Goal: Task Accomplishment & Management: Manage account settings

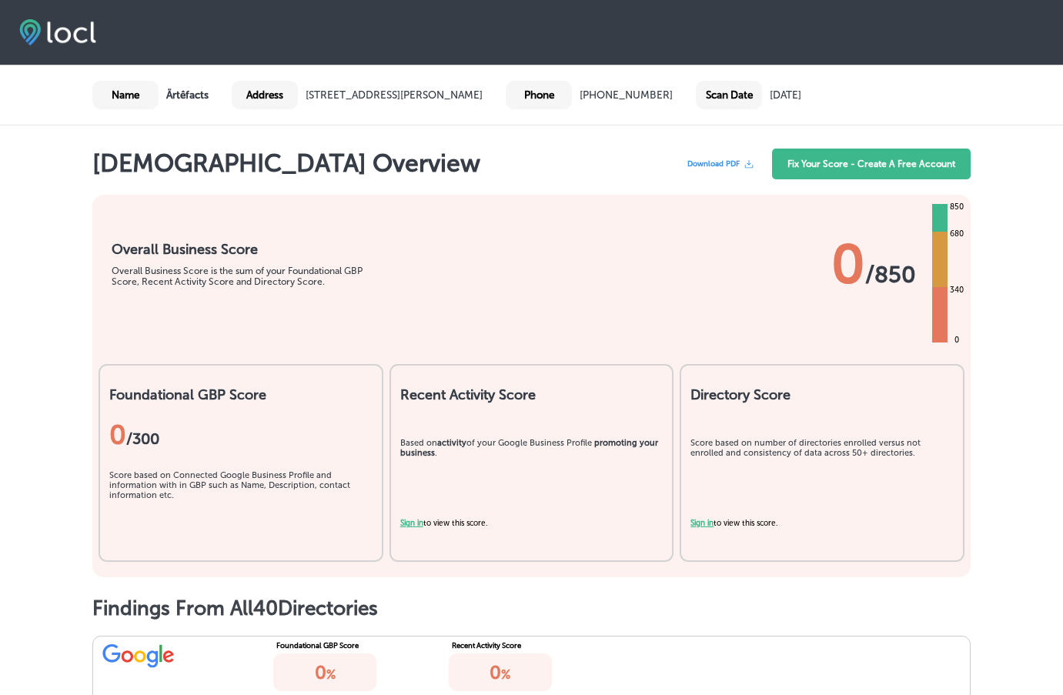
click at [187, 92] on b "Ärtêfacts" at bounding box center [187, 95] width 42 height 13
click at [886, 161] on link "Fix Your Score - Create A Free Account" at bounding box center [871, 164] width 199 height 31
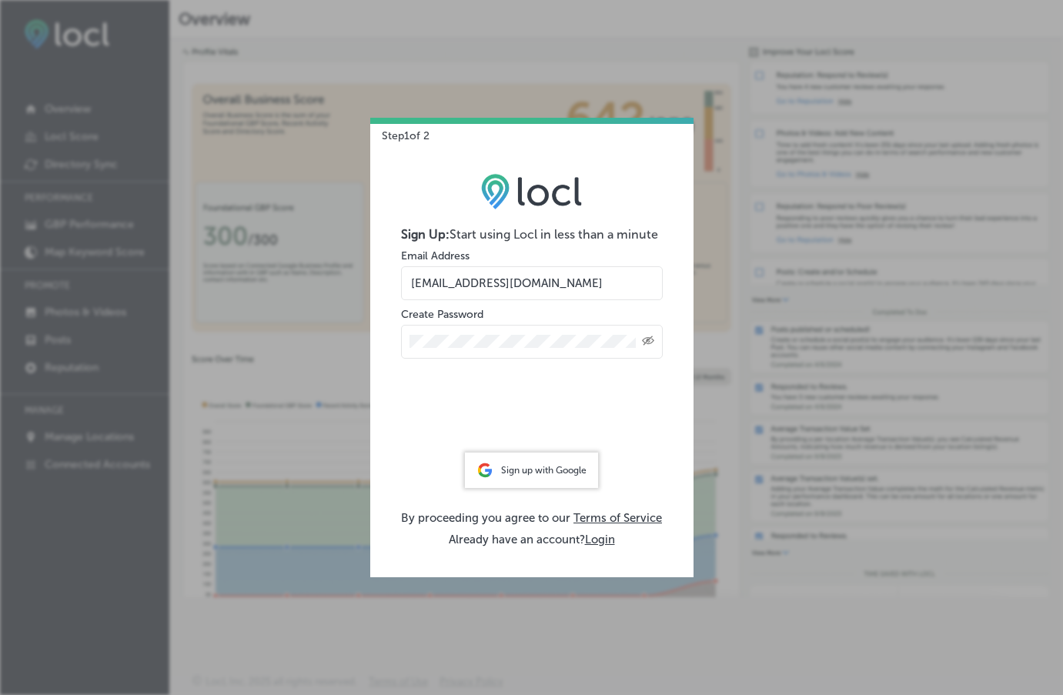
click at [466, 352] on div "Created with Sketch." at bounding box center [532, 342] width 262 height 34
click at [468, 332] on div "Created with Sketch." at bounding box center [532, 342] width 262 height 34
click at [494, 307] on form "Sign Up: Start using Locl in less than a minute Email Address info@florencearte…" at bounding box center [532, 336] width 262 height 218
click at [558, 289] on input "[EMAIL_ADDRESS][DOMAIN_NAME]" at bounding box center [532, 283] width 262 height 34
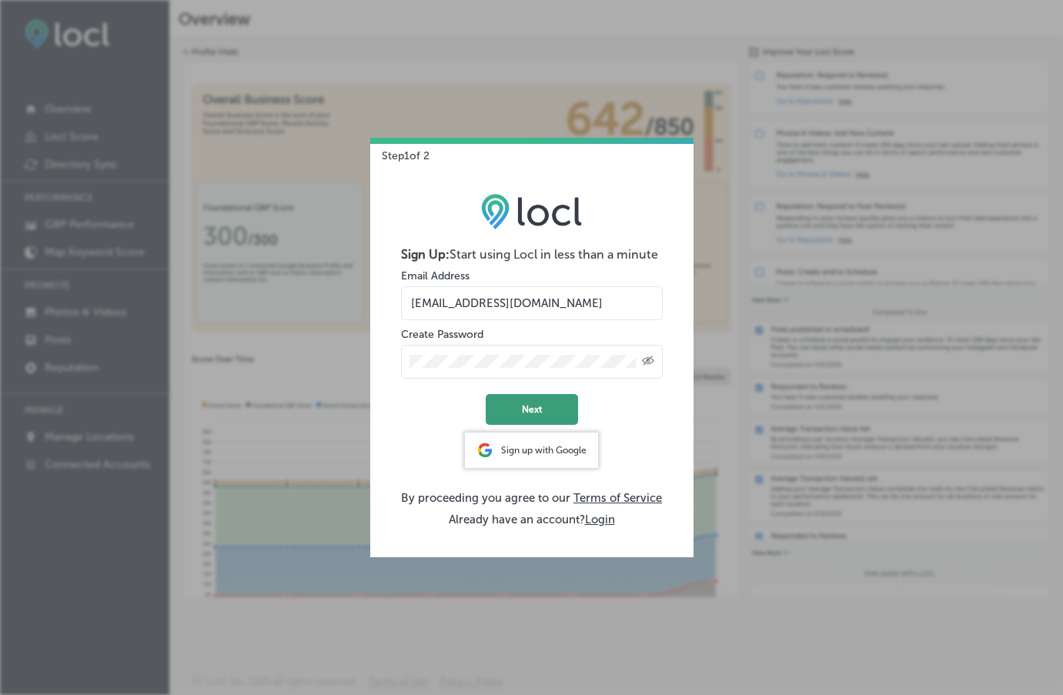
click at [513, 409] on button "Next" at bounding box center [532, 409] width 92 height 31
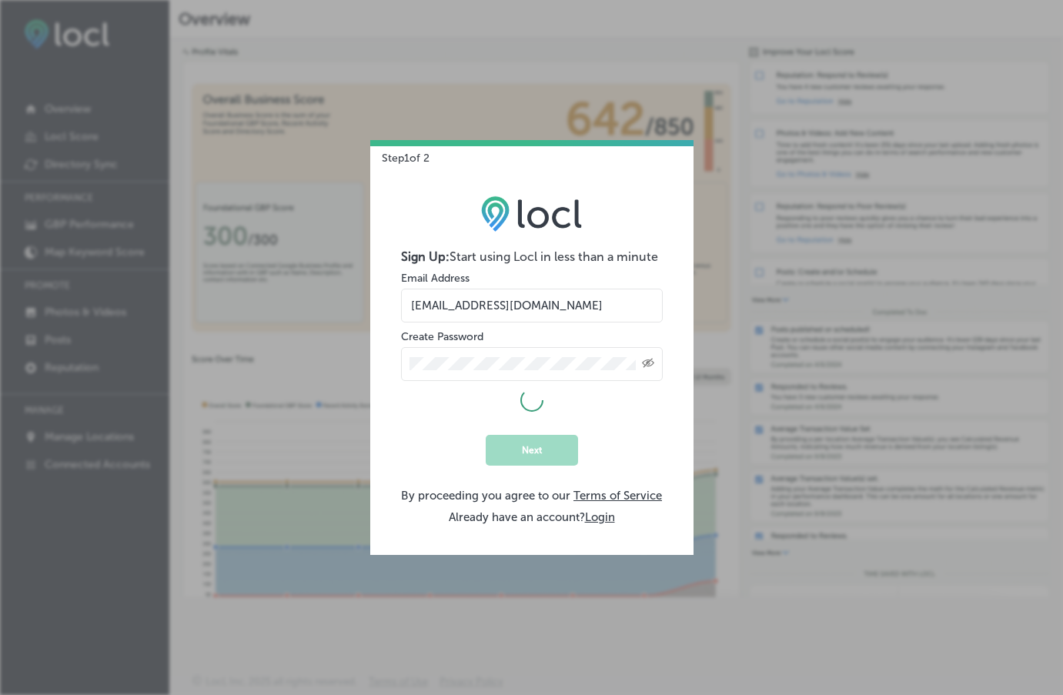
select select "US"
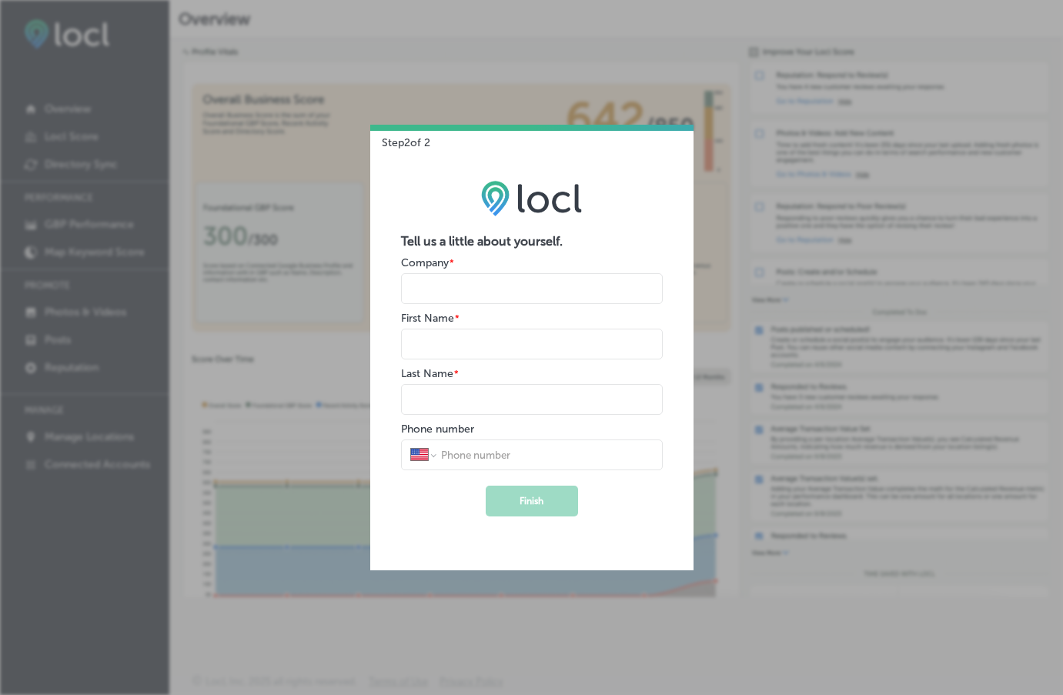
click at [477, 278] on input "name" at bounding box center [532, 288] width 262 height 31
type input "Artefacts"
type input "Shelly"
type input "Medeiros"
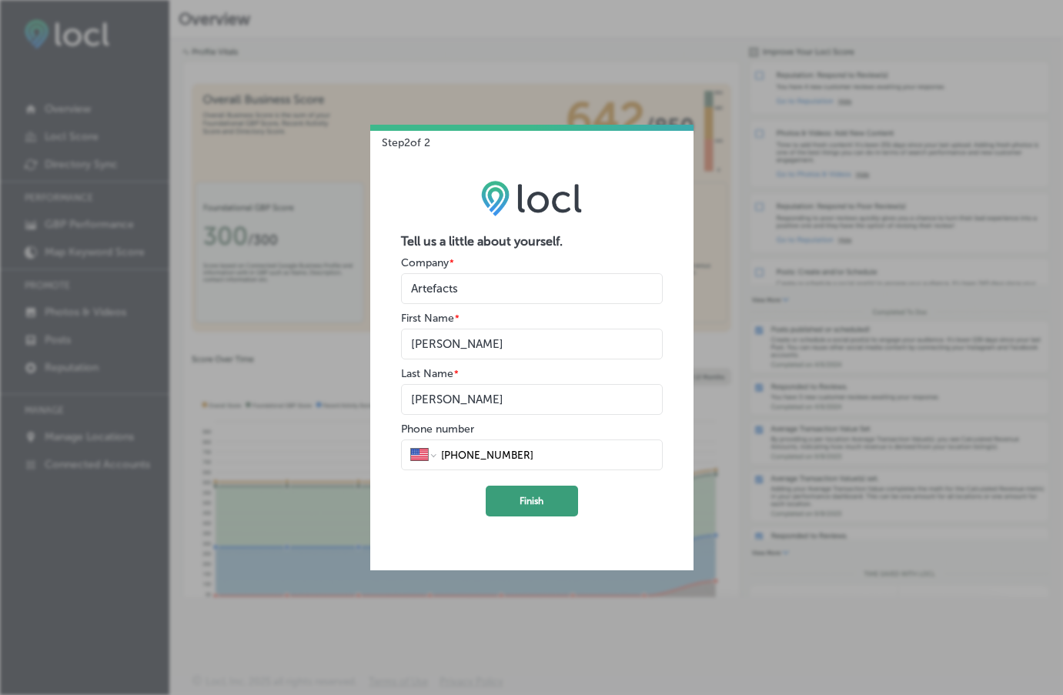
type input "(541) 991-8380"
click at [552, 501] on button "Finish" at bounding box center [532, 501] width 92 height 31
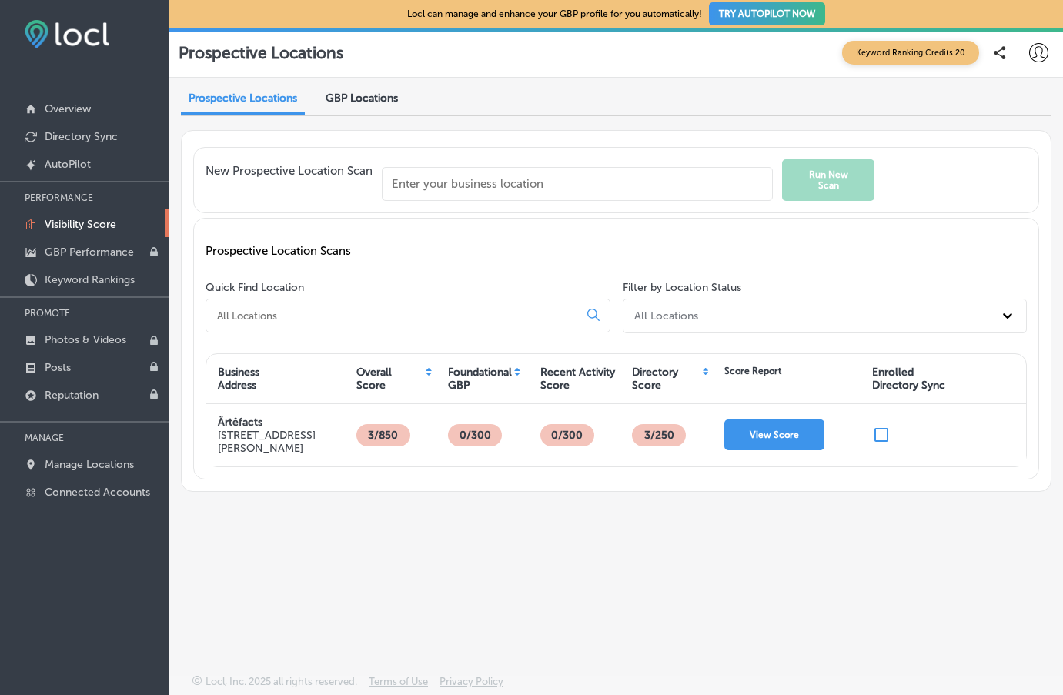
click at [483, 182] on input "text" at bounding box center [577, 184] width 391 height 34
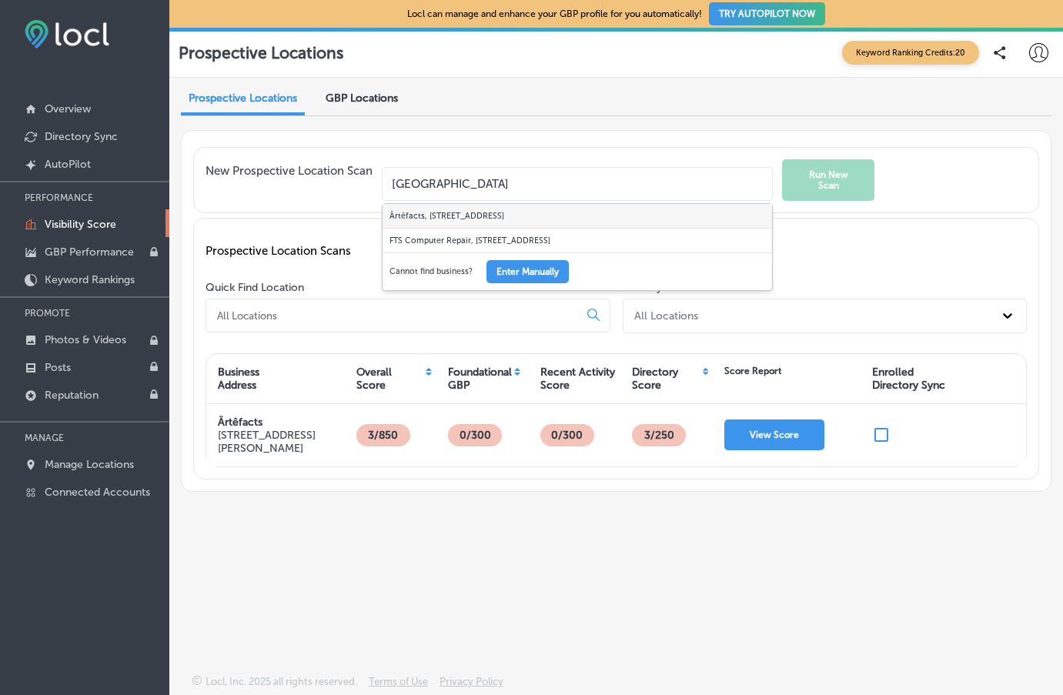
click at [486, 215] on div "Ärtêfacts, 1255 Bay Street, Florence, OR, USA" at bounding box center [576, 216] width 389 height 25
type input "Ärtêfacts, 1255 Bay Street, Florence, OR, USA"
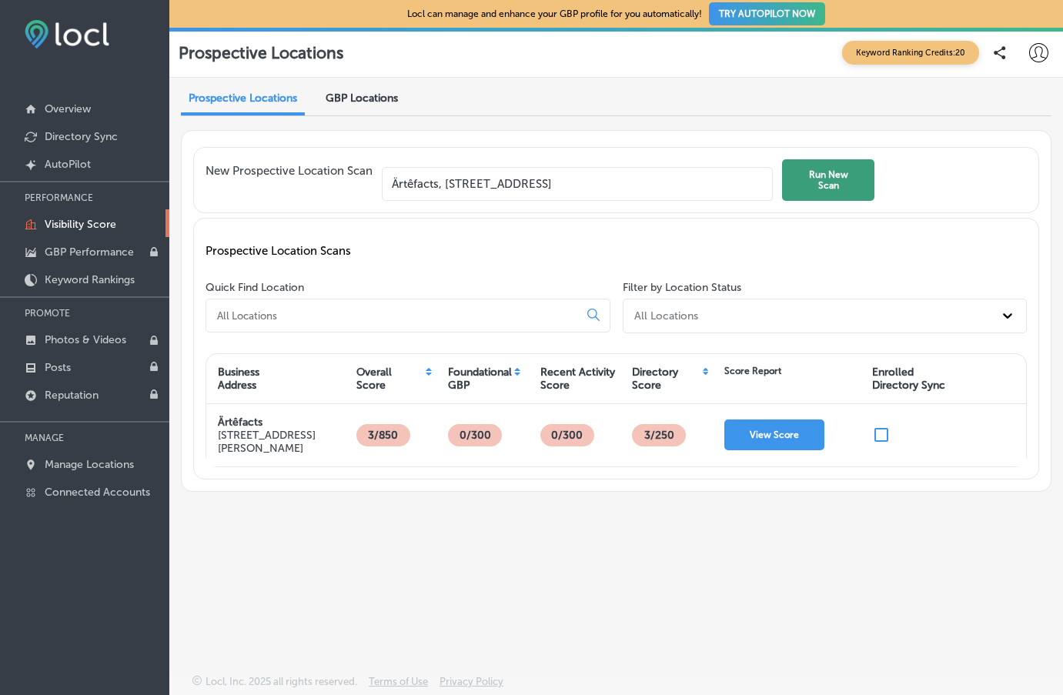
click at [837, 182] on button "Run New Scan" at bounding box center [828, 180] width 92 height 42
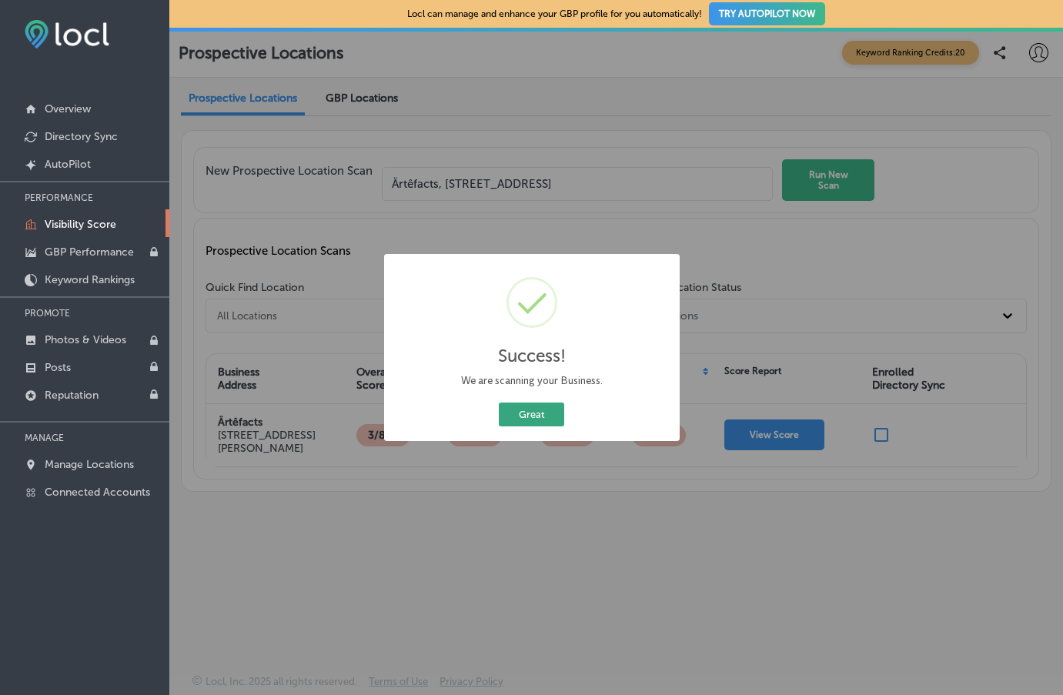
click at [529, 419] on button "Great" at bounding box center [531, 414] width 65 height 24
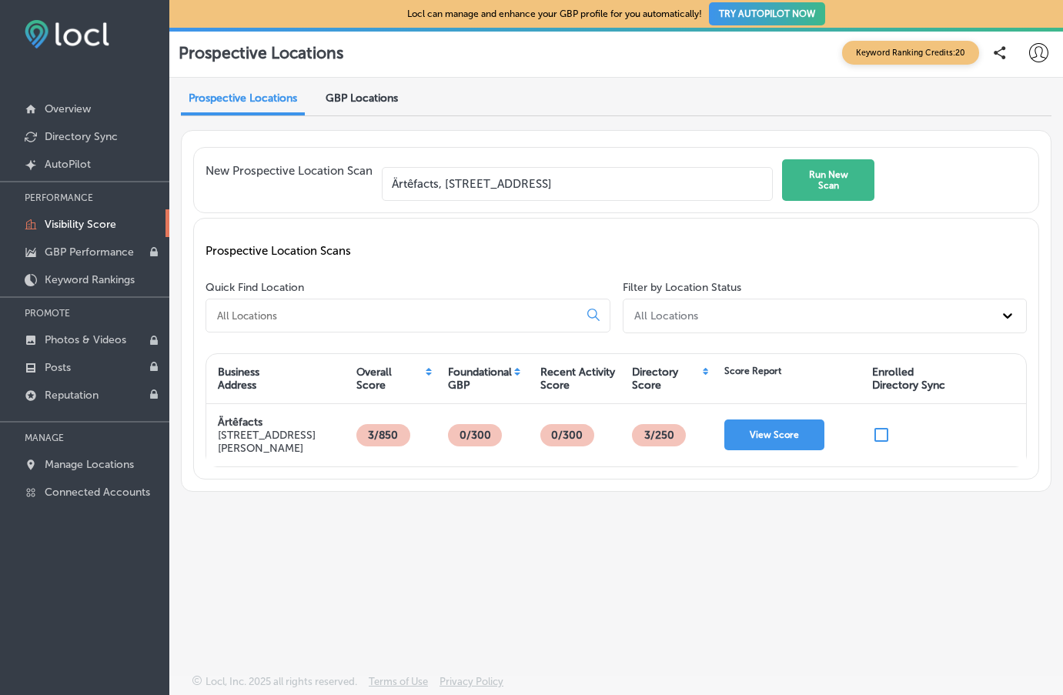
click at [761, 15] on button "TRY AUTOPILOT NOW" at bounding box center [767, 13] width 116 height 23
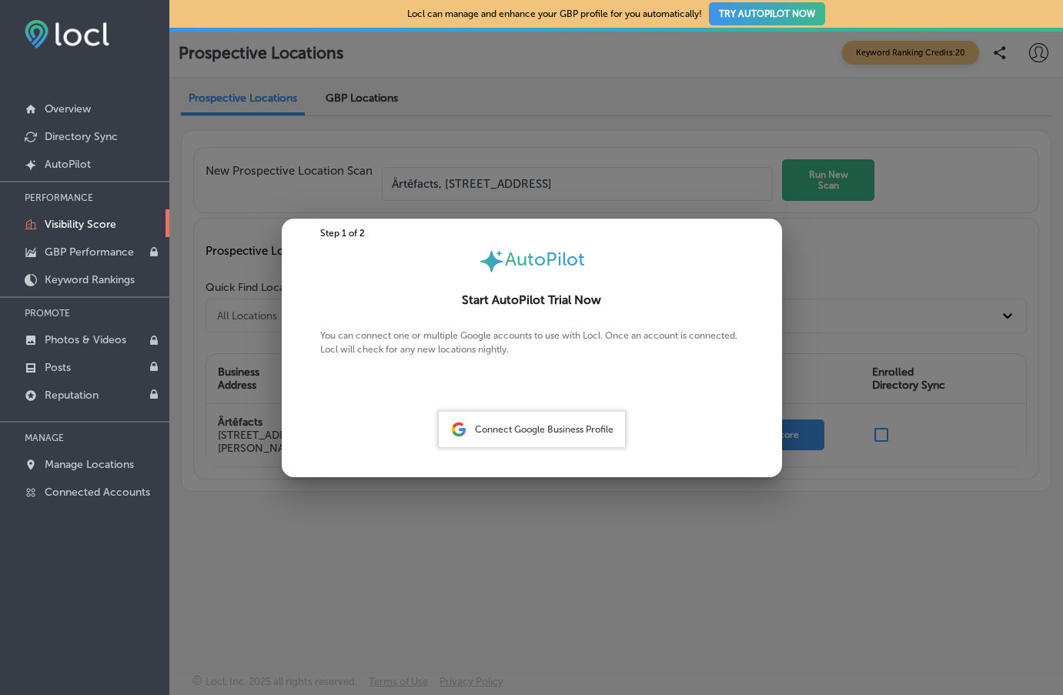
click at [496, 359] on p "You can connect one or multiple Google accounts to use with Locl. Once an accou…" at bounding box center [531, 352] width 423 height 46
click at [502, 432] on span "Connect Google Business Profile" at bounding box center [544, 429] width 139 height 11
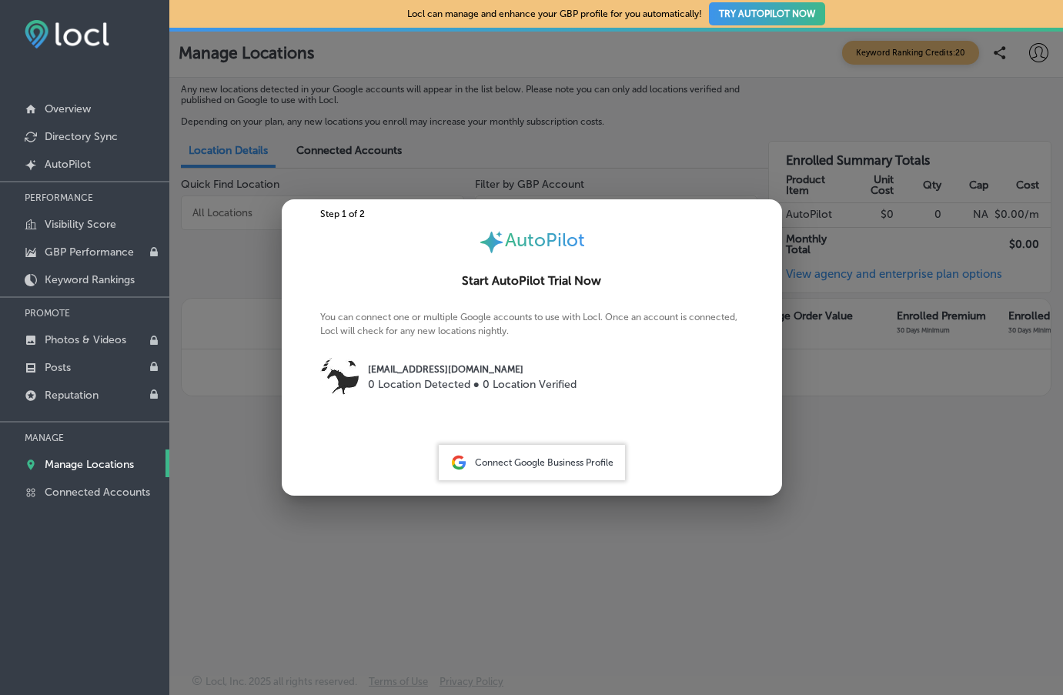
click at [338, 378] on img at bounding box center [339, 375] width 38 height 38
click at [865, 402] on div at bounding box center [531, 347] width 1063 height 695
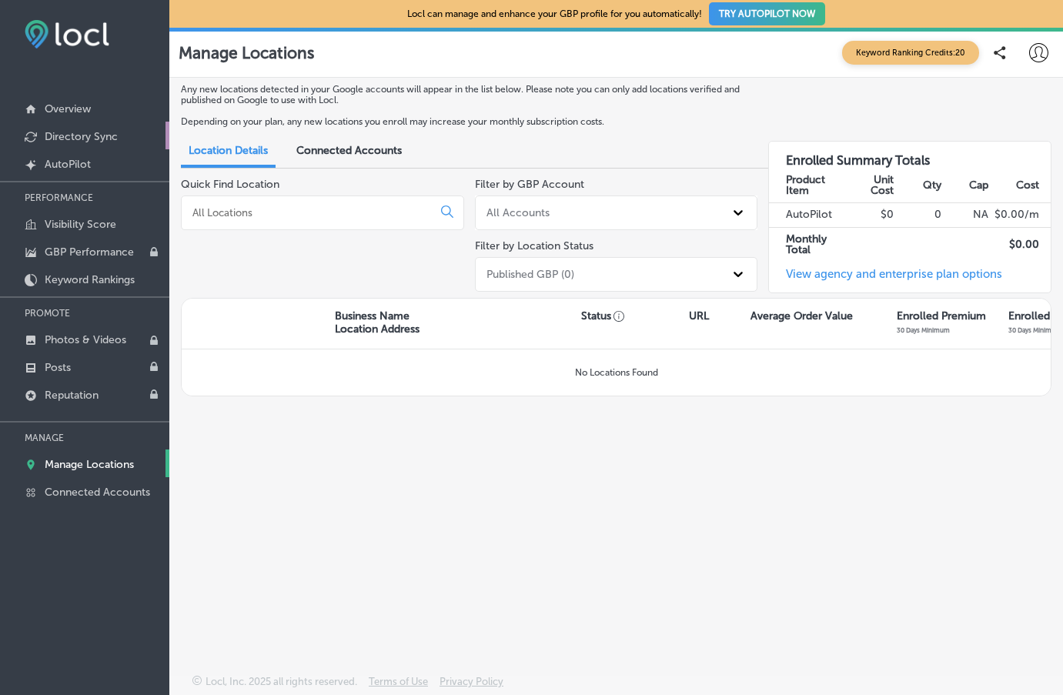
click at [74, 136] on p "Directory Sync" at bounding box center [81, 136] width 73 height 13
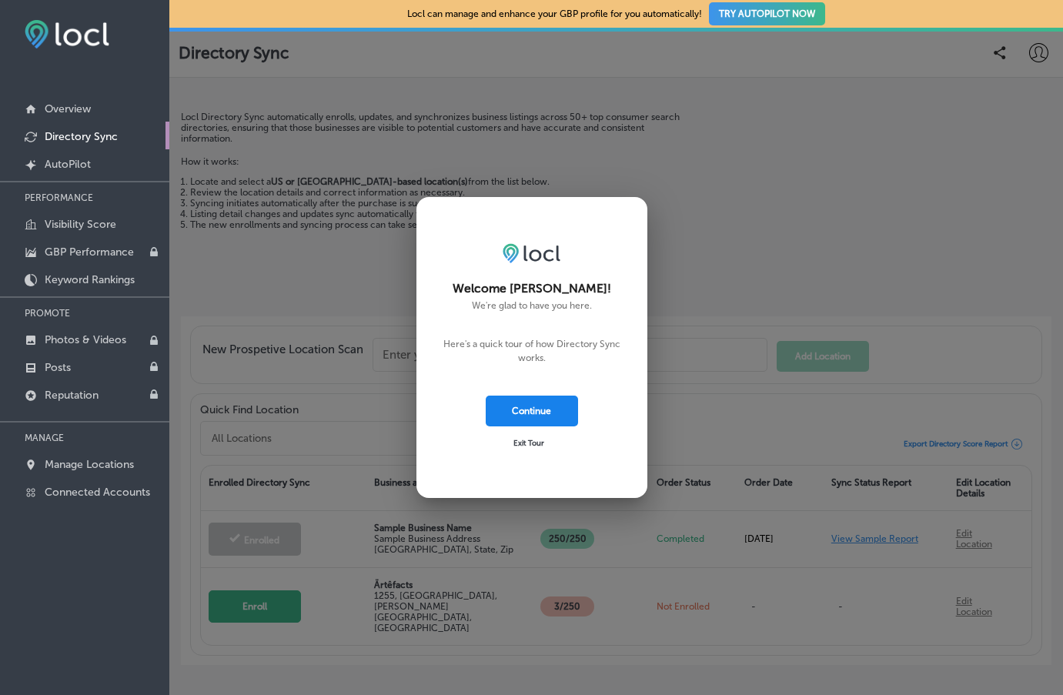
click at [532, 409] on button "Continue" at bounding box center [532, 411] width 92 height 31
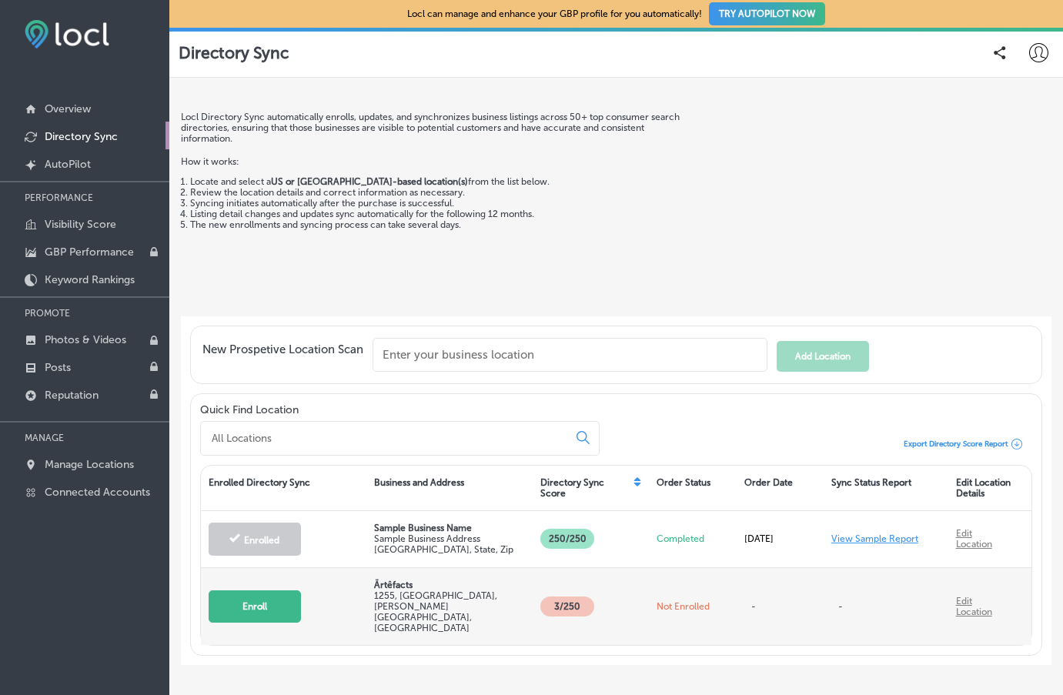
click at [246, 599] on button "Enroll" at bounding box center [255, 606] width 92 height 32
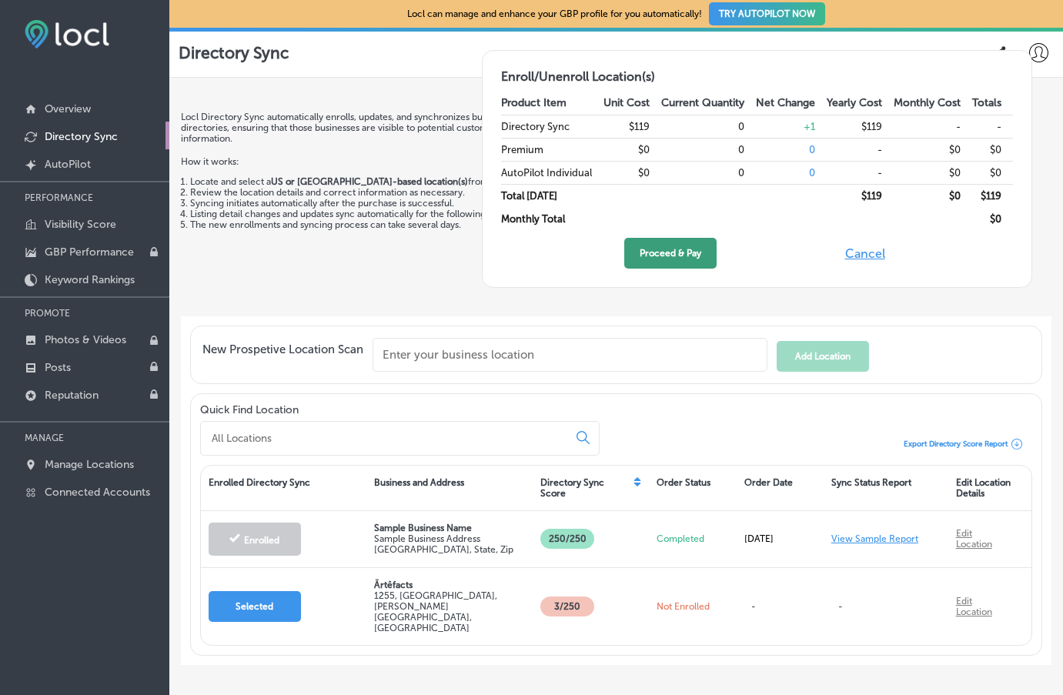
click at [676, 252] on button "Proceed & Pay" at bounding box center [670, 253] width 92 height 31
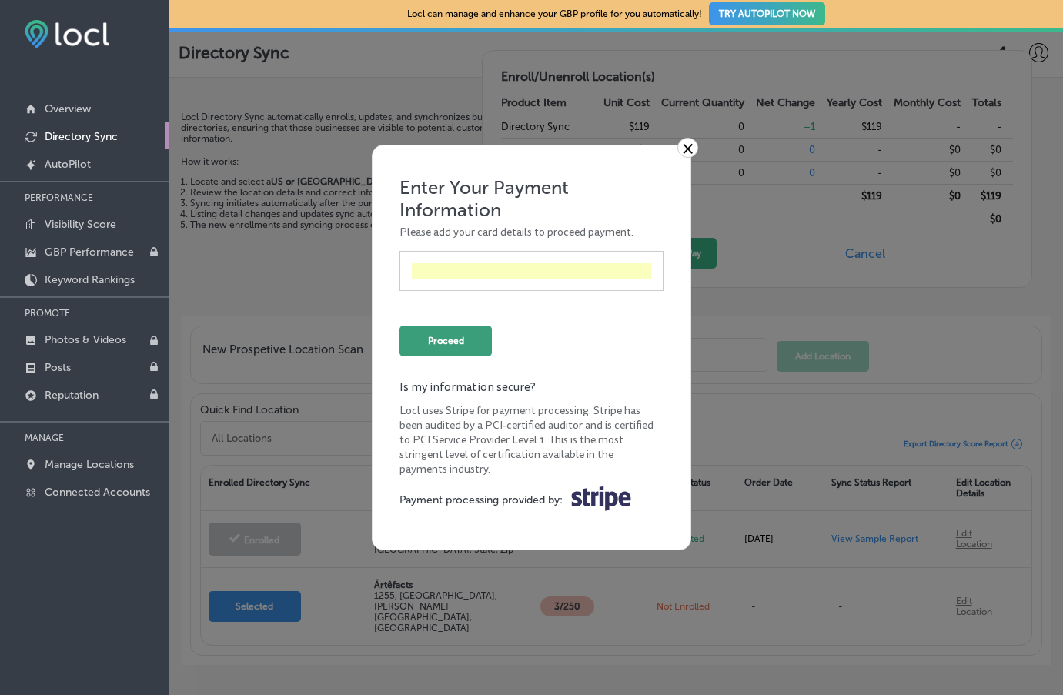
click at [435, 341] on button "Proceed" at bounding box center [445, 341] width 92 height 31
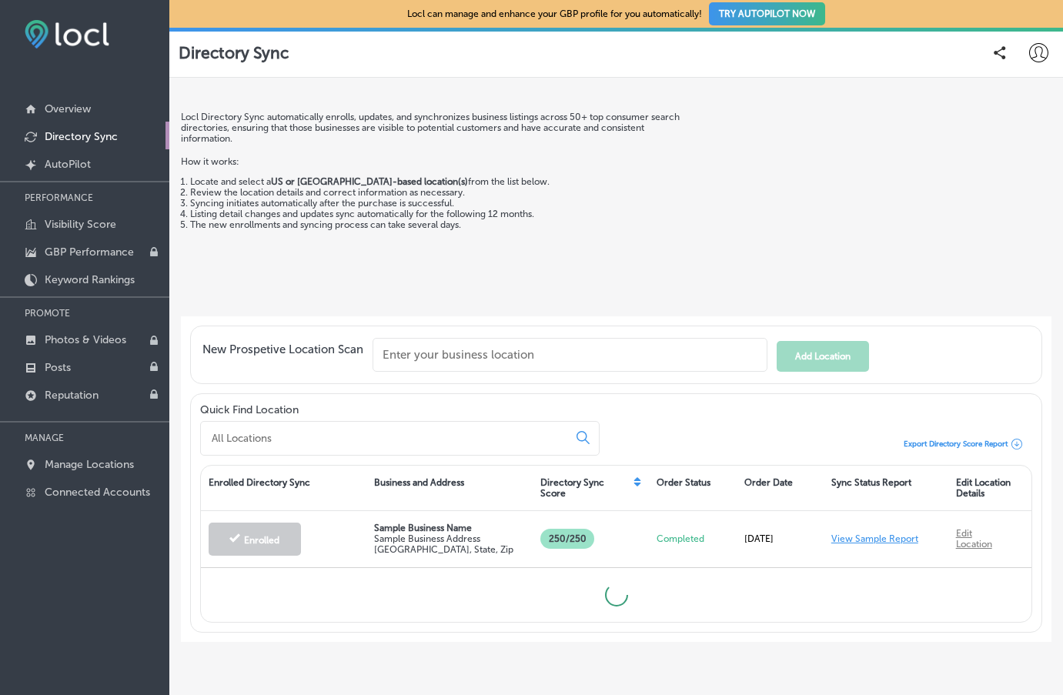
click at [75, 139] on p "Directory Sync" at bounding box center [81, 136] width 73 height 13
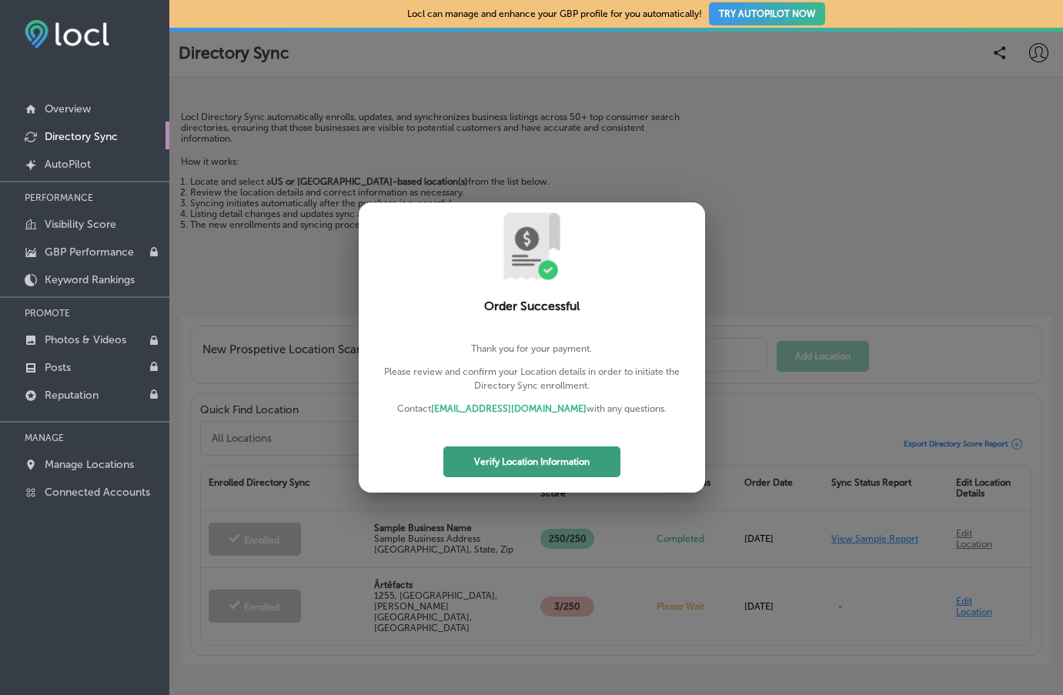
click at [533, 465] on button "Verify Location Information" at bounding box center [531, 461] width 177 height 31
select select "US"
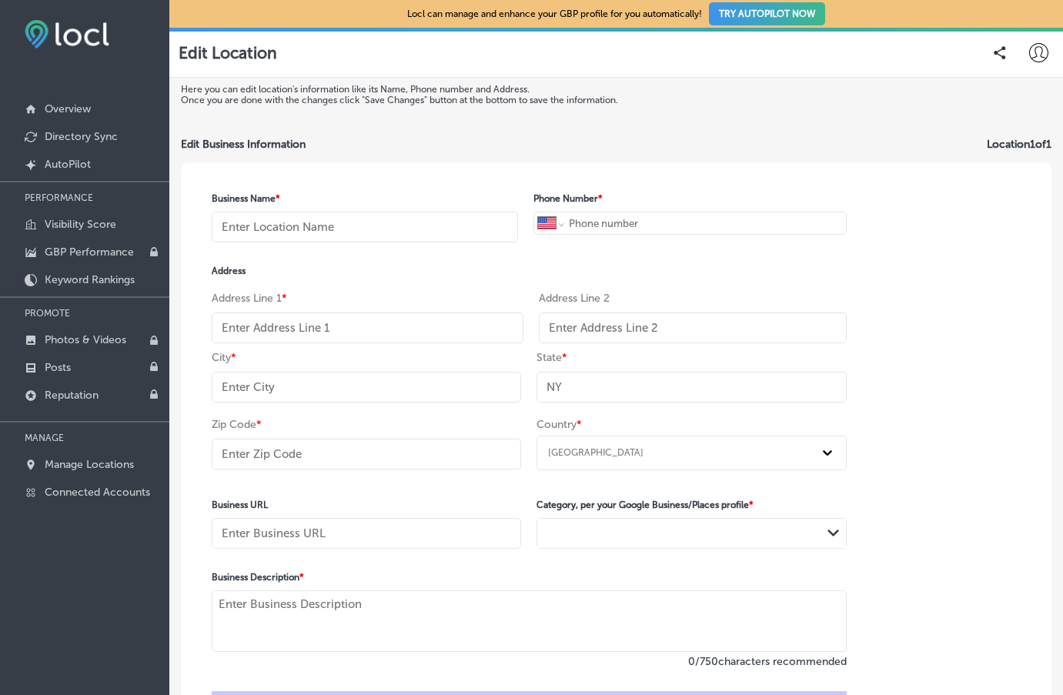
type input "Ärtêfacts"
type input "+1 541 991 8380"
type input "1255, [GEOGRAPHIC_DATA]"
type input "Florence"
type input "OR"
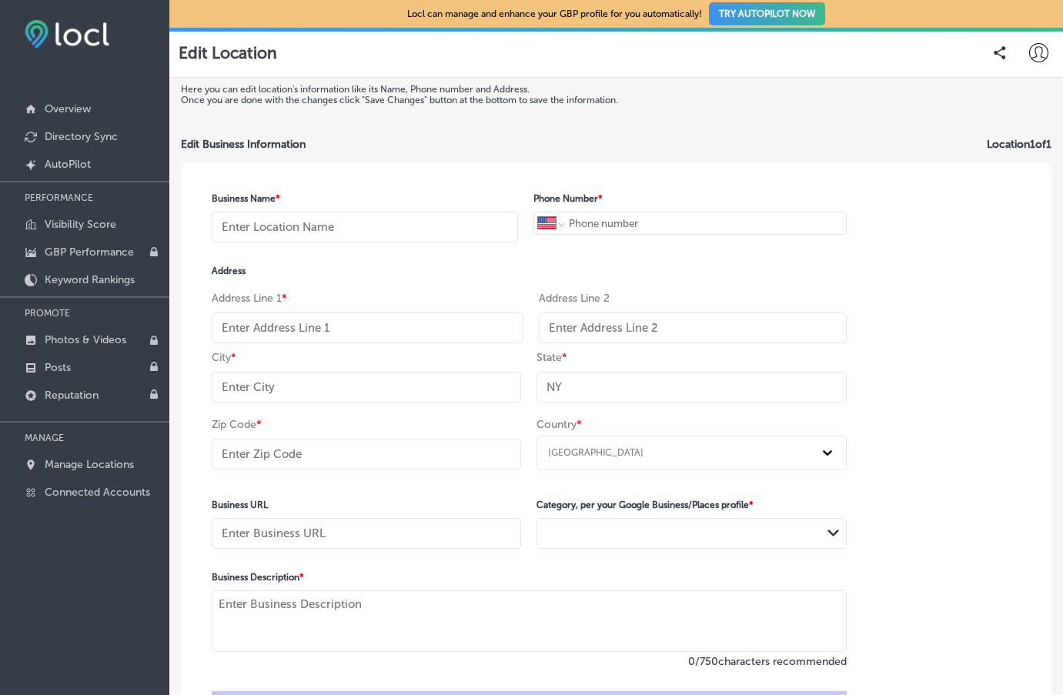
type input "97439"
type input "https://www.florenceartefacts.com/"
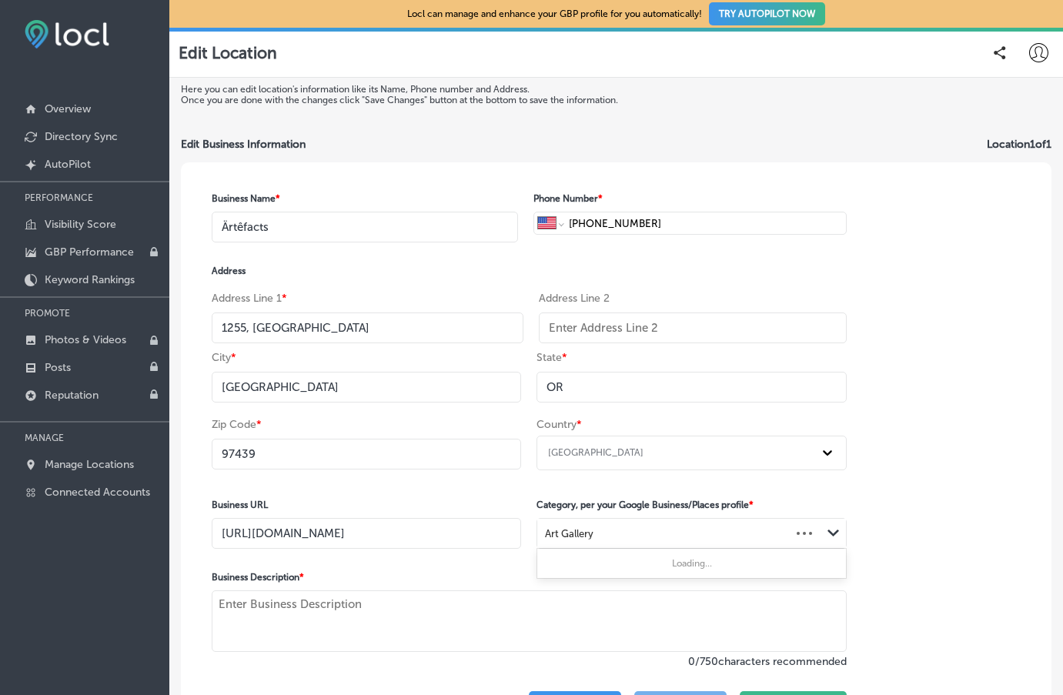
click at [784, 529] on div "Art Gallery" at bounding box center [663, 533] width 252 height 21
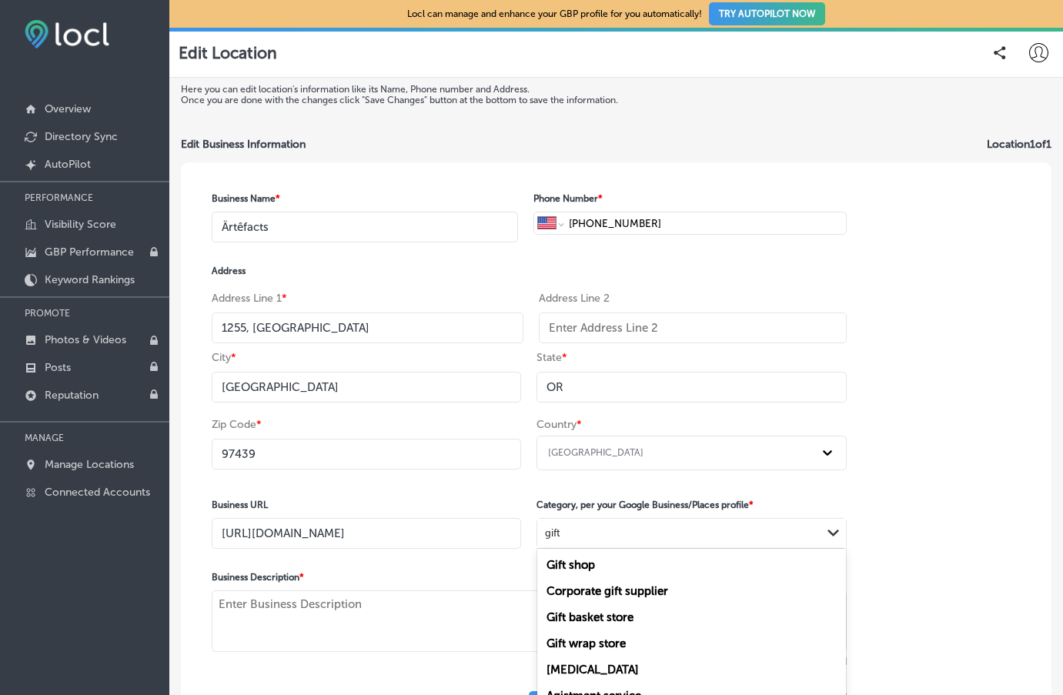
click at [576, 567] on label "Gift shop" at bounding box center [570, 565] width 48 height 14
type input "gift"
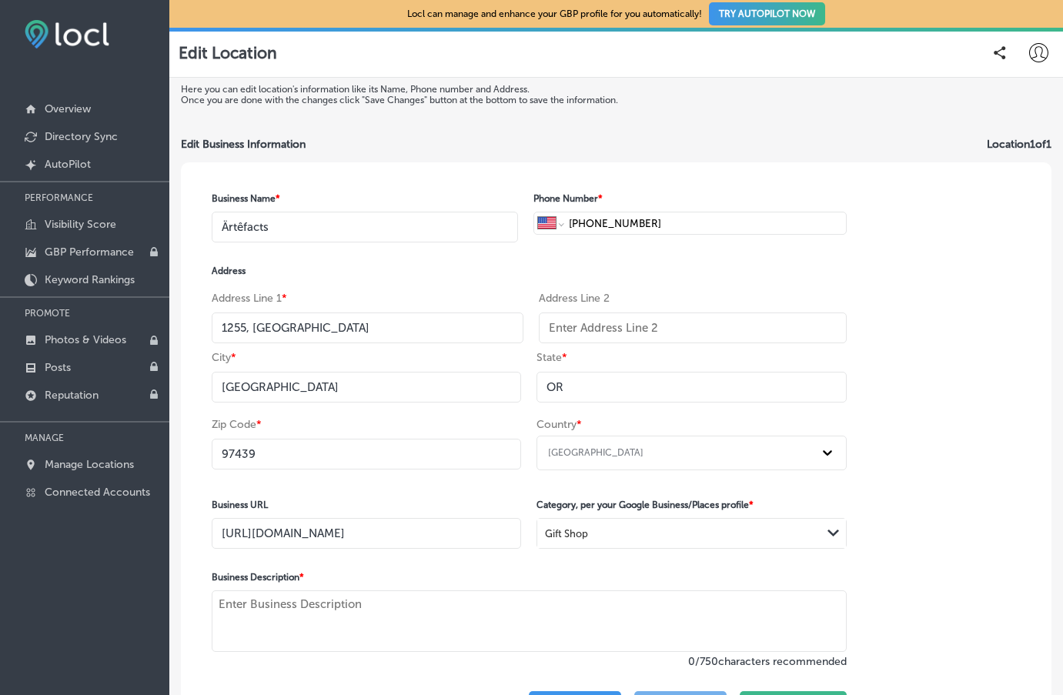
click at [292, 613] on textarea at bounding box center [529, 621] width 635 height 62
drag, startPoint x: 279, startPoint y: 610, endPoint x: 194, endPoint y: 594, distance: 86.9
click at [194, 594] on div "Business Name * Ärtêfacts Phone Number * International Afghanistan Åland Island…" at bounding box center [529, 457] width 696 height 590
paste textarea "Handbags & Purses Handmade Jewelry Candles Home & Garden Décor Cast Iron Sculpt…"
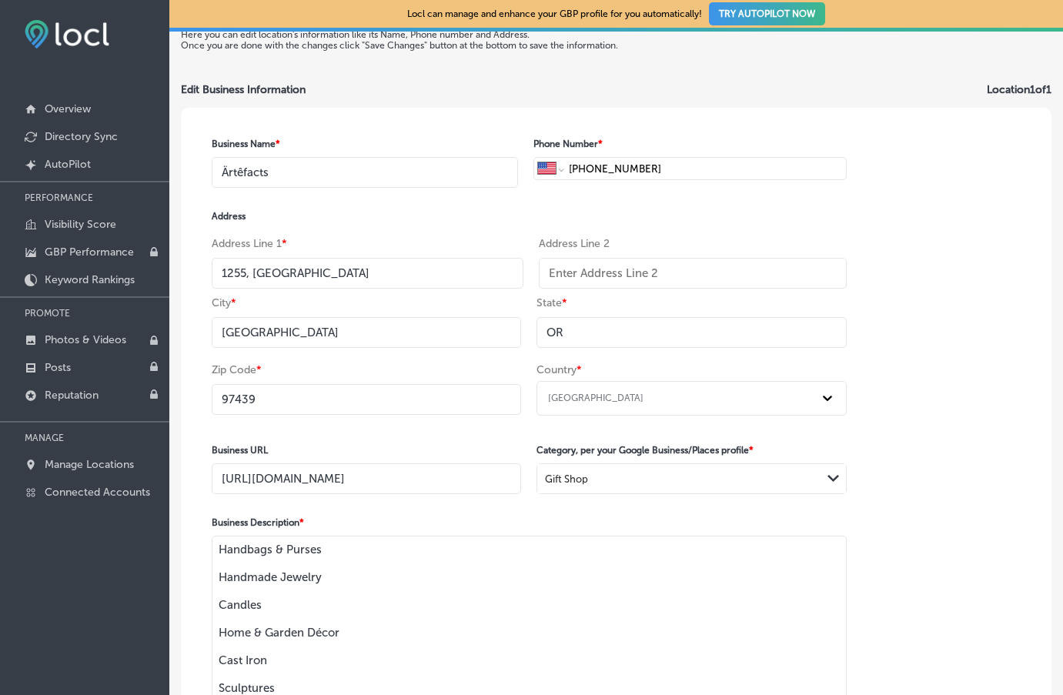
click at [216, 551] on textarea "Handbags & Purses Handmade Jewelry Candles Home & Garden Décor Cast Iron Sculpt…" at bounding box center [529, 618] width 635 height 165
click at [219, 575] on textarea "Unique gifts including: Handbags & Purses Handmade Jewelry Candles Home & Garde…" at bounding box center [529, 618] width 635 height 165
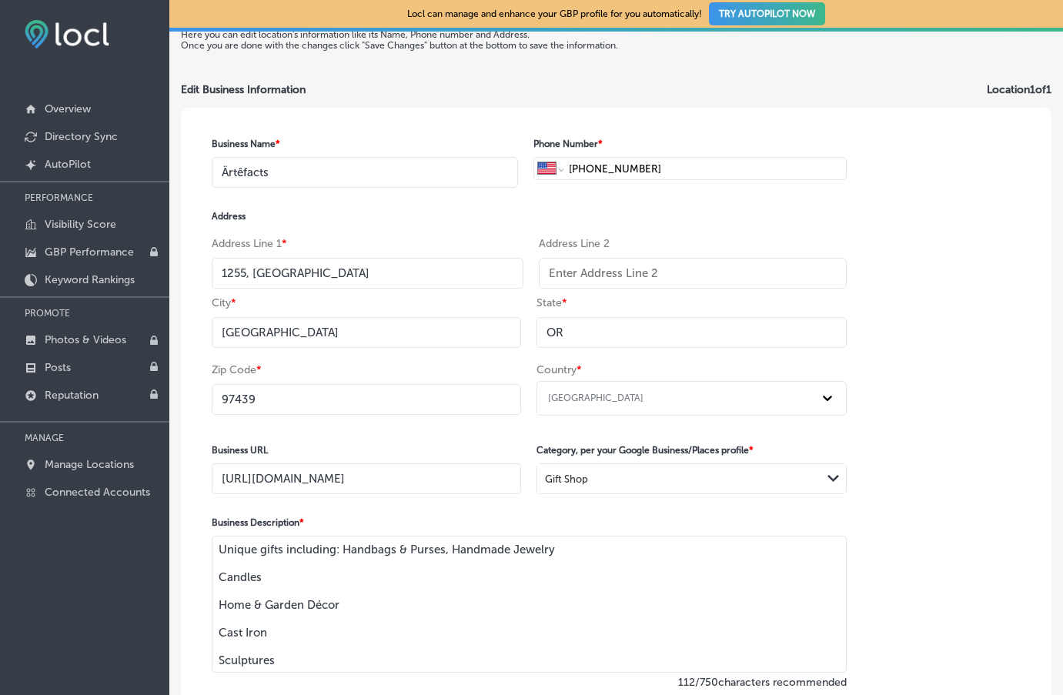
click at [559, 554] on textarea "Unique gifts including: Handbags & Purses, Handmade Jewelry Candles Home & Gard…" at bounding box center [529, 604] width 635 height 137
click at [220, 574] on textarea "Unique gifts including: Handbags & Purses, Handmade Jewelry, Candles Home & Gar…" at bounding box center [529, 604] width 635 height 137
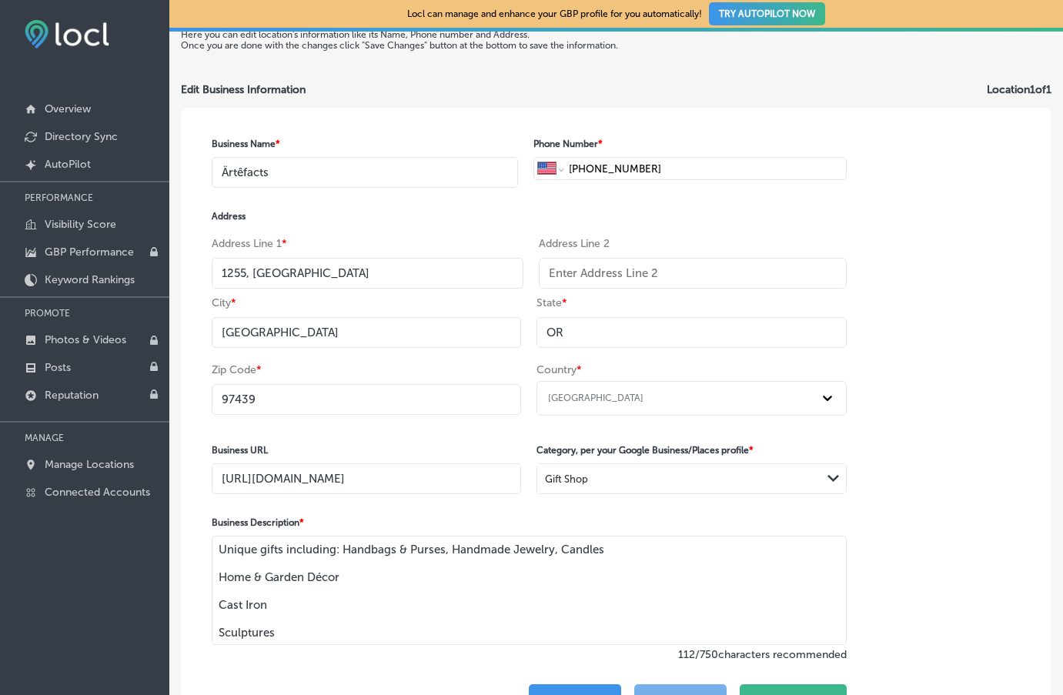
click at [221, 579] on textarea "Unique gifts including: Handbags & Purses, Handmade Jewelry, Candles Home & Gar…" at bounding box center [529, 590] width 635 height 109
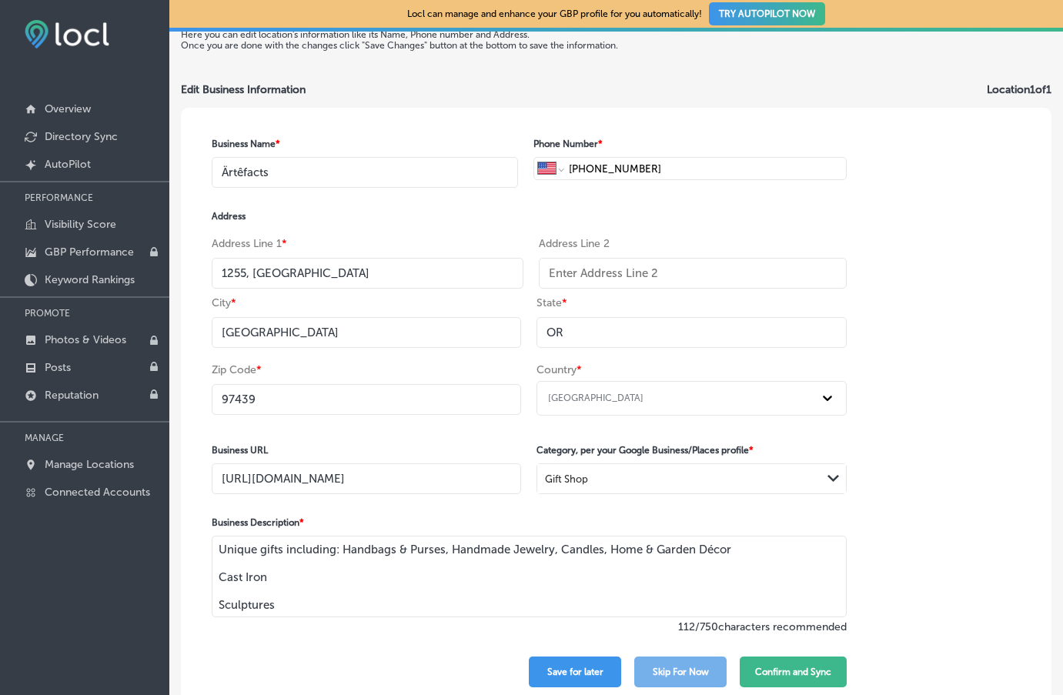
click at [739, 547] on textarea "Unique gifts including: Handbags & Purses, Handmade Jewelry, Candles, Home & Ga…" at bounding box center [529, 577] width 635 height 82
drag, startPoint x: 264, startPoint y: 576, endPoint x: 192, endPoint y: 576, distance: 72.3
click at [192, 576] on div "Business Name * Ärtêfacts Phone Number * International Afghanistan Åland Island…" at bounding box center [529, 413] width 696 height 610
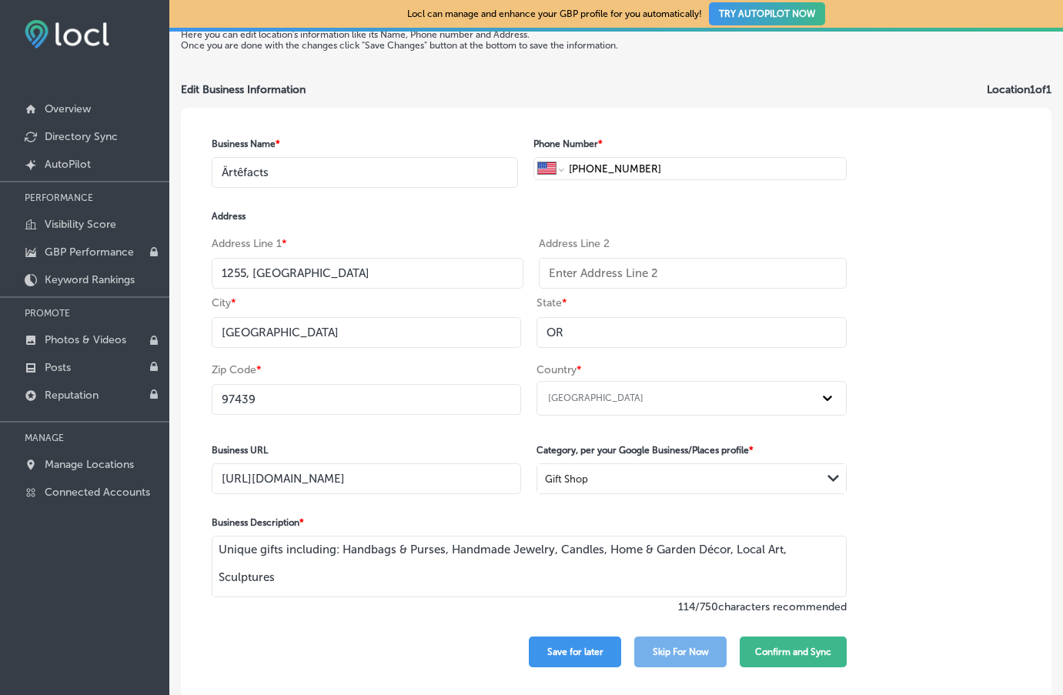
click at [216, 576] on textarea "Unique gifts including: Handbags & Purses, Handmade Jewelry, Candles, Home & Ga…" at bounding box center [529, 567] width 635 height 62
click at [302, 568] on textarea "Unique gifts including: Handbags & Purses, Handmade Jewelry, Candles, Home & Ga…" at bounding box center [529, 567] width 635 height 62
click at [797, 649] on button "Confirm and Sync" at bounding box center [793, 651] width 107 height 31
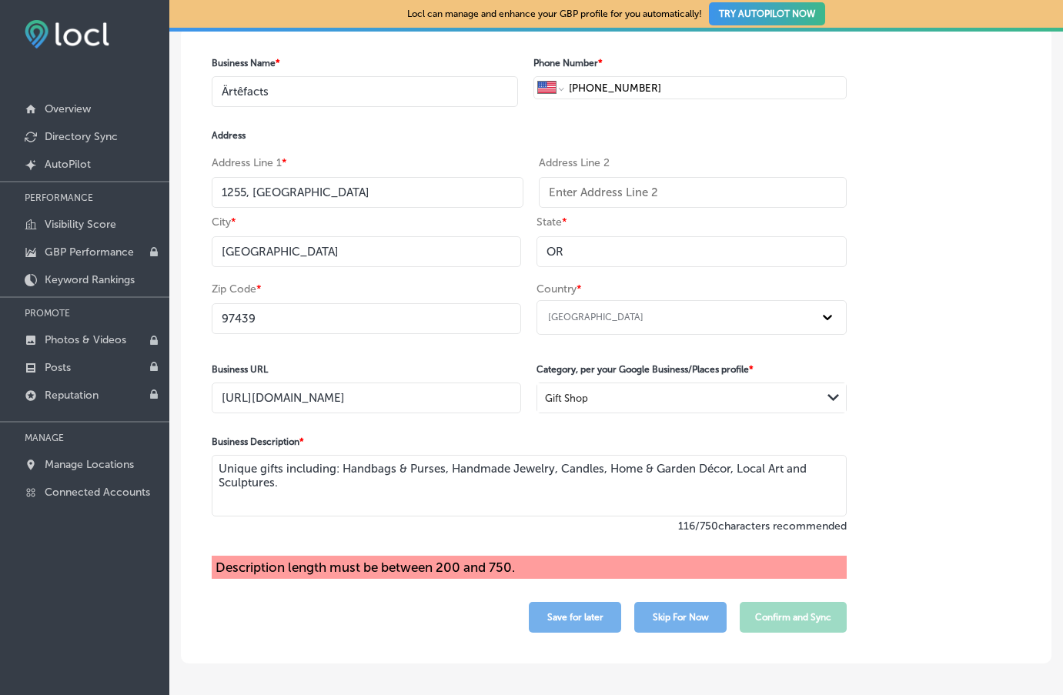
scroll to position [140, 0]
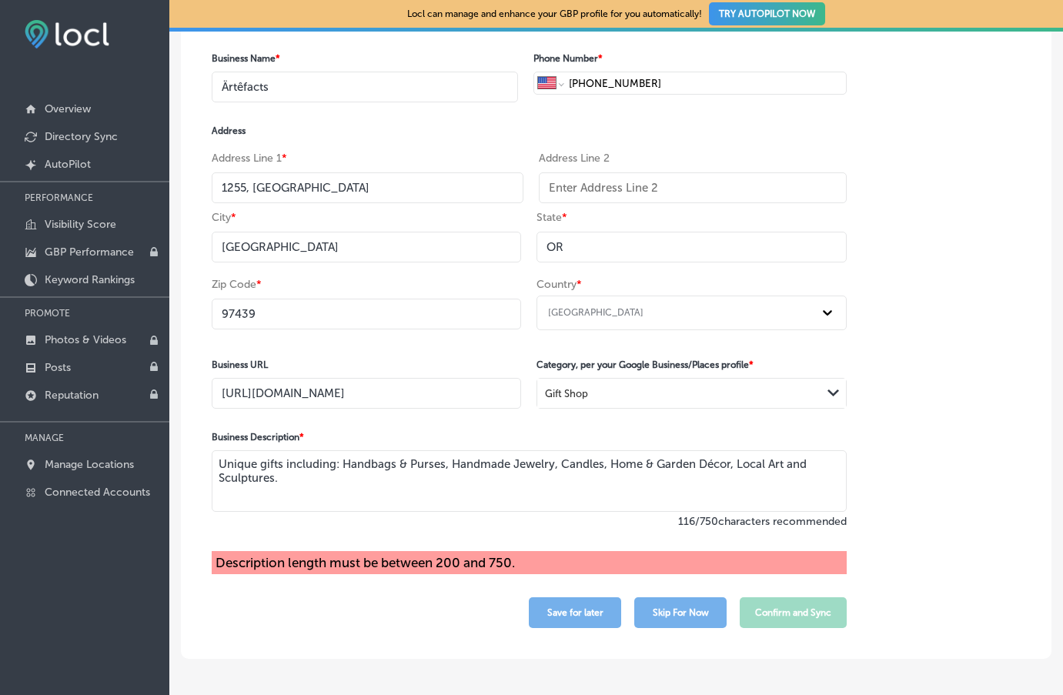
click at [344, 482] on textarea "Unique gifts including: Handbags & Purses, Handmade Jewelry, Candles, Home & Ga…" at bounding box center [529, 481] width 635 height 62
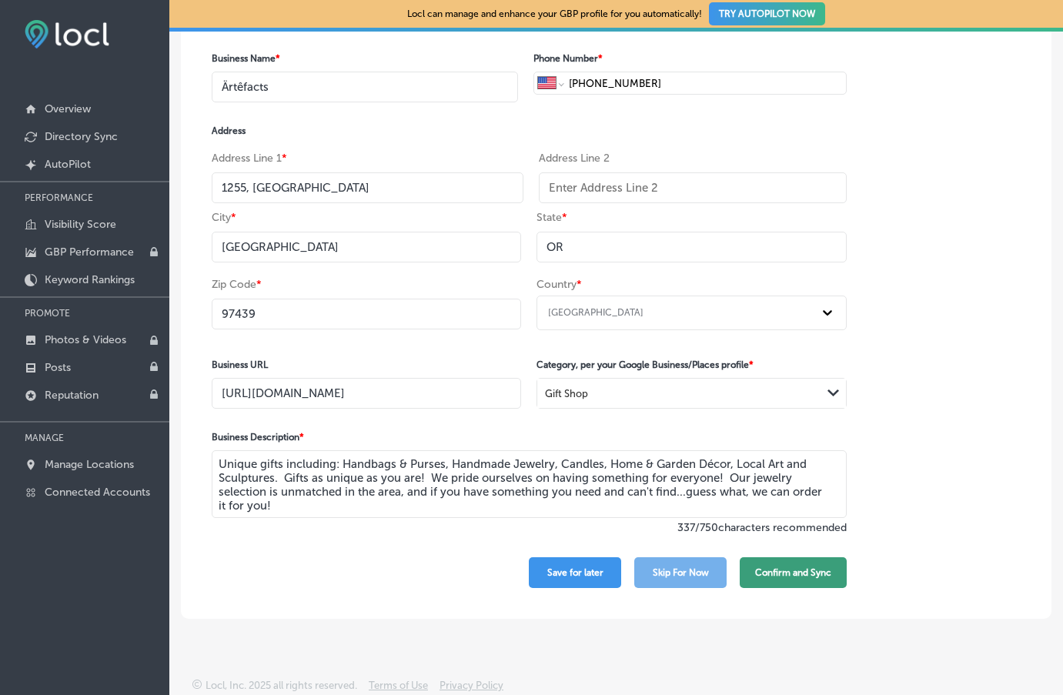
type textarea "Unique gifts including: Handbags & Purses, Handmade Jewelry, Candles, Home & Ga…"
click at [802, 572] on button "Confirm and Sync" at bounding box center [793, 572] width 107 height 31
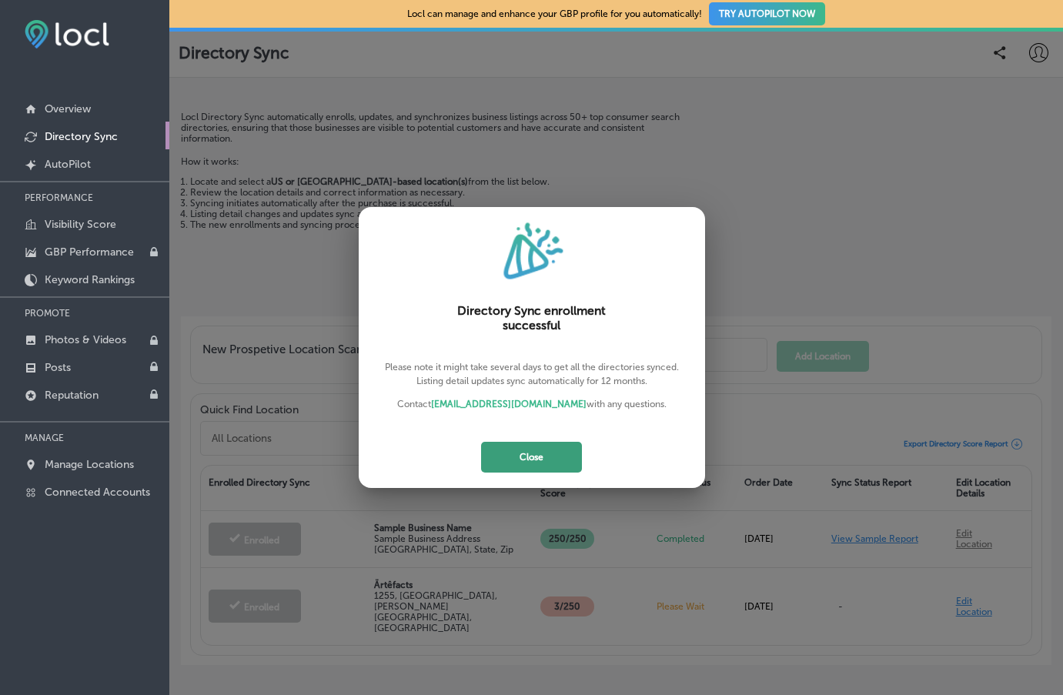
click at [530, 459] on button "Close" at bounding box center [531, 457] width 101 height 31
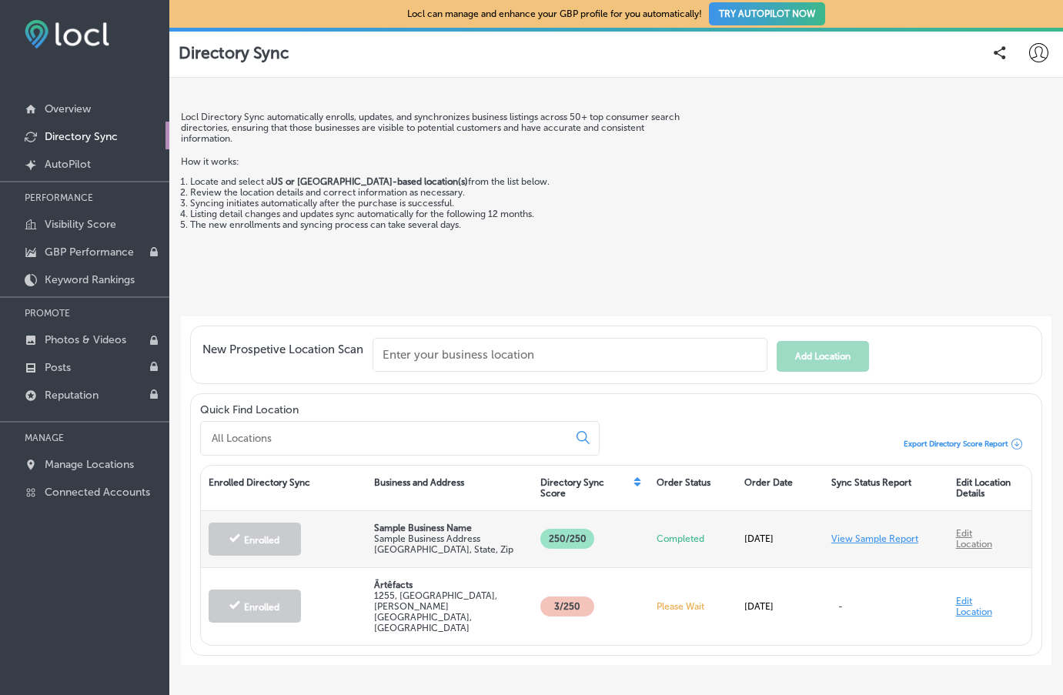
scroll to position [32, 0]
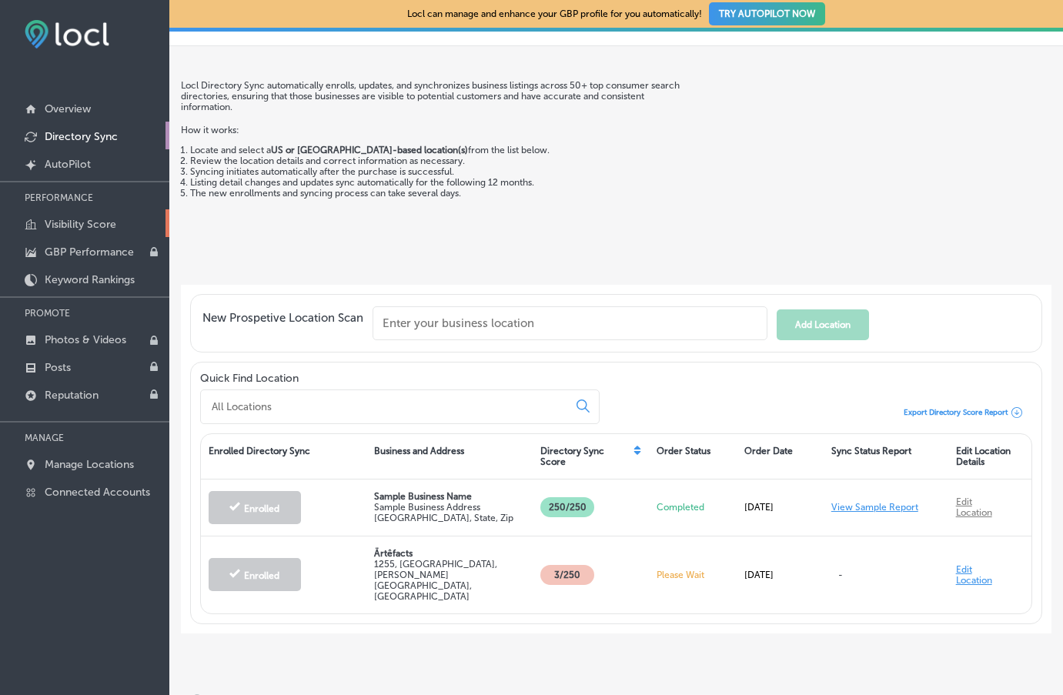
click at [71, 228] on p "Visibility Score" at bounding box center [81, 224] width 72 height 13
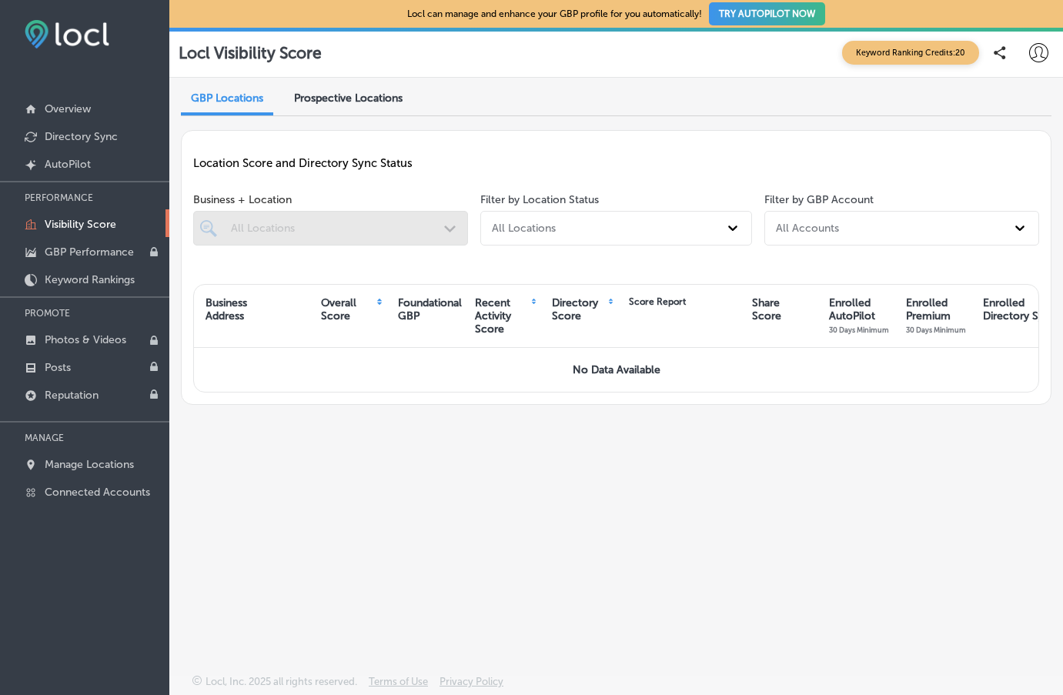
click at [322, 225] on div at bounding box center [330, 228] width 275 height 35
click at [299, 225] on div at bounding box center [330, 228] width 275 height 35
click at [252, 219] on div at bounding box center [330, 228] width 275 height 35
click at [202, 222] on div at bounding box center [330, 228] width 275 height 35
click at [535, 232] on div "All Locations" at bounding box center [524, 228] width 64 height 13
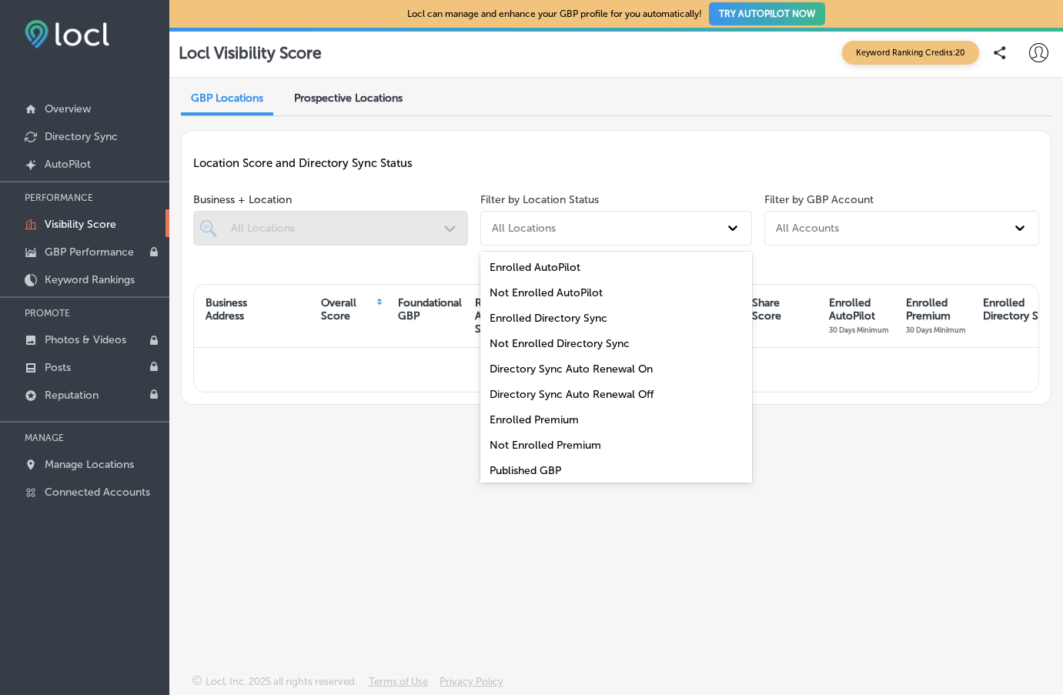
click at [266, 329] on div "Location Score and Directory Sync Status Business + Location All Locations Path…" at bounding box center [616, 267] width 870 height 275
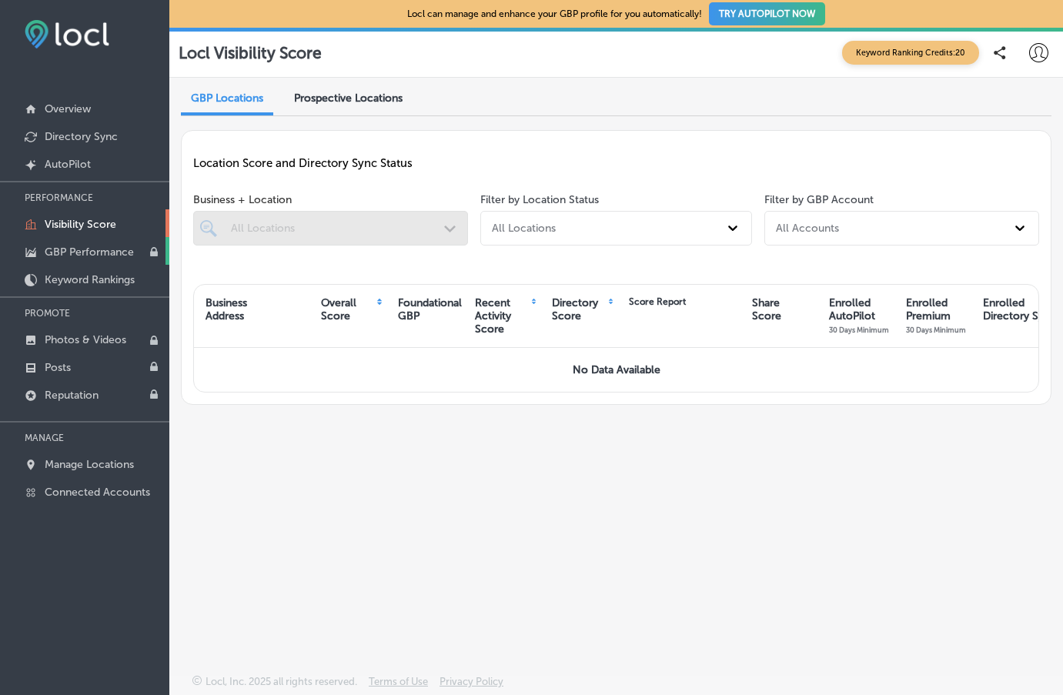
click at [78, 253] on p "GBP Performance" at bounding box center [89, 251] width 89 height 13
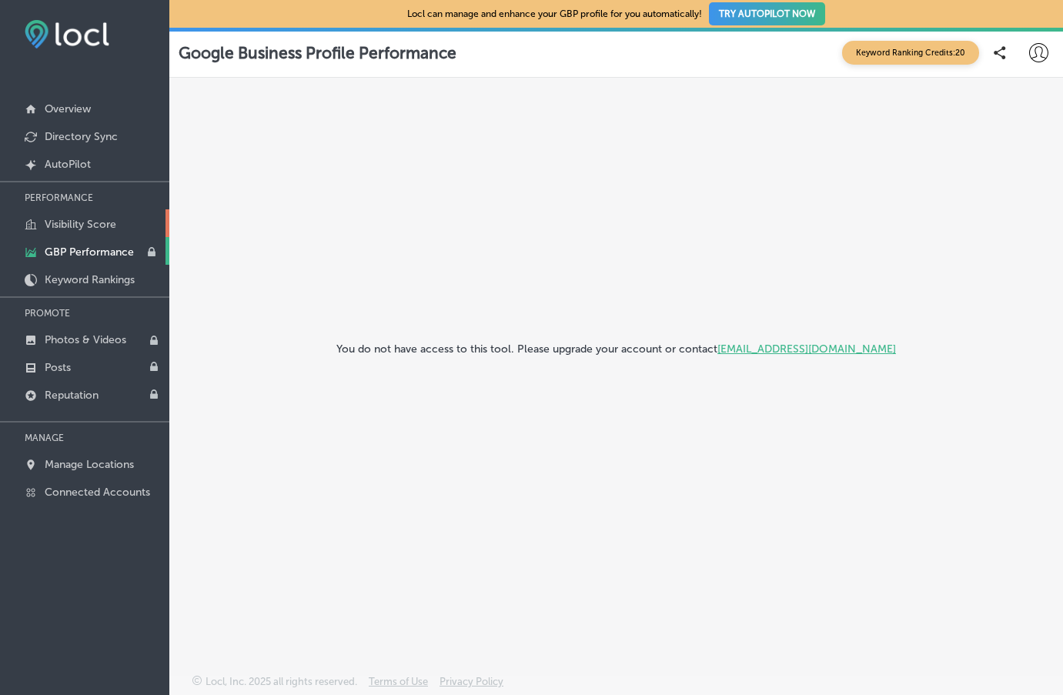
click at [85, 220] on p "Visibility Score" at bounding box center [81, 224] width 72 height 13
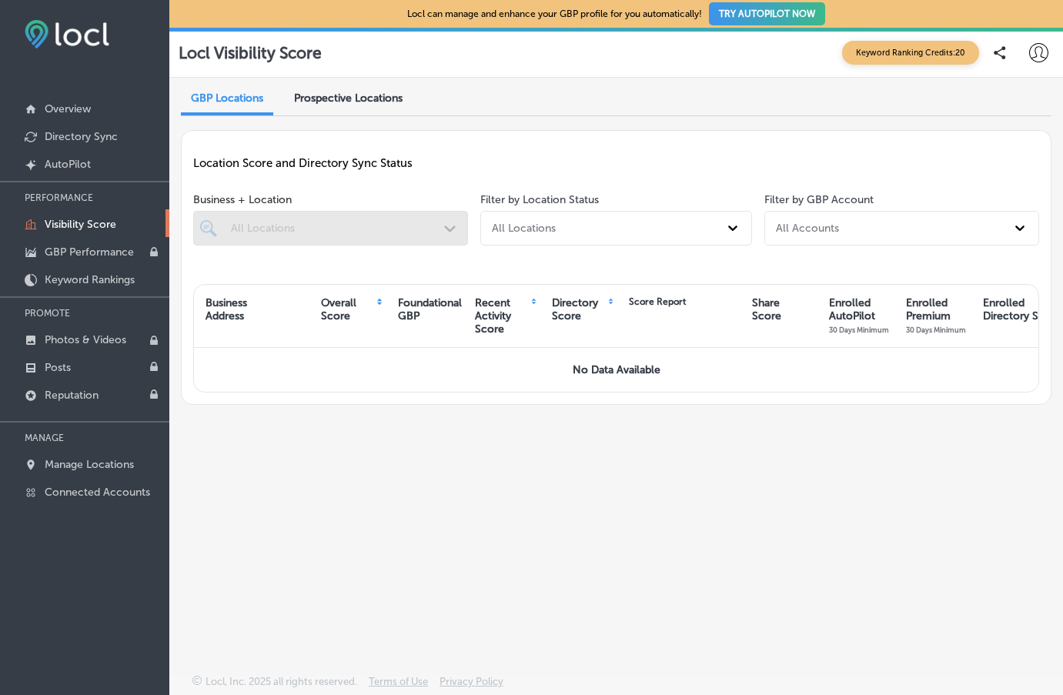
click at [774, 15] on button "TRY AUTOPILOT NOW" at bounding box center [767, 13] width 116 height 23
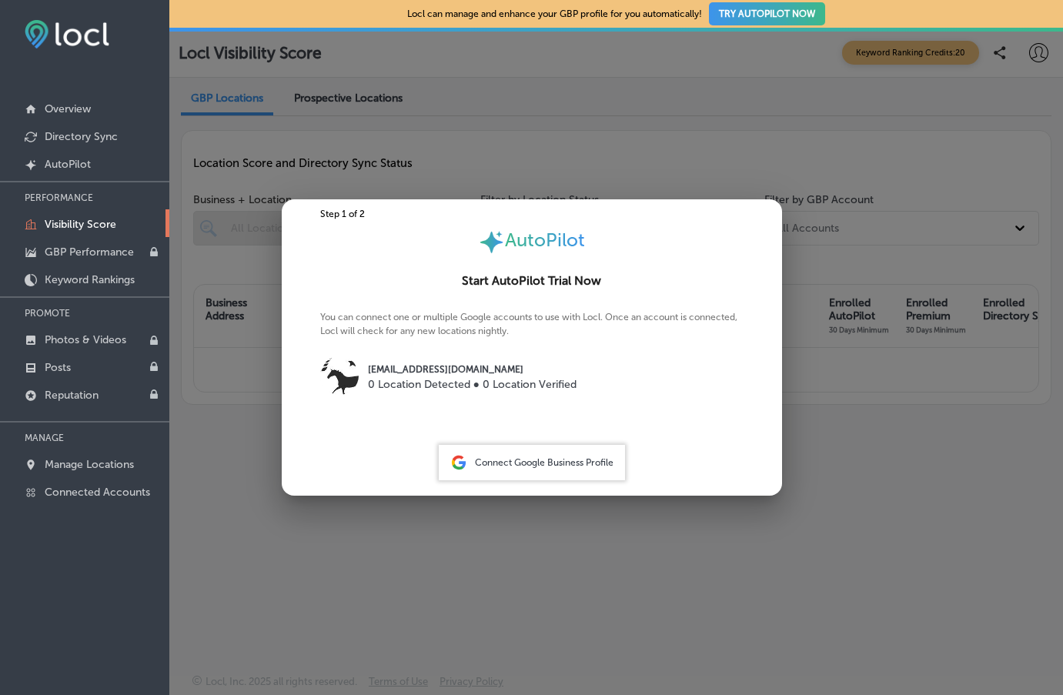
click at [346, 379] on img at bounding box center [339, 375] width 38 height 38
click at [452, 380] on p "0 Location Detected ● 0 Location Verified" at bounding box center [472, 384] width 209 height 16
click at [496, 463] on span "Connect Google Business Profile" at bounding box center [544, 462] width 139 height 11
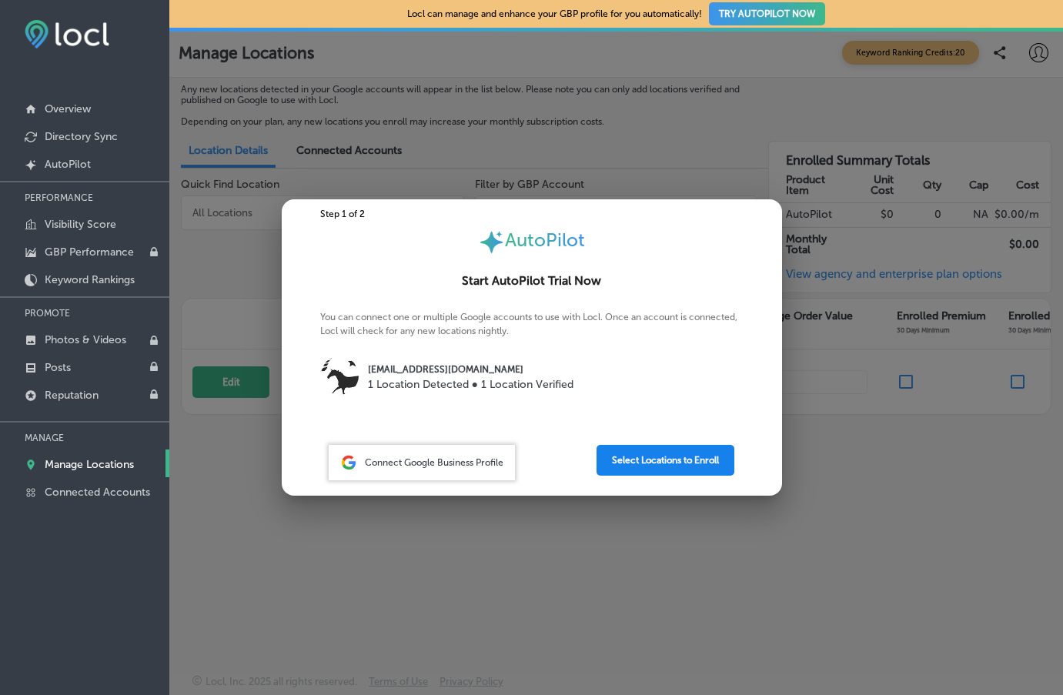
click at [650, 455] on button "Select Locations to Enroll" at bounding box center [665, 460] width 138 height 31
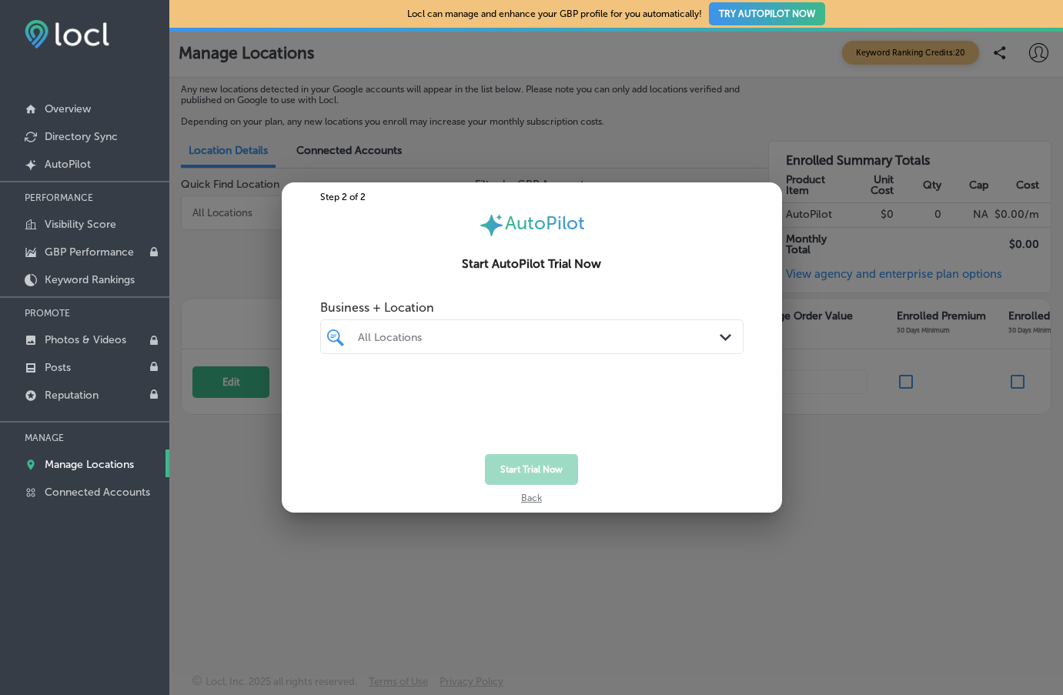
click at [724, 332] on div "Path Created with Sketch." at bounding box center [728, 337] width 17 height 17
click at [339, 386] on input "checkbox" at bounding box center [338, 391] width 18 height 18
click at [527, 459] on button "Start Trial Now" at bounding box center [531, 469] width 93 height 31
click at [597, 395] on div "Business + Location Ärtêfacts Path Created with Sketch. Selected Locations ( 1 )" at bounding box center [531, 357] width 423 height 131
click at [400, 334] on div "Ärtêfacts" at bounding box center [539, 336] width 363 height 13
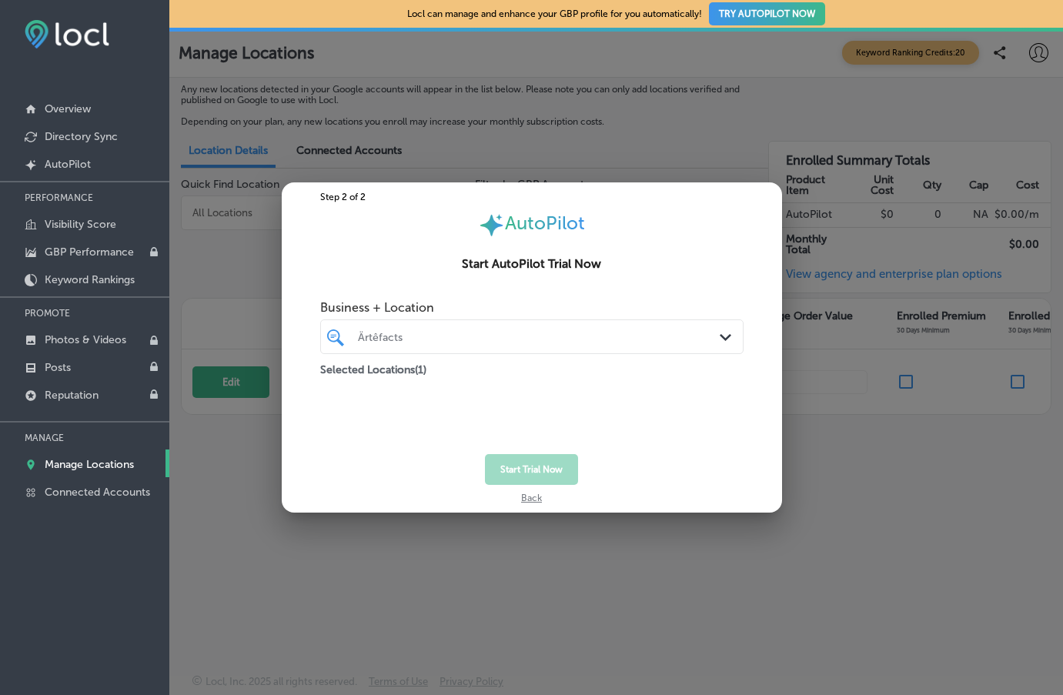
click at [400, 334] on div "Ärtêfacts" at bounding box center [539, 336] width 363 height 13
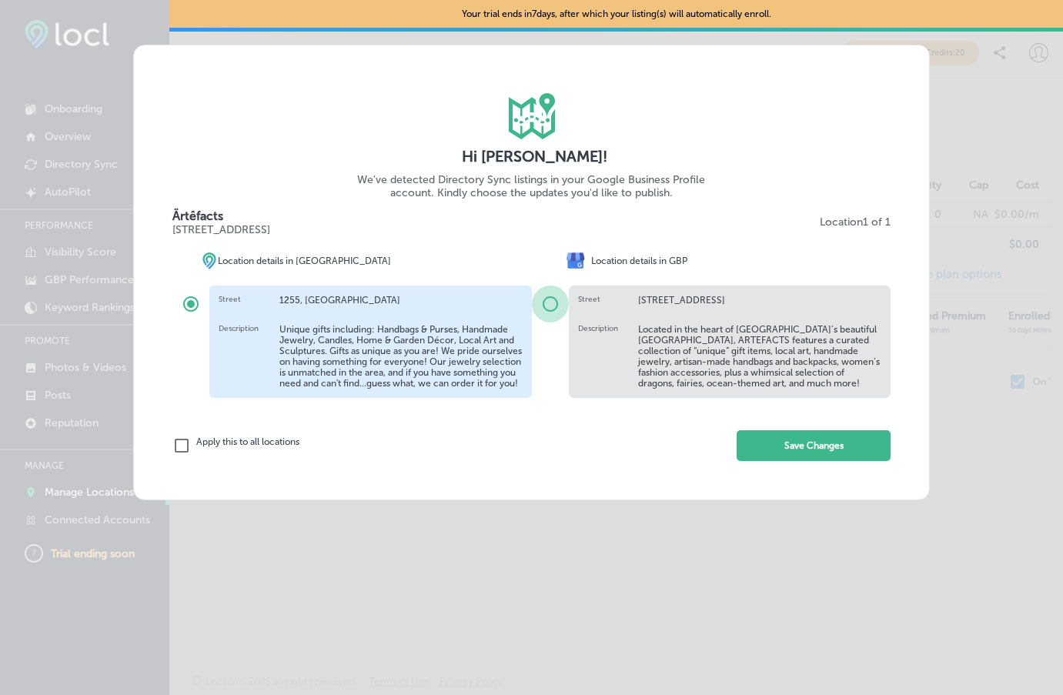
click at [552, 301] on input "radio" at bounding box center [550, 304] width 37 height 37
radio input "true"
radio input "false"
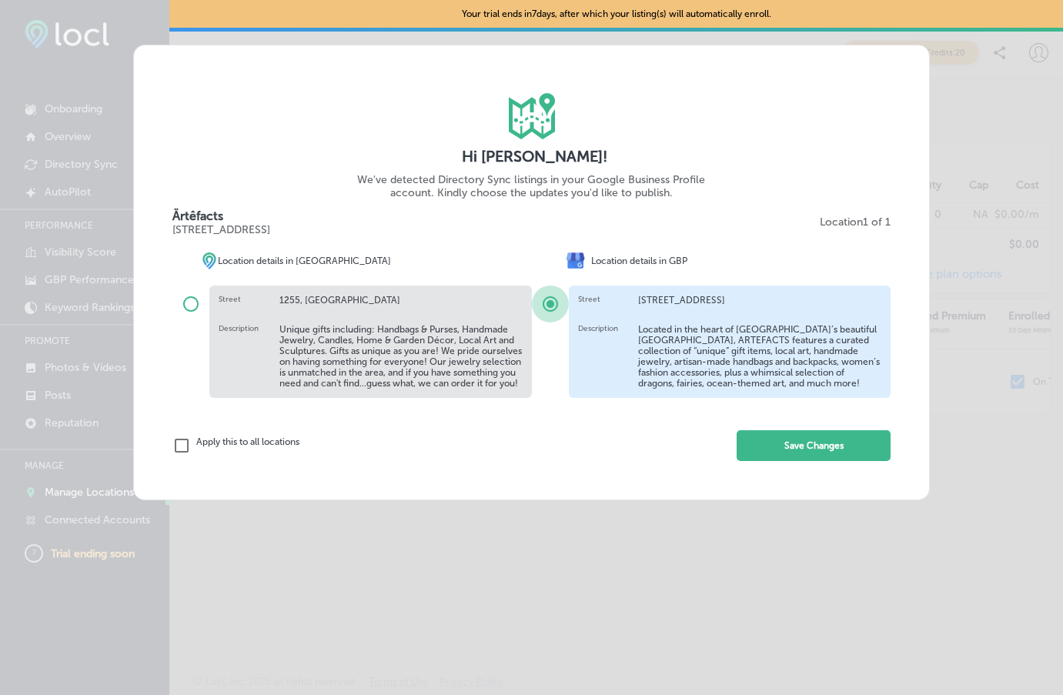
click at [552, 302] on input "radio" at bounding box center [550, 304] width 37 height 37
click at [816, 456] on button "Save Changes" at bounding box center [813, 445] width 154 height 31
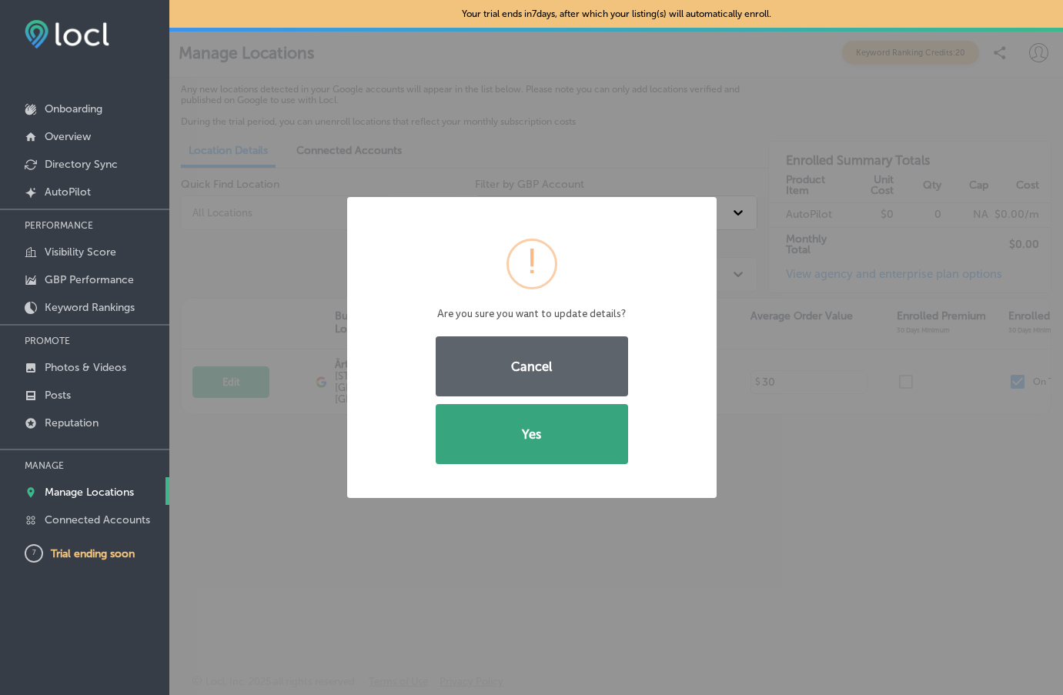
click at [541, 433] on button "Yes" at bounding box center [532, 434] width 192 height 60
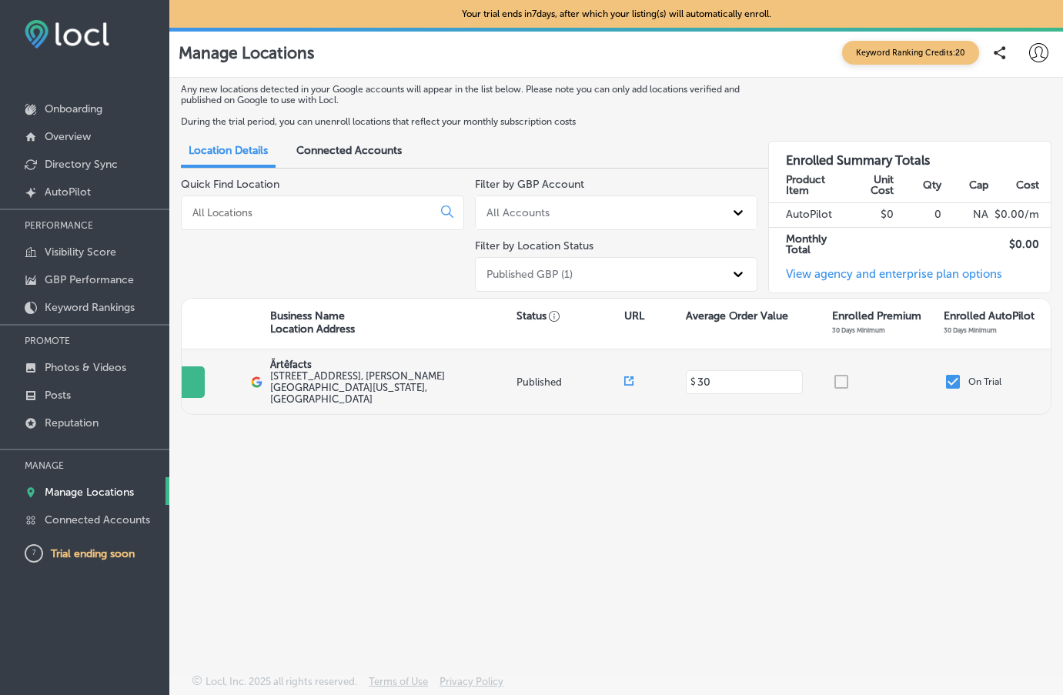
scroll to position [0, 339]
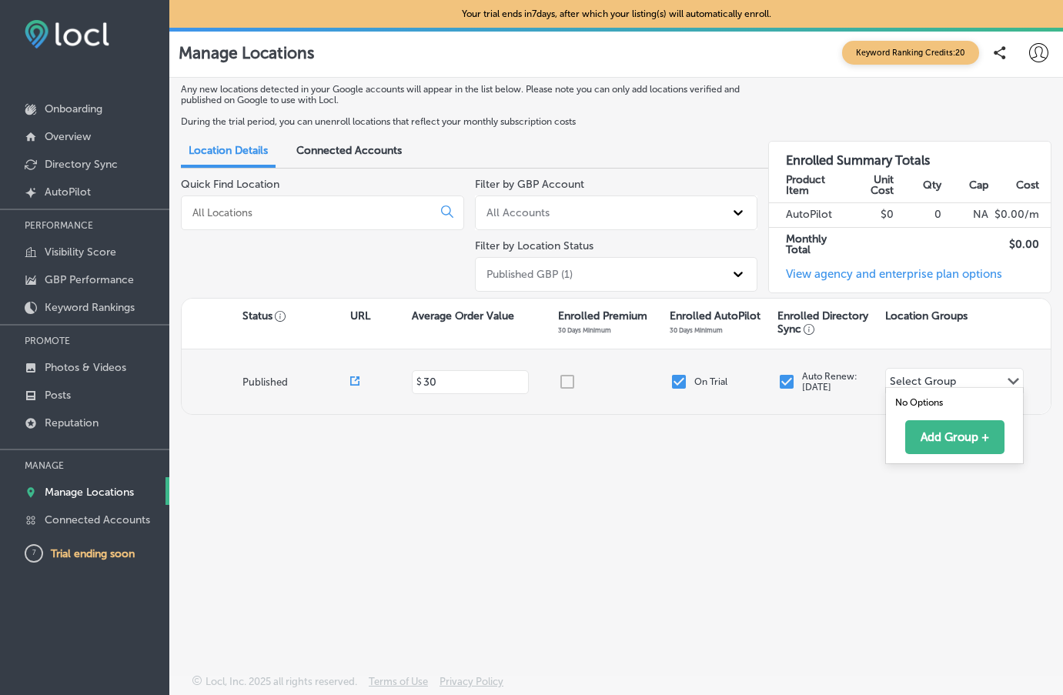
click at [1018, 378] on icon "Path Created with Sketch." at bounding box center [1013, 381] width 12 height 7
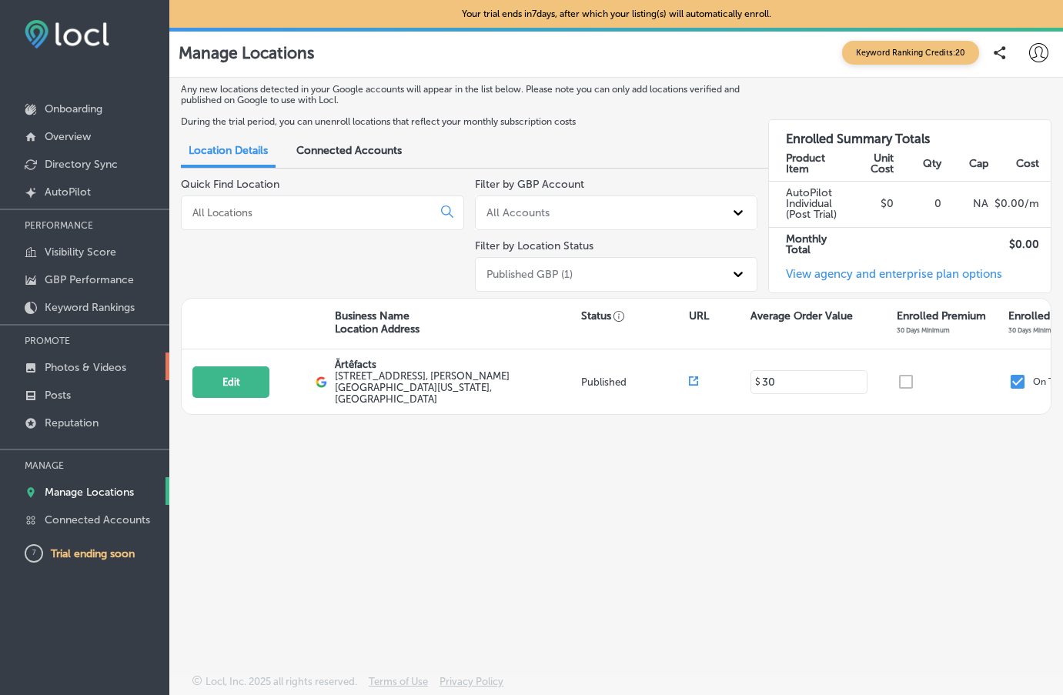
click at [97, 368] on p "Photos & Videos" at bounding box center [86, 367] width 82 height 13
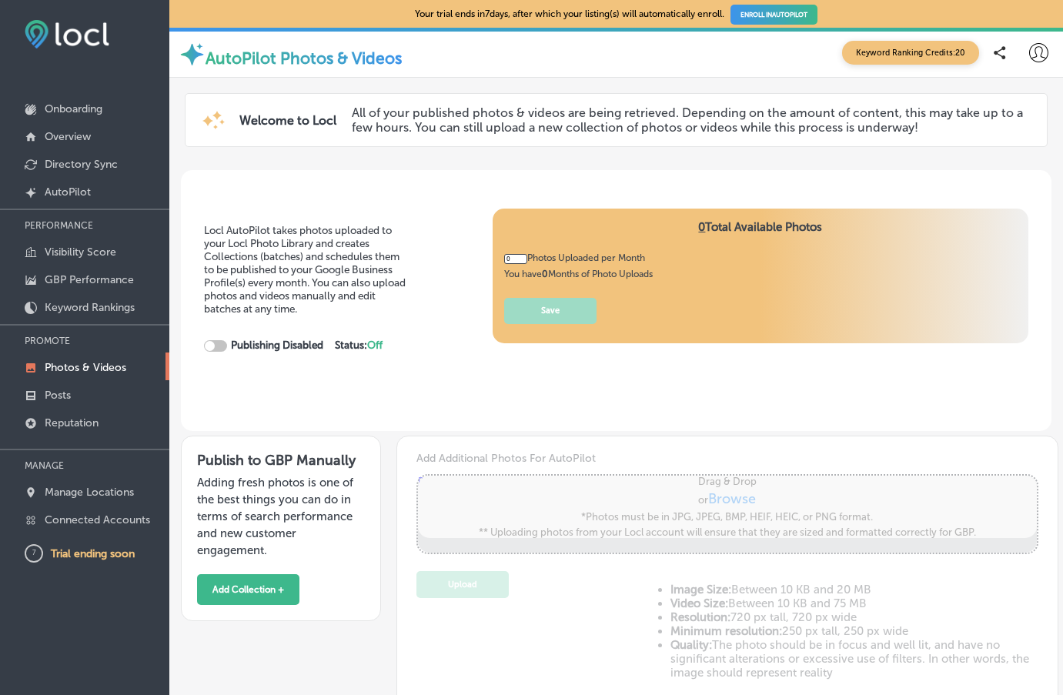
type input "5"
checkbox input "true"
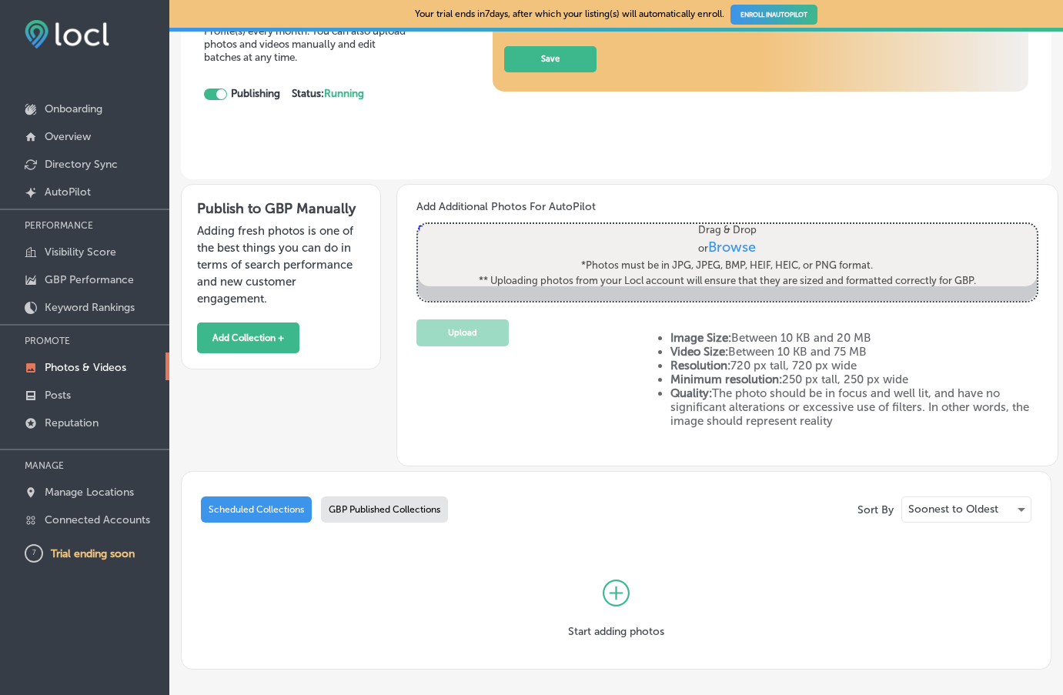
scroll to position [308, 0]
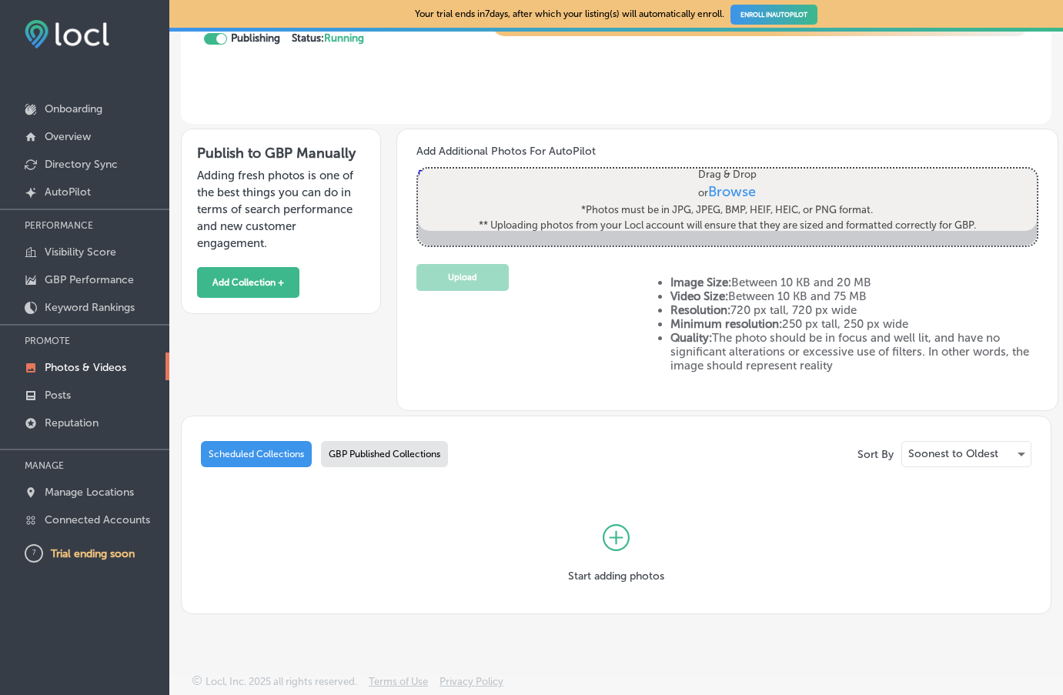
click at [596, 540] on div at bounding box center [616, 538] width 96 height 64
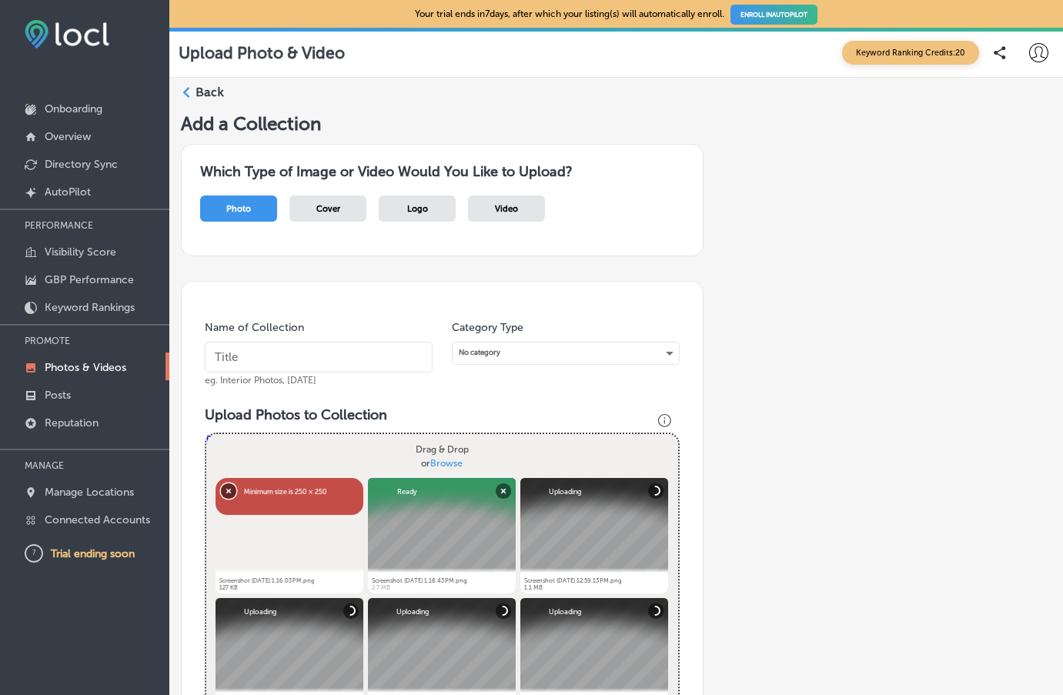
click at [228, 489] on button "Remove" at bounding box center [228, 490] width 15 height 15
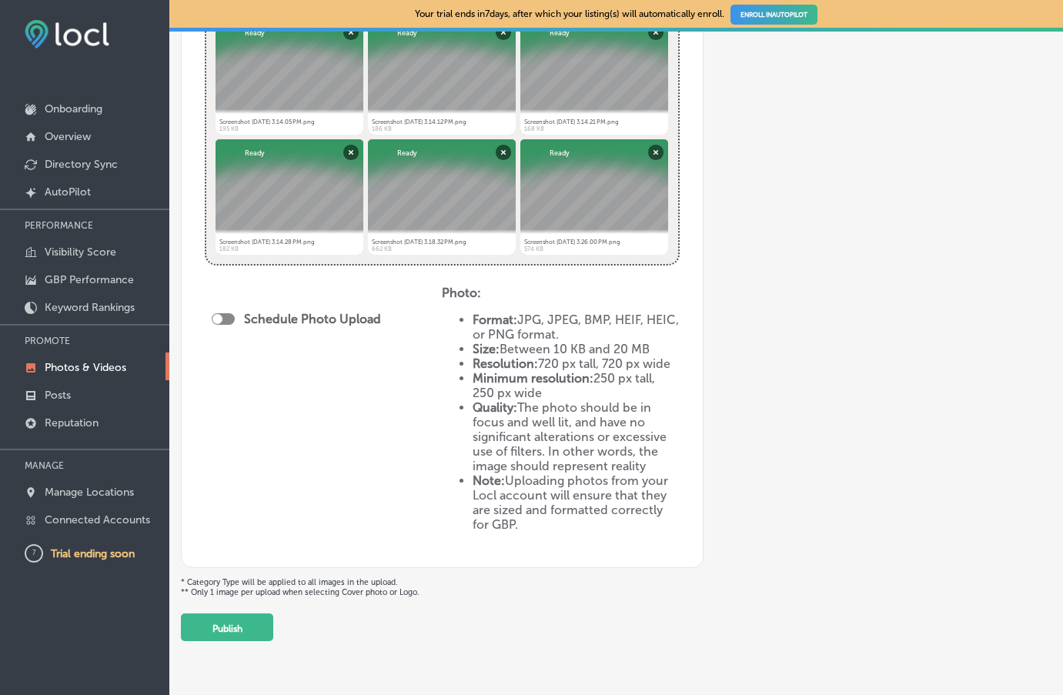
scroll to position [3725, 0]
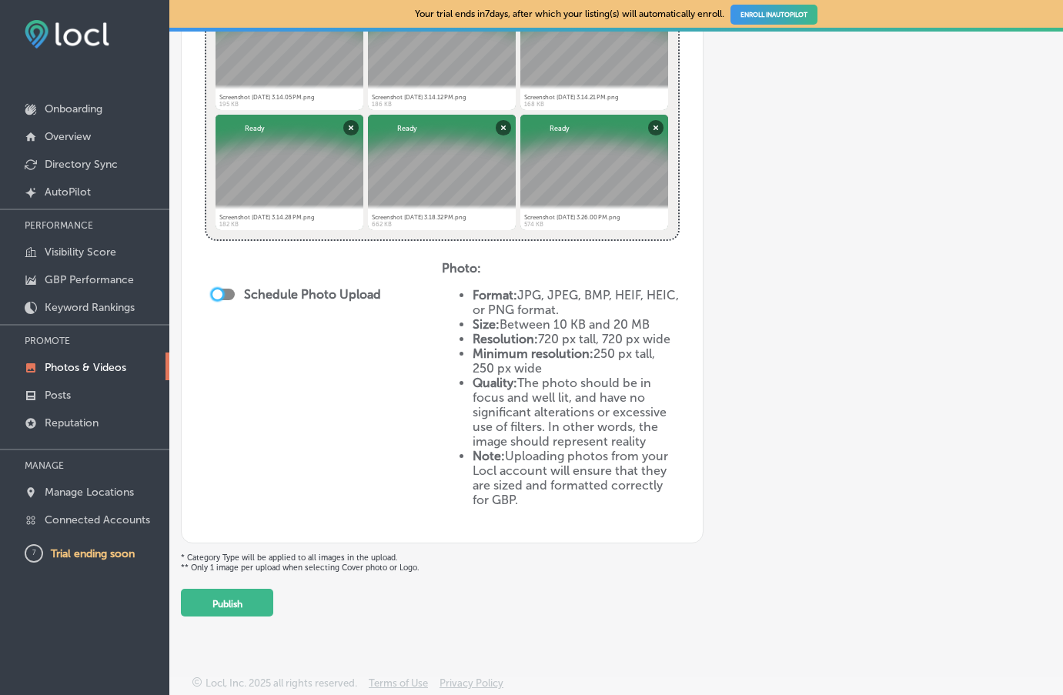
click at [219, 289] on div at bounding box center [217, 294] width 10 height 10
click at [366, 348] on icon "Path Created with Sketch." at bounding box center [370, 351] width 12 height 7
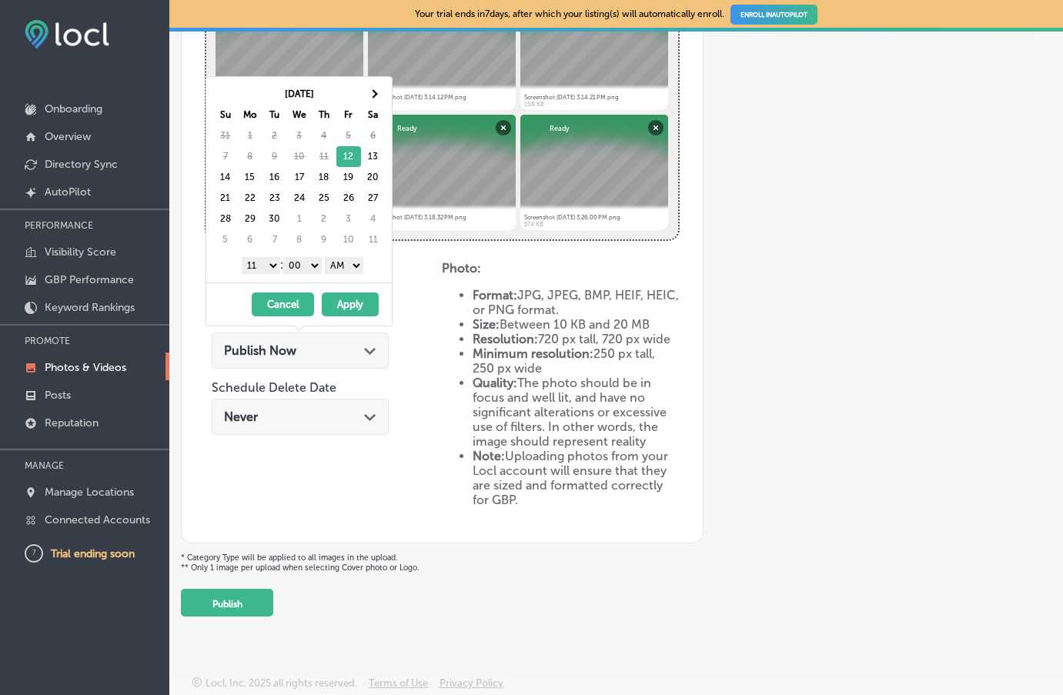
click at [366, 348] on icon "Path Created with Sketch." at bounding box center [370, 351] width 12 height 7
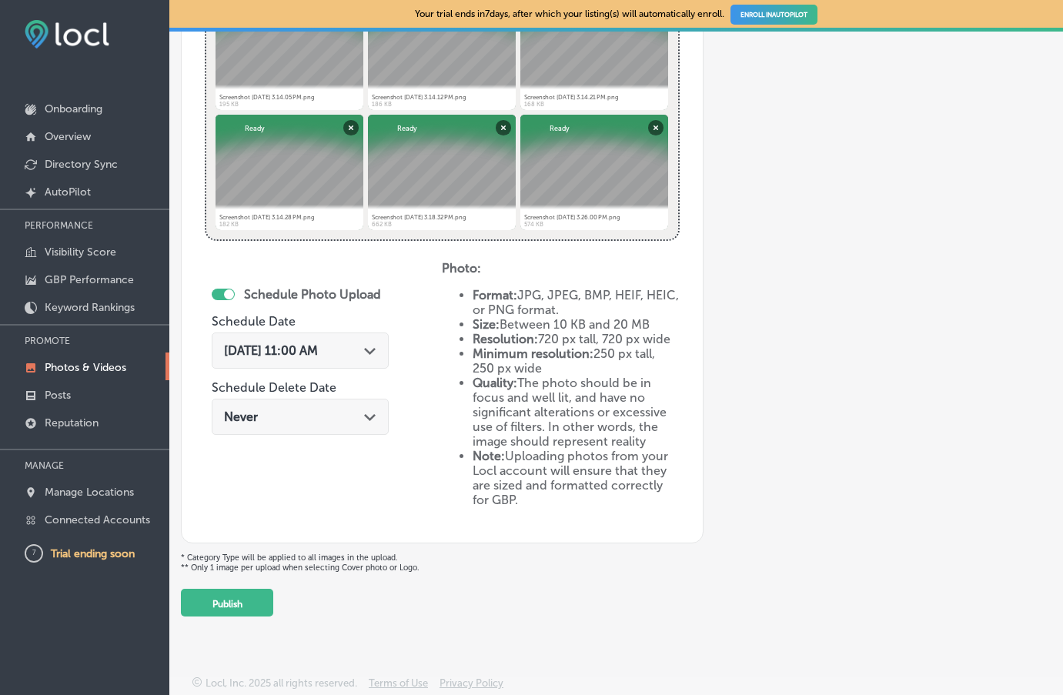
click at [369, 419] on icon "Path Created with Sketch." at bounding box center [370, 417] width 12 height 7
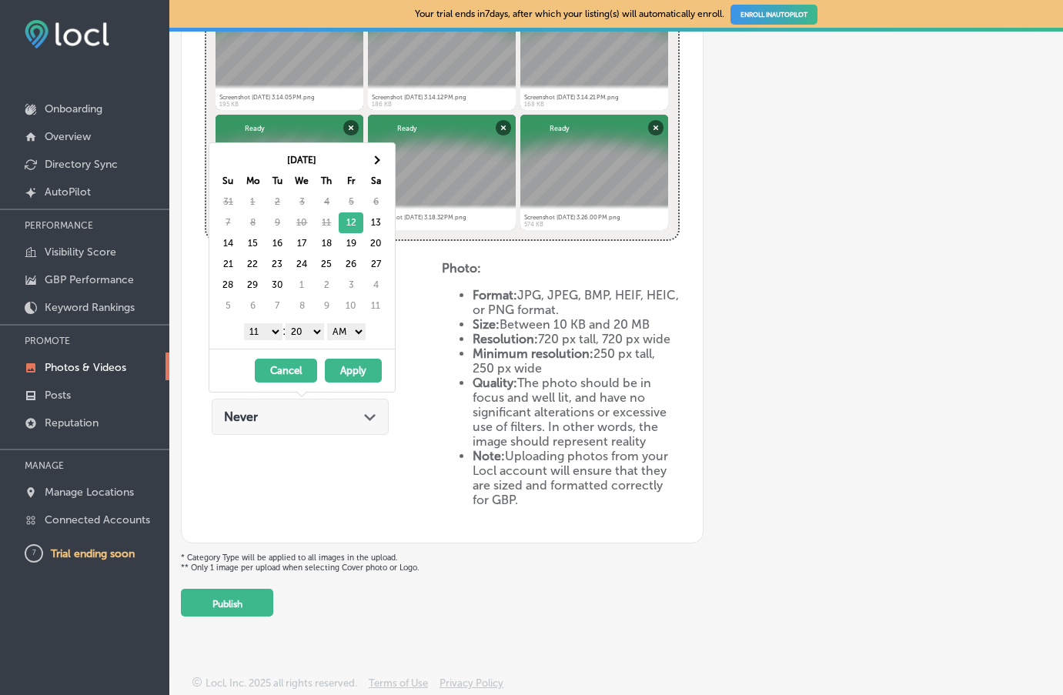
click at [369, 419] on icon "Path Created with Sketch." at bounding box center [370, 417] width 12 height 7
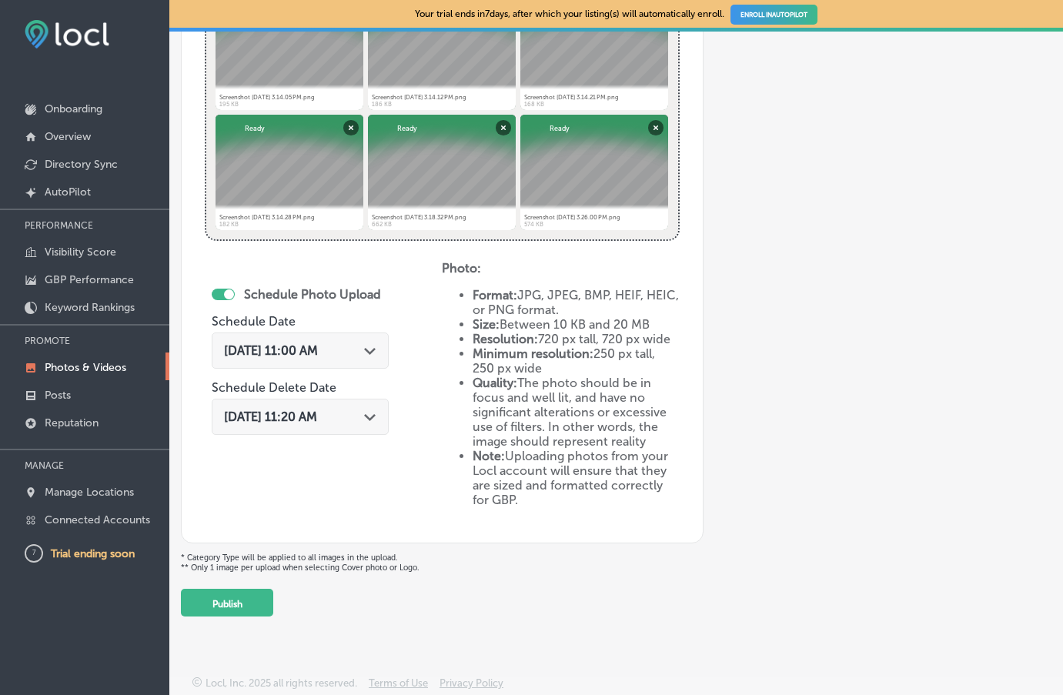
click at [217, 290] on div at bounding box center [223, 295] width 23 height 12
checkbox input "false"
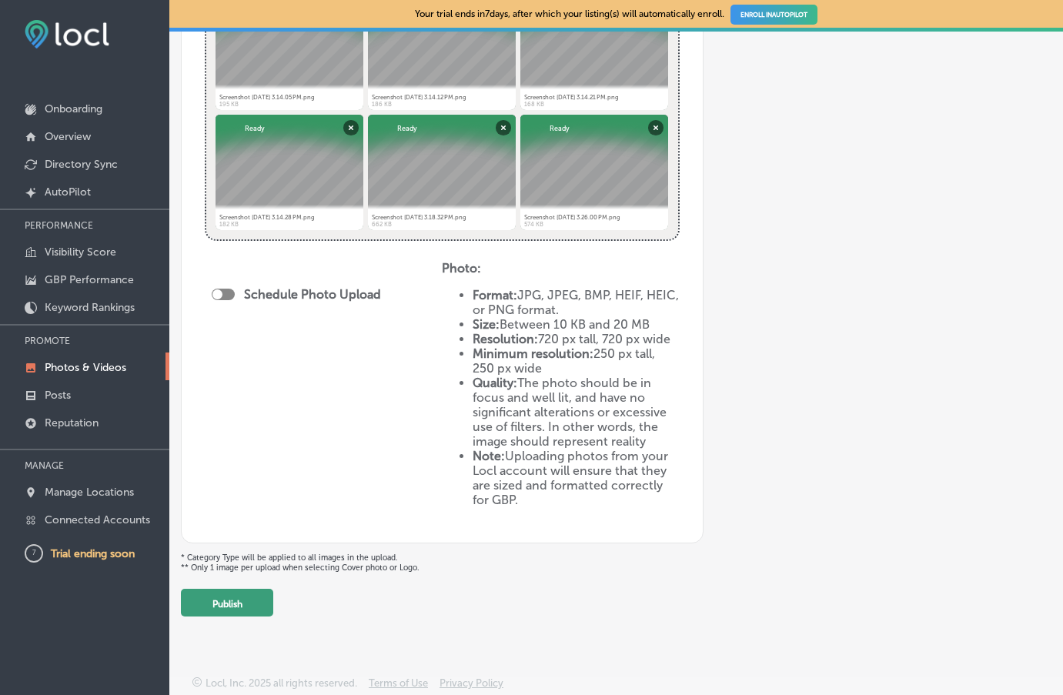
click at [224, 593] on button "Publish" at bounding box center [227, 603] width 92 height 28
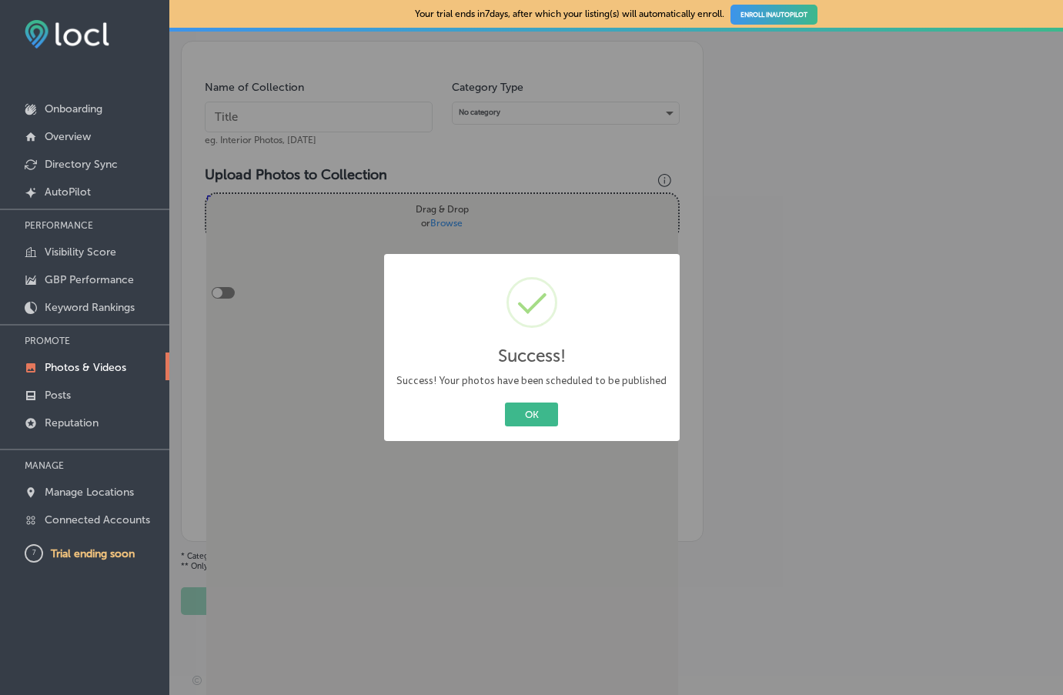
scroll to position [239, 0]
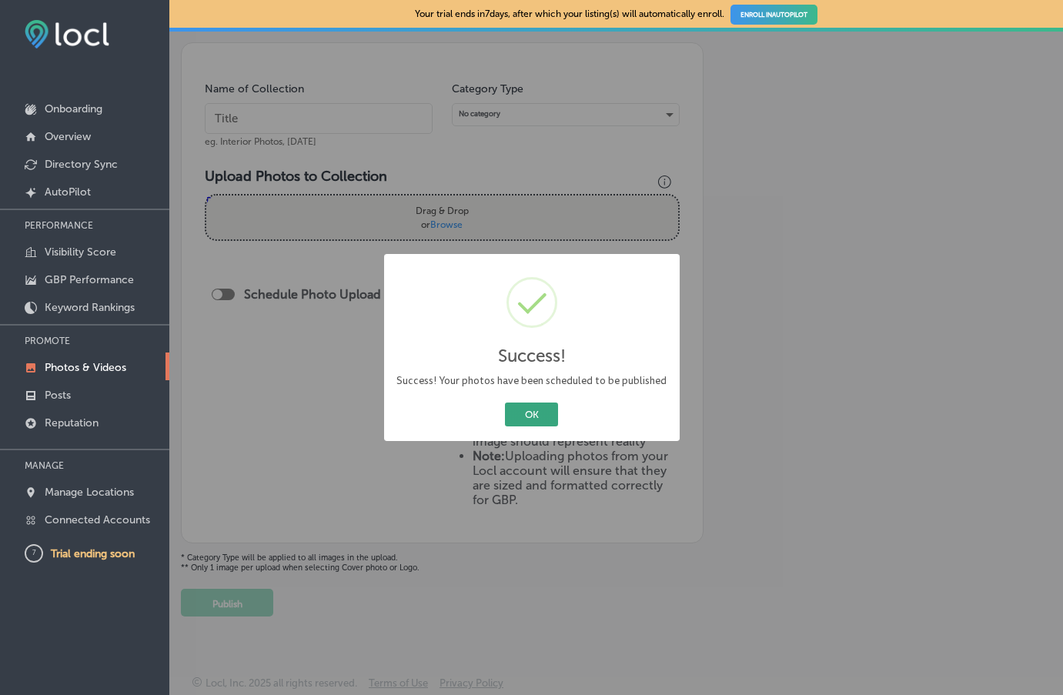
click at [523, 409] on button "OK" at bounding box center [531, 414] width 53 height 24
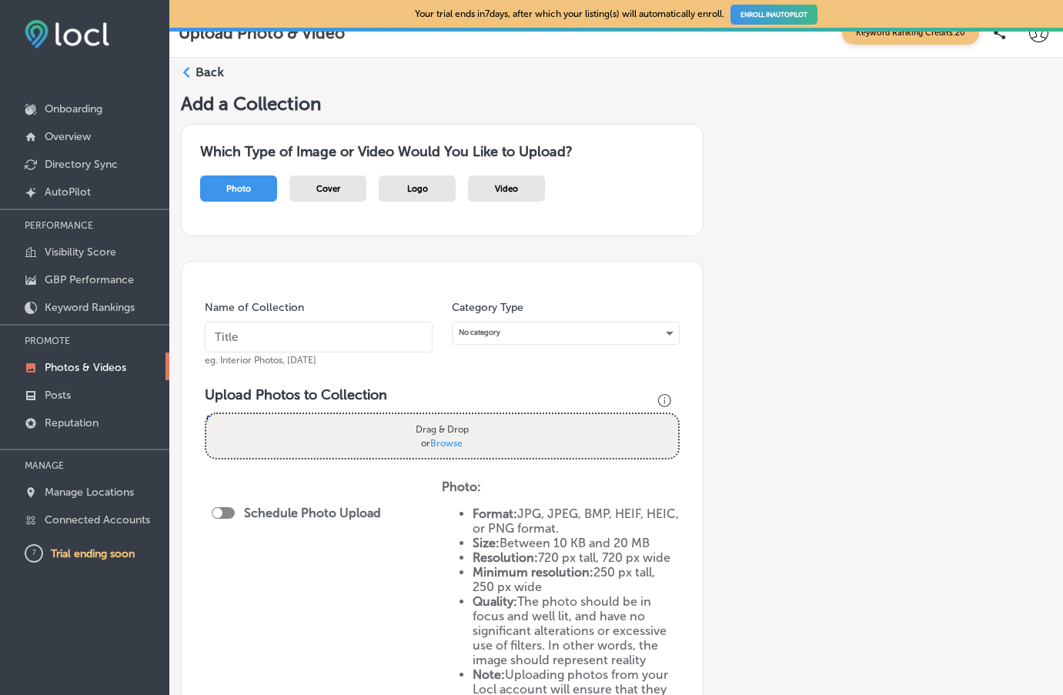
scroll to position [0, 0]
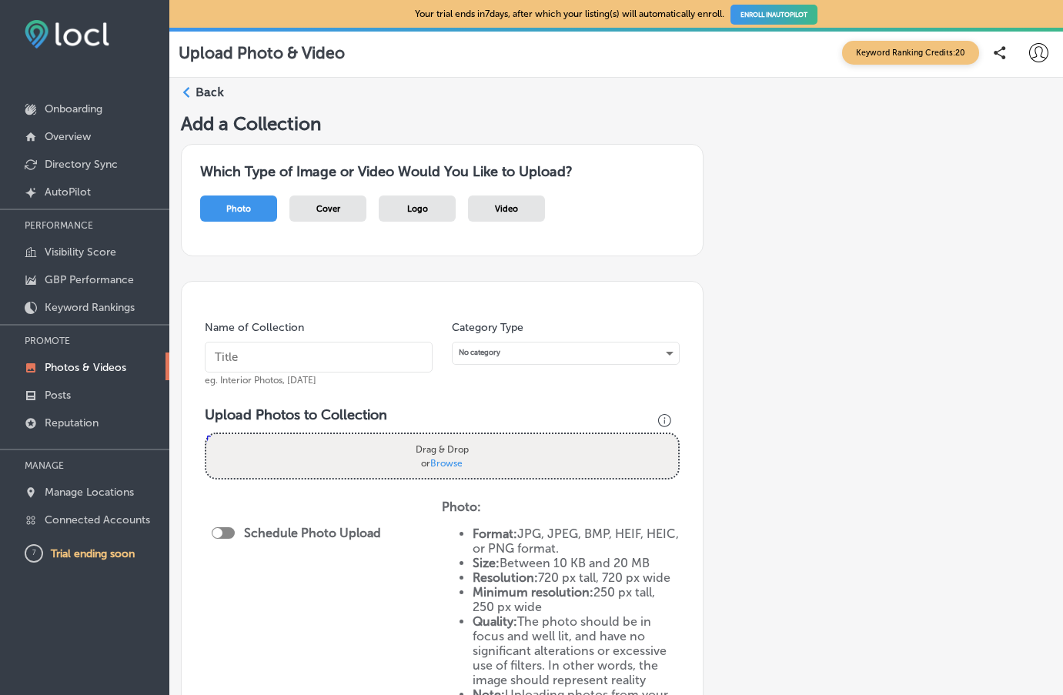
click at [334, 209] on span "Cover" at bounding box center [328, 209] width 24 height 10
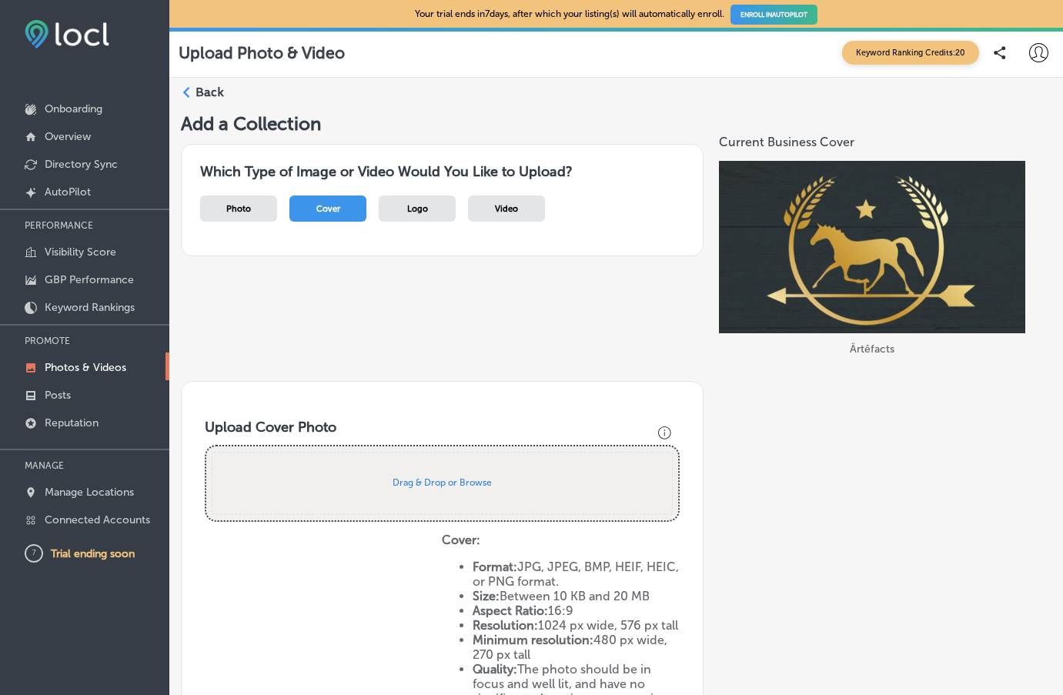
click at [421, 206] on span "Logo" at bounding box center [417, 209] width 21 height 10
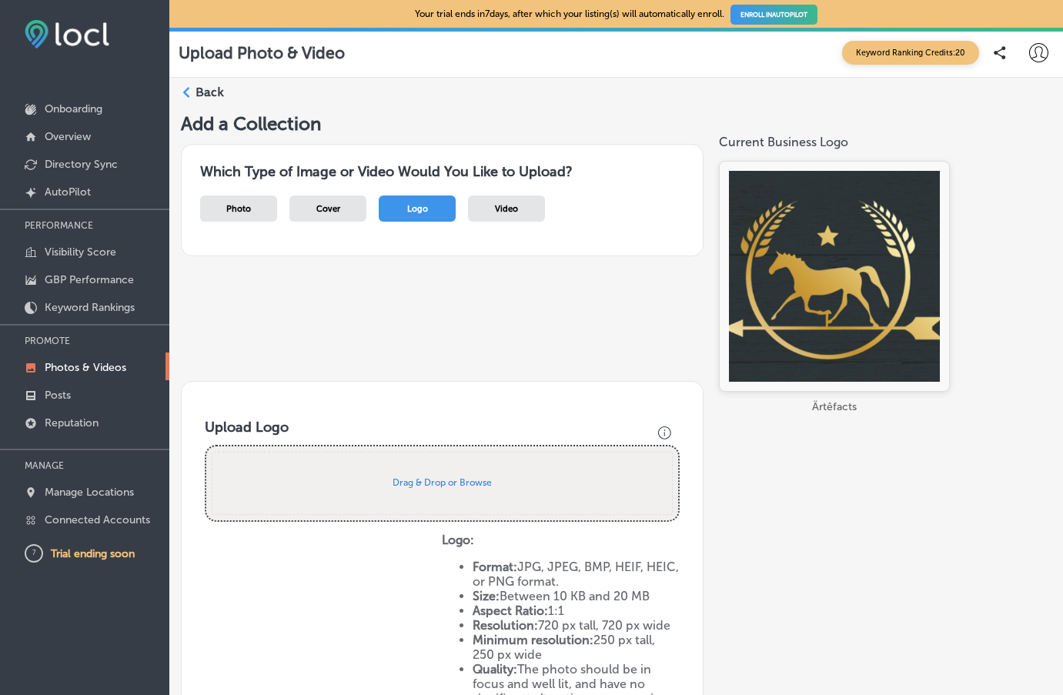
click at [513, 207] on span "Video" at bounding box center [506, 209] width 23 height 10
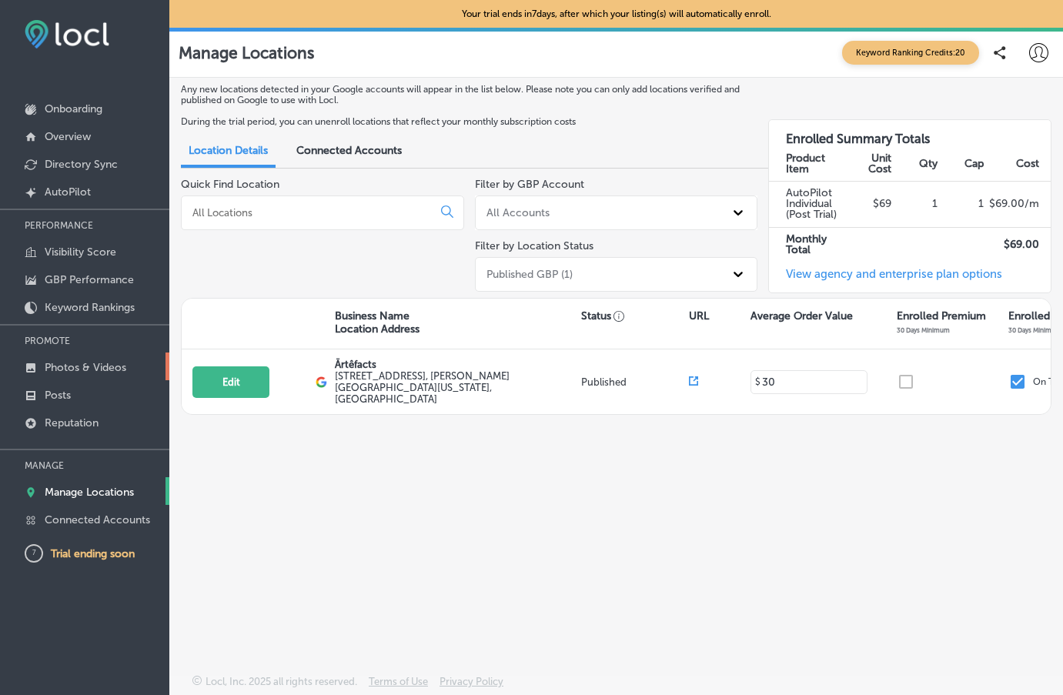
click at [92, 361] on p "Photos & Videos" at bounding box center [86, 367] width 82 height 13
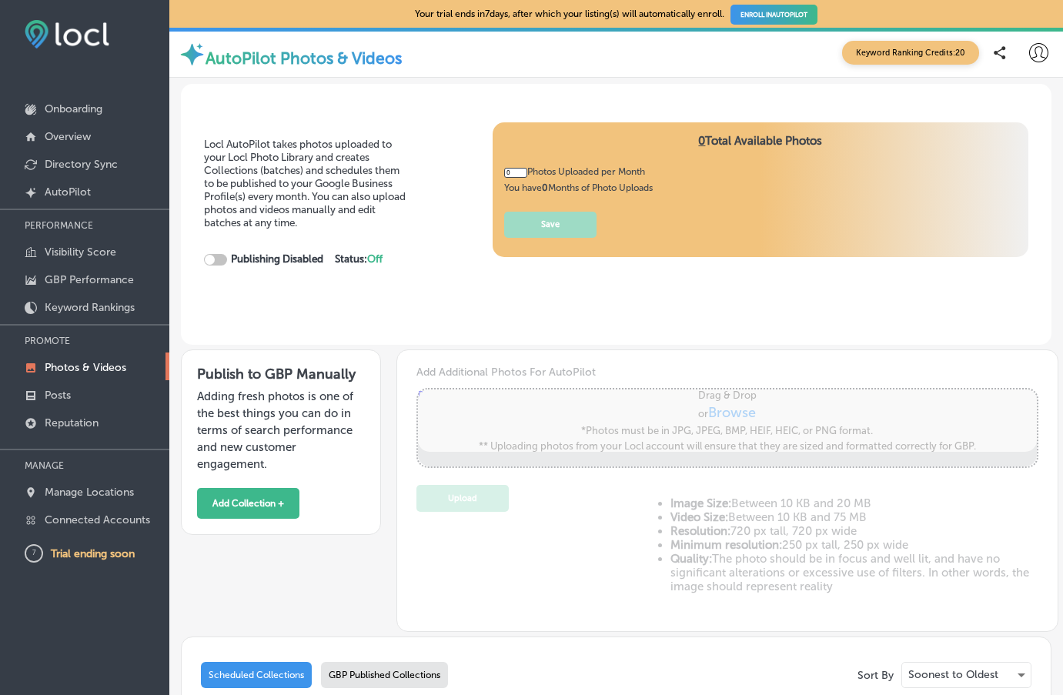
type input "5"
checkbox input "true"
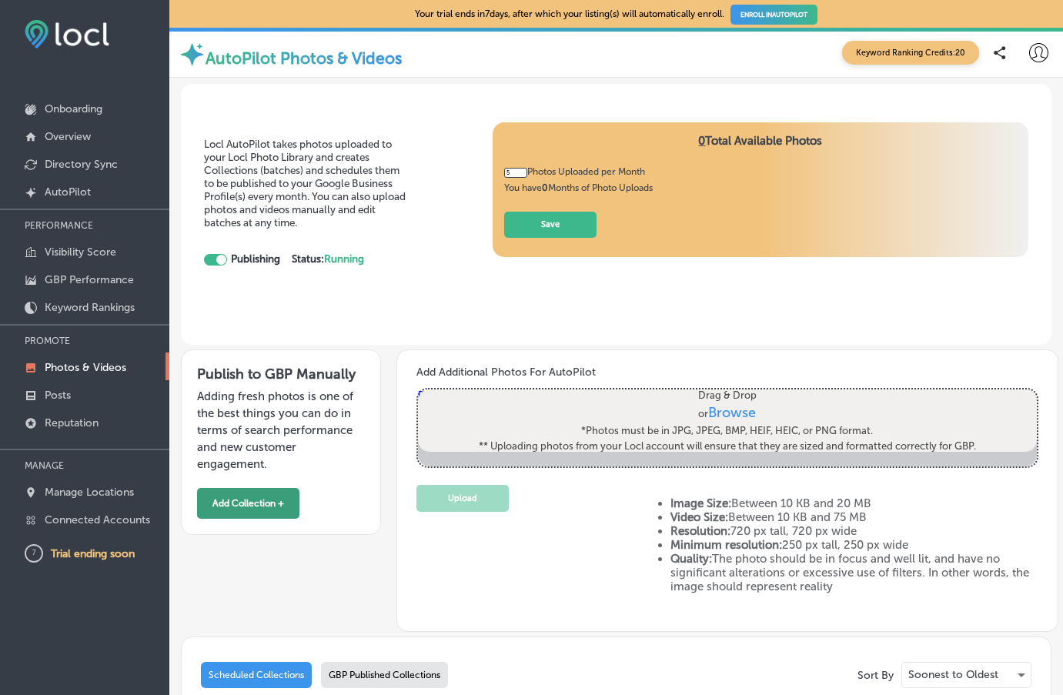
click at [261, 507] on button "Add Collection +" at bounding box center [248, 503] width 102 height 31
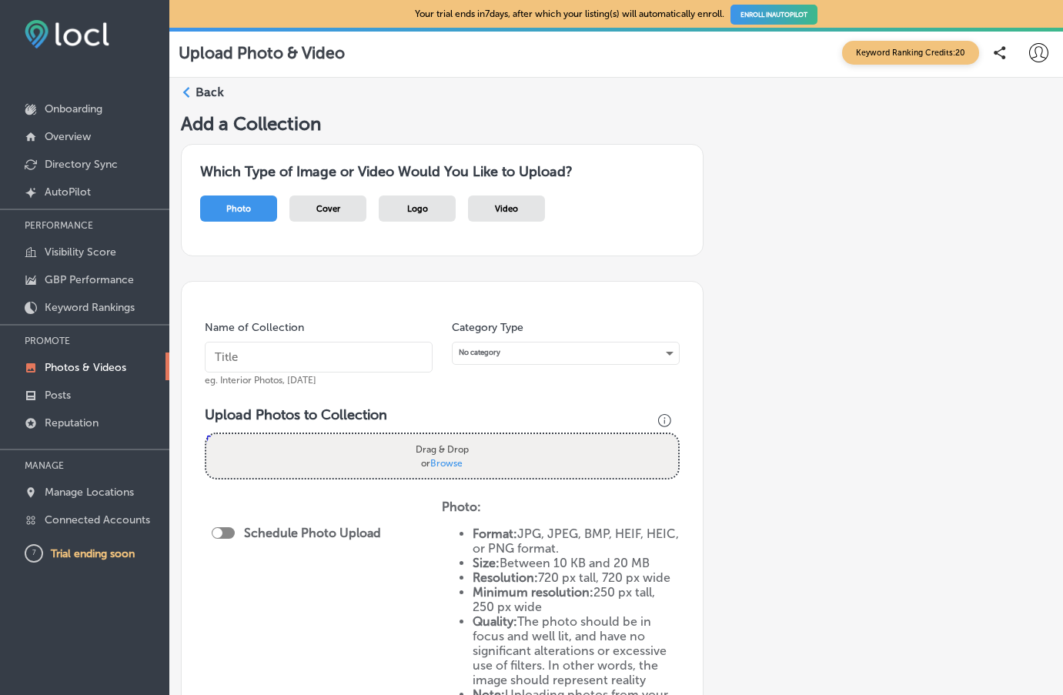
click at [501, 205] on span "Video" at bounding box center [506, 209] width 23 height 10
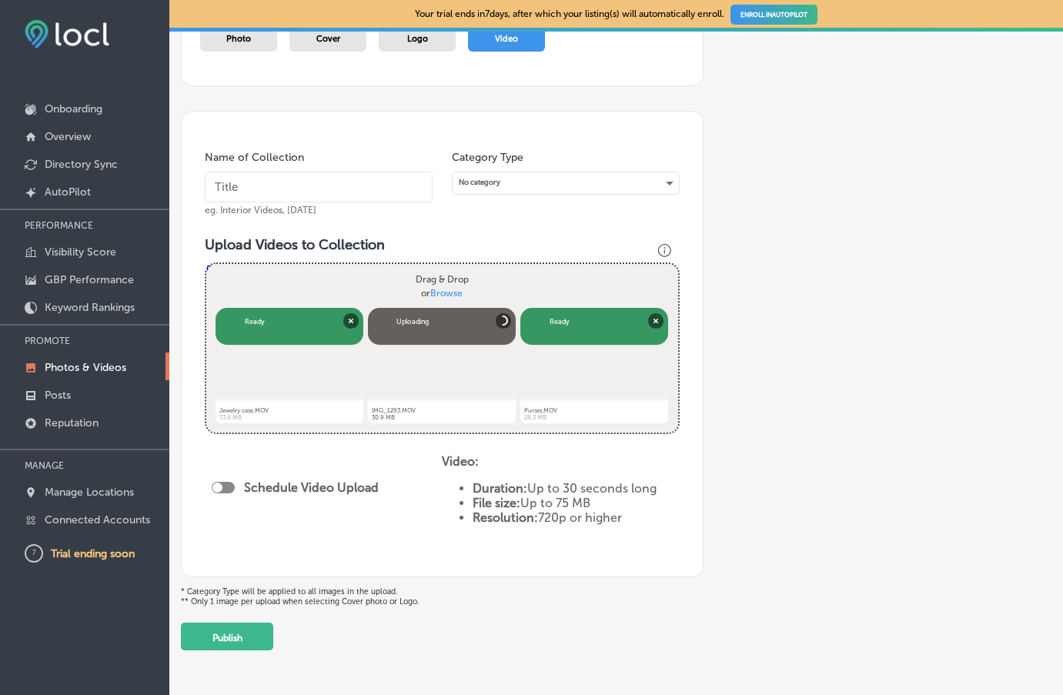
scroll to position [204, 0]
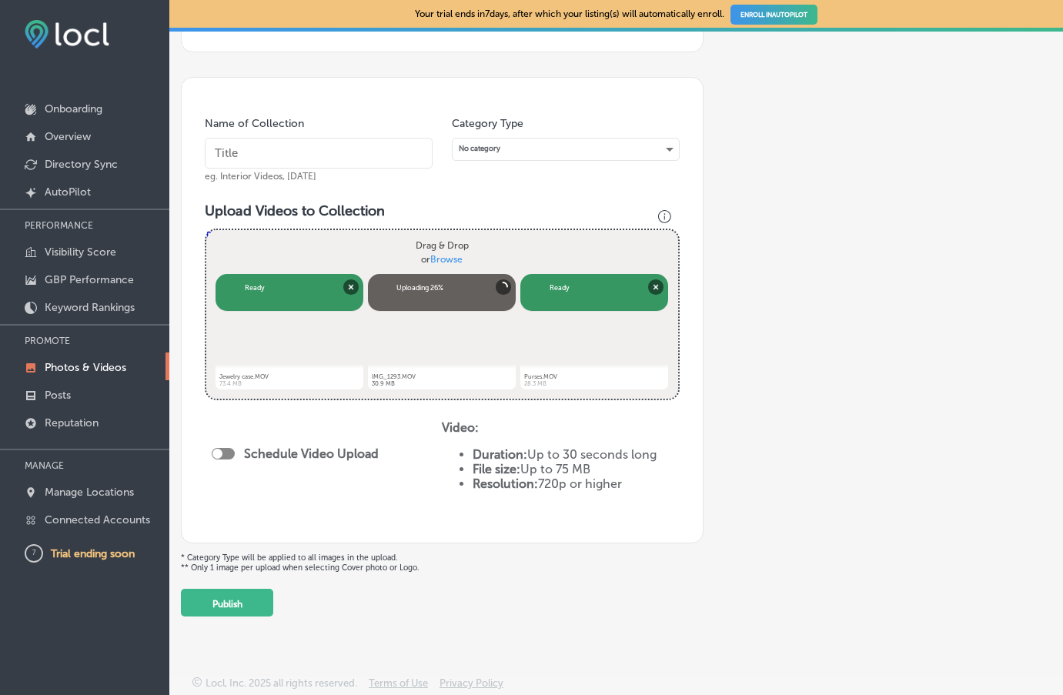
click at [229, 604] on button "Publish" at bounding box center [227, 603] width 92 height 28
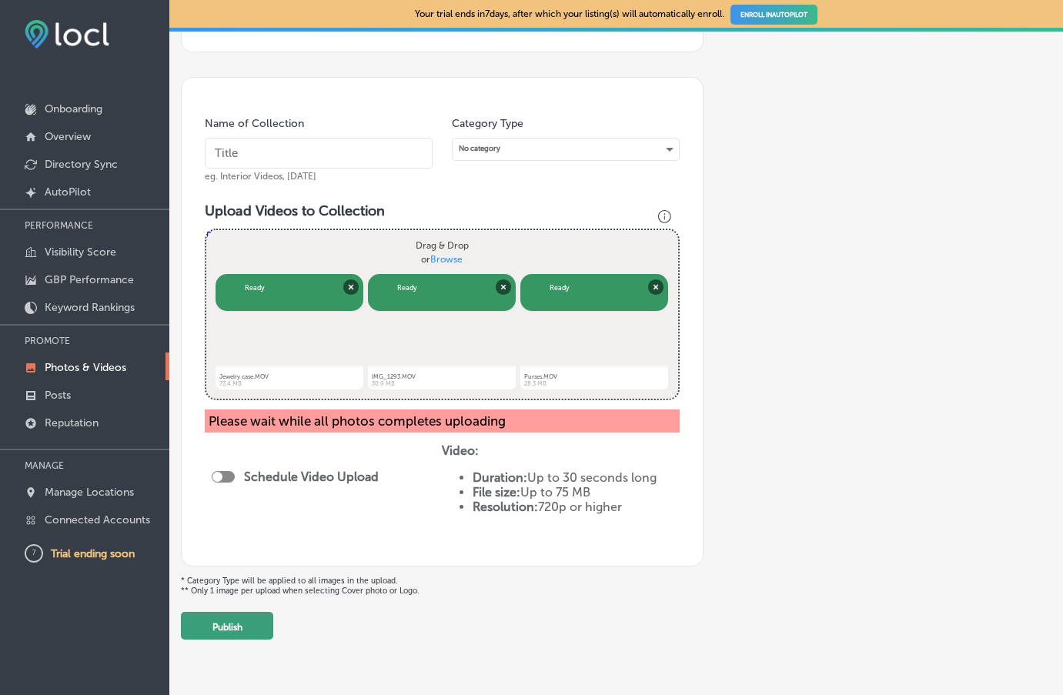
click at [225, 623] on button "Publish" at bounding box center [227, 626] width 92 height 28
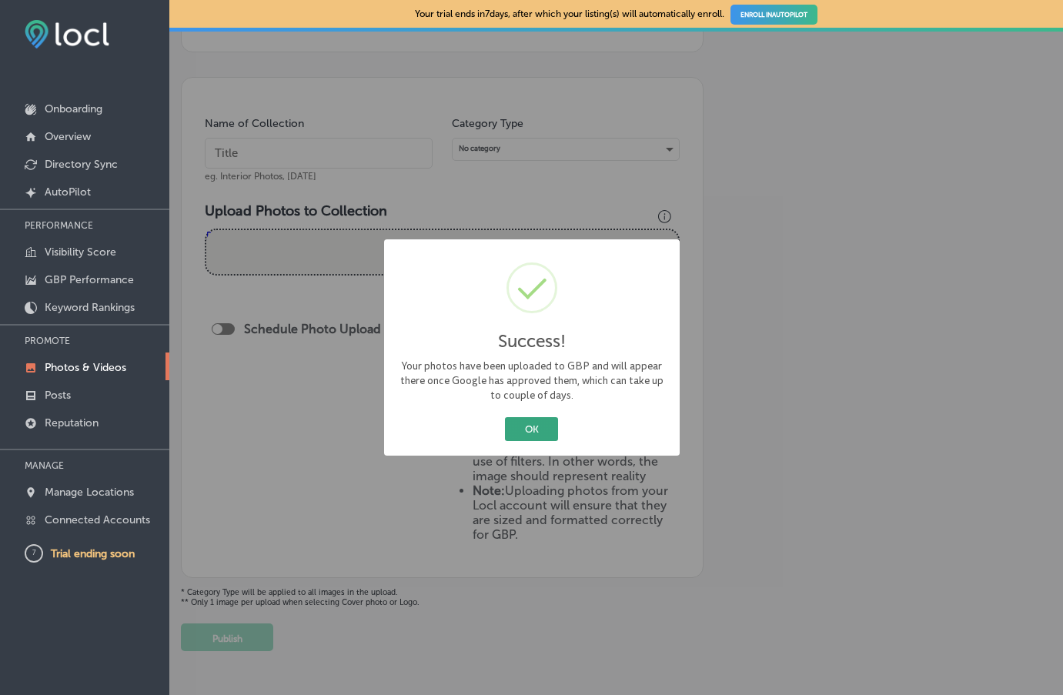
click at [539, 426] on button "OK" at bounding box center [531, 429] width 53 height 24
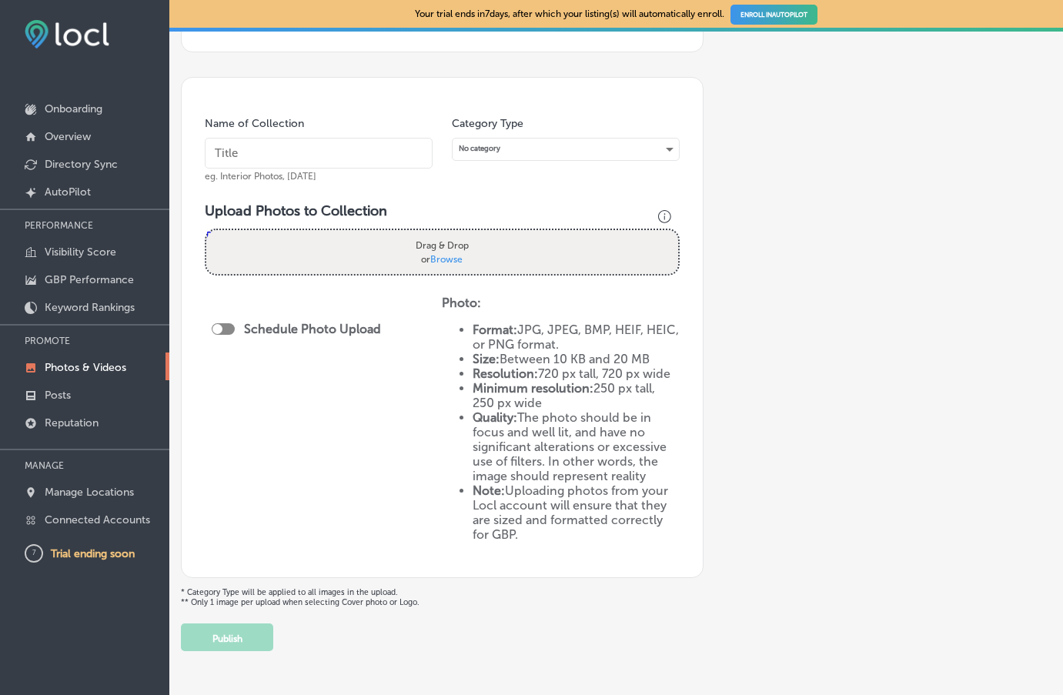
scroll to position [0, 0]
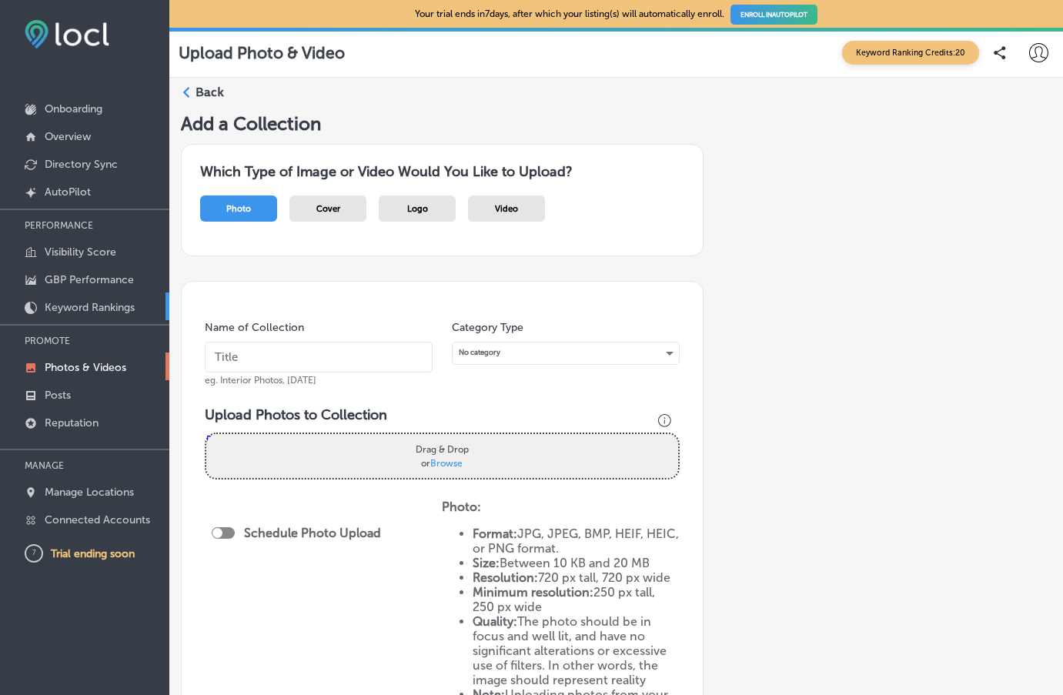
click at [103, 304] on p "Keyword Rankings" at bounding box center [90, 307] width 90 height 13
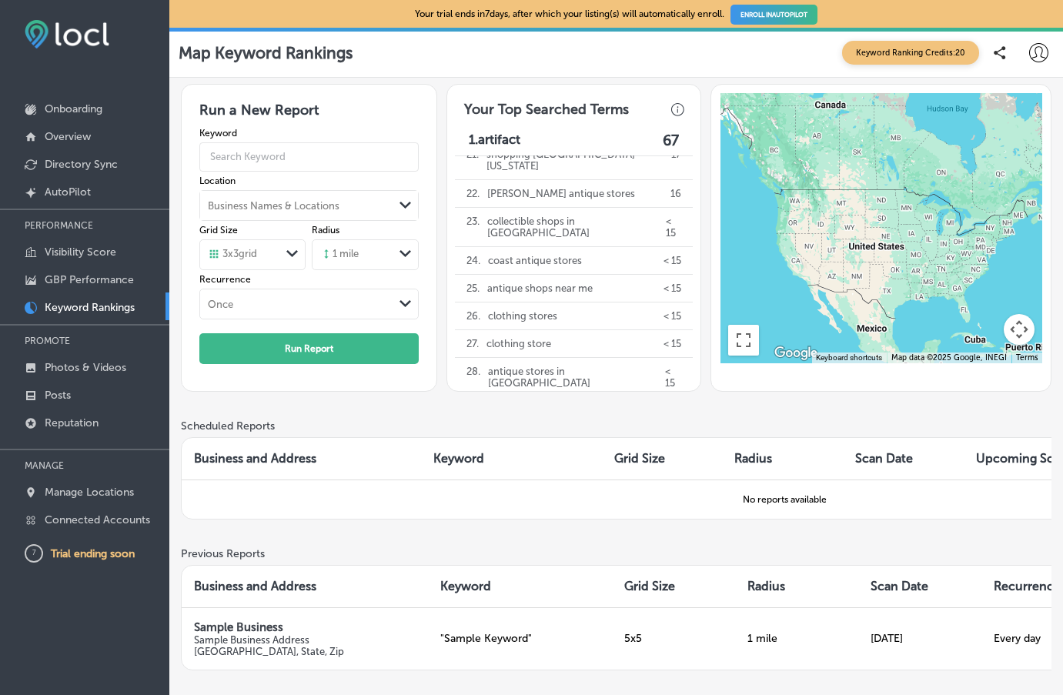
scroll to position [697, 0]
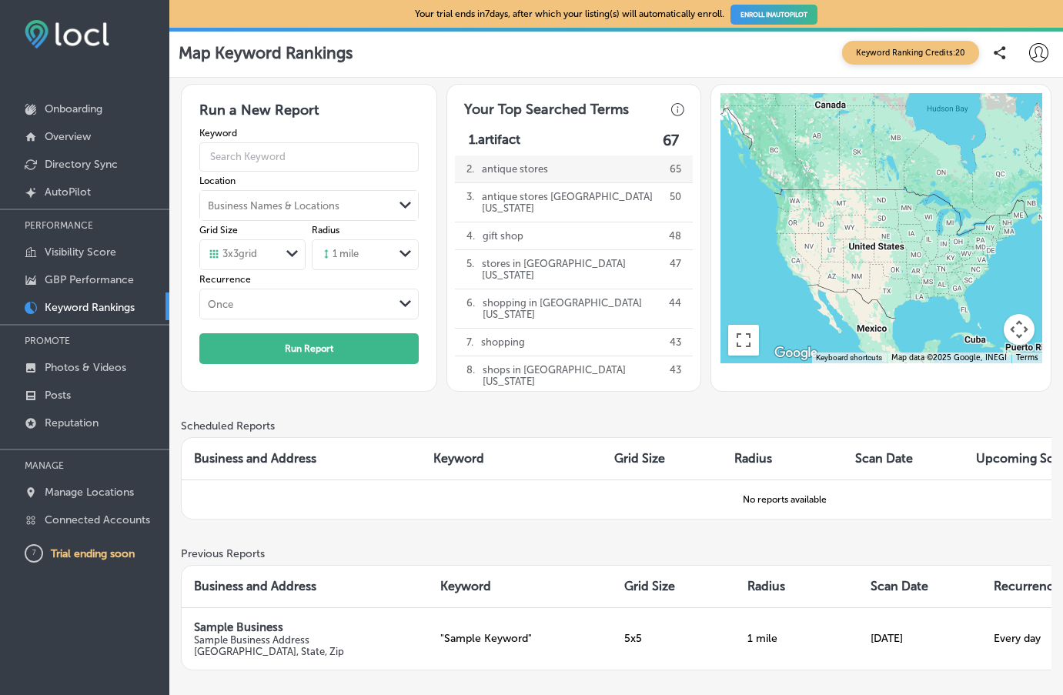
click at [510, 170] on p "antique stores" at bounding box center [515, 168] width 66 height 27
type input "antique stores"
drag, startPoint x: 290, startPoint y: 156, endPoint x: 205, endPoint y: 147, distance: 85.9
click at [205, 147] on input "antique stores" at bounding box center [308, 156] width 219 height 39
click at [317, 352] on button "Run Report" at bounding box center [308, 348] width 219 height 31
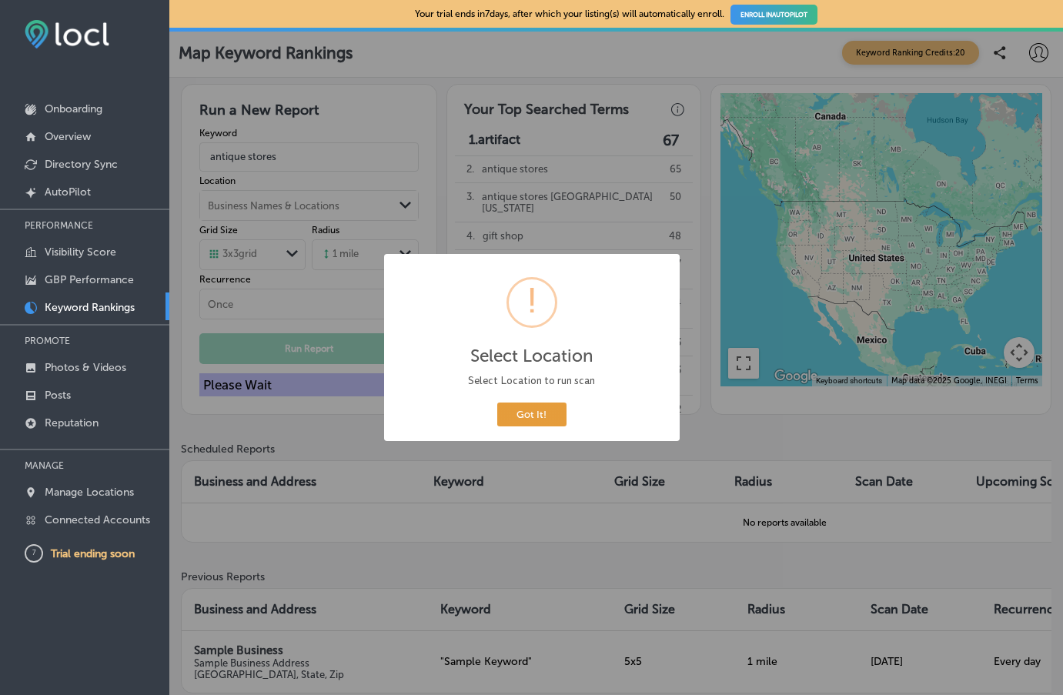
click at [529, 412] on button "Got It!" at bounding box center [531, 414] width 69 height 24
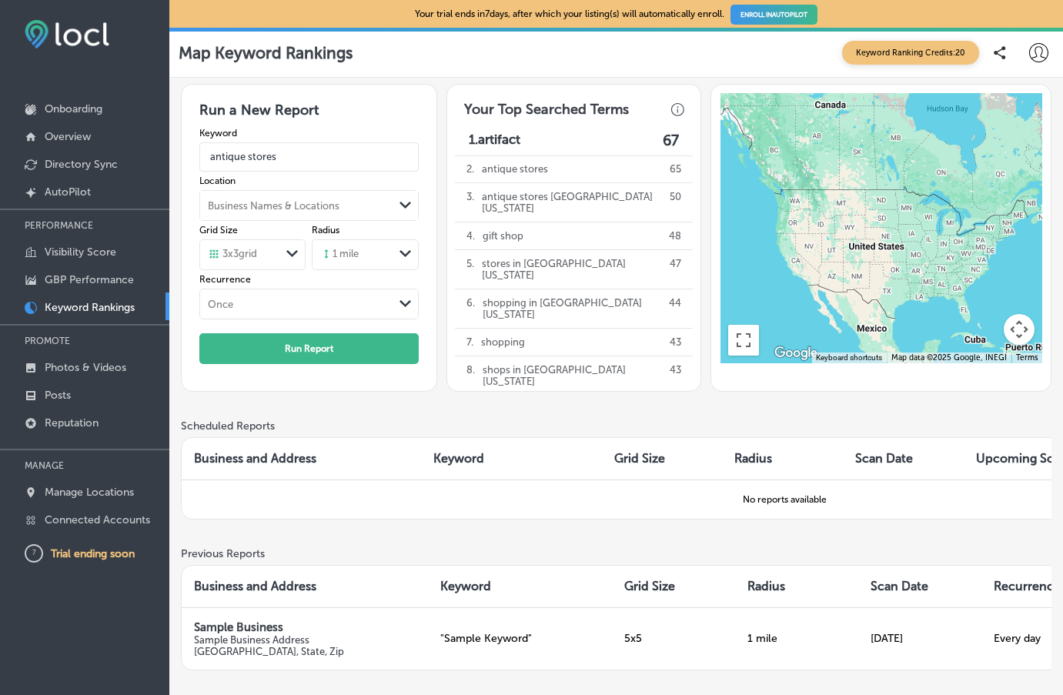
click at [434, 484] on td "No reports available" at bounding box center [784, 498] width 1205 height 39
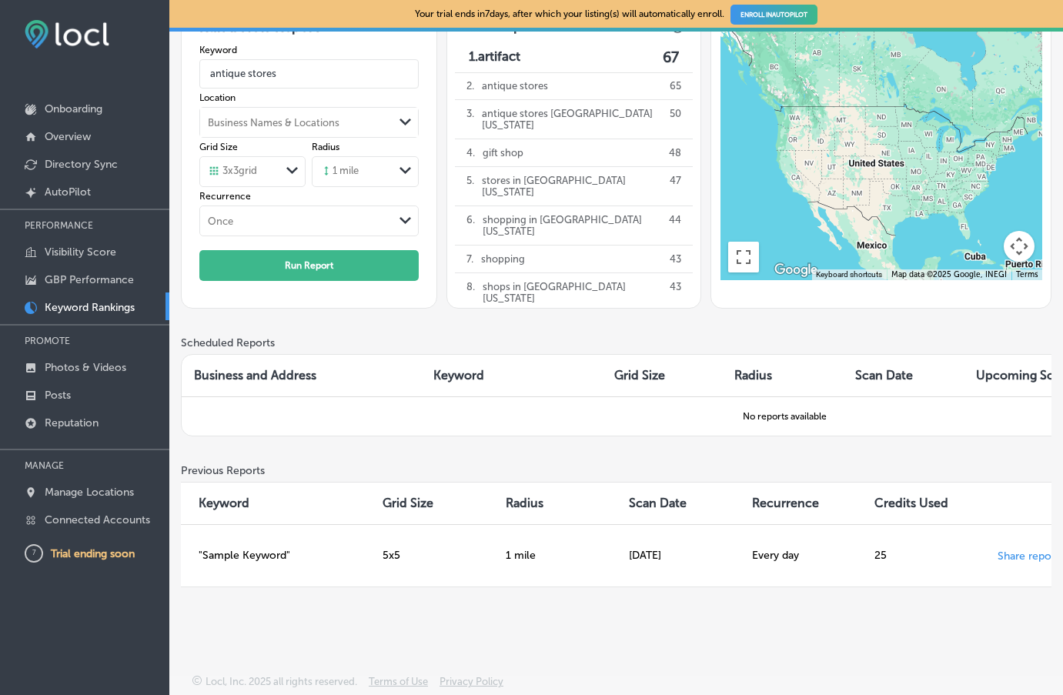
scroll to position [0, 251]
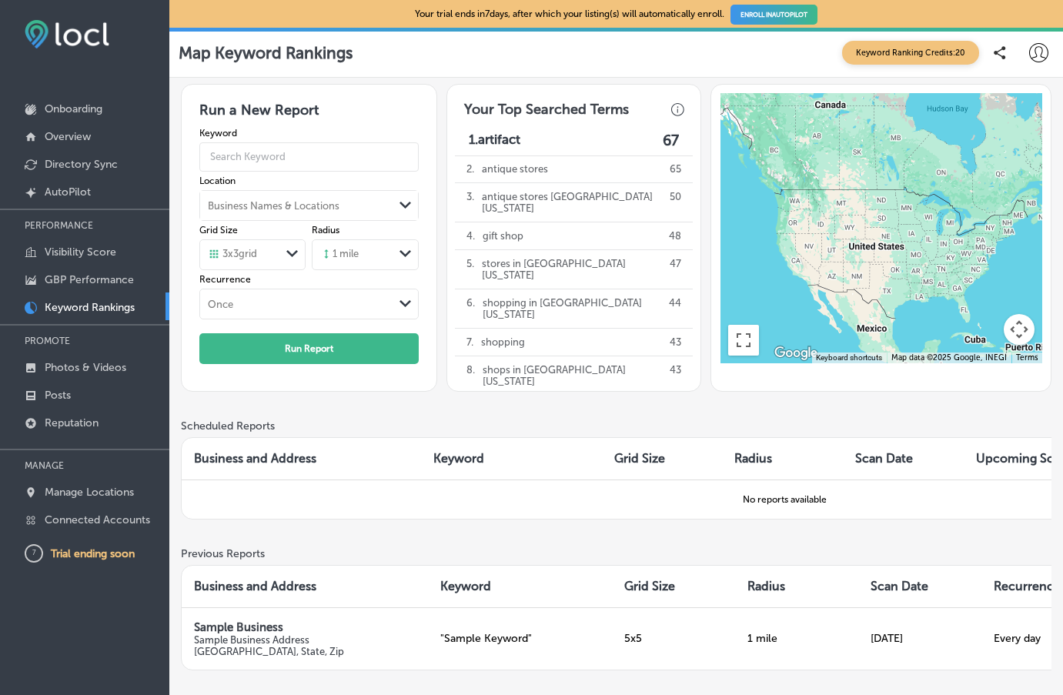
click at [514, 137] on p "1. artifact" at bounding box center [495, 141] width 52 height 18
type input "artifact"
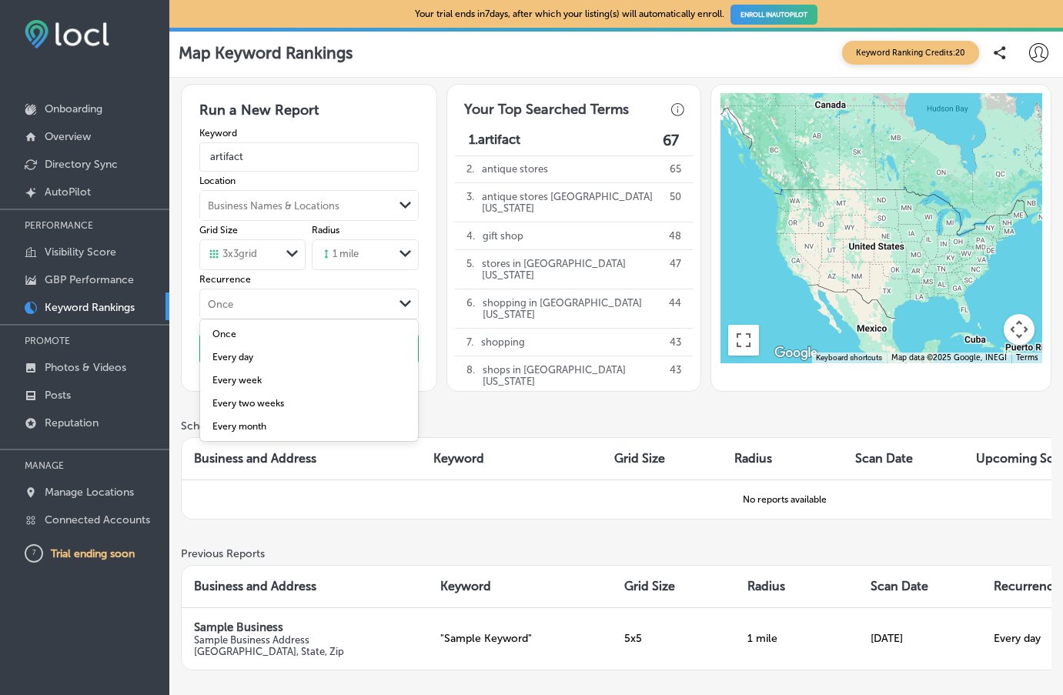
click at [344, 301] on div "Once" at bounding box center [296, 304] width 193 height 17
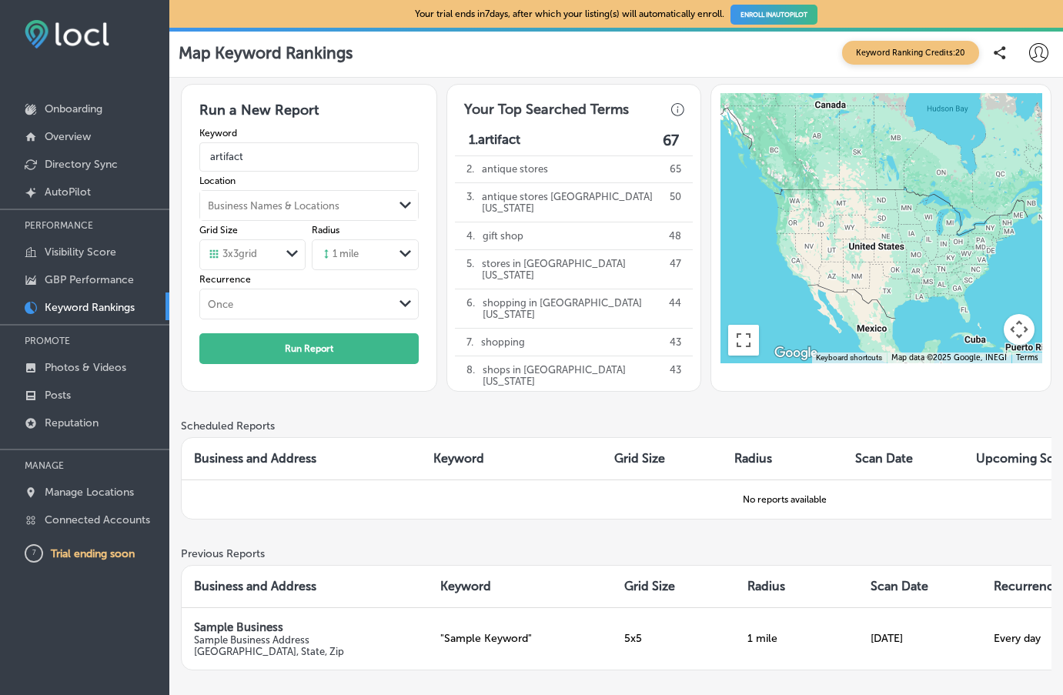
click at [115, 304] on p "Keyword Rankings" at bounding box center [90, 307] width 90 height 13
click at [74, 163] on p "Directory Sync" at bounding box center [81, 164] width 73 height 13
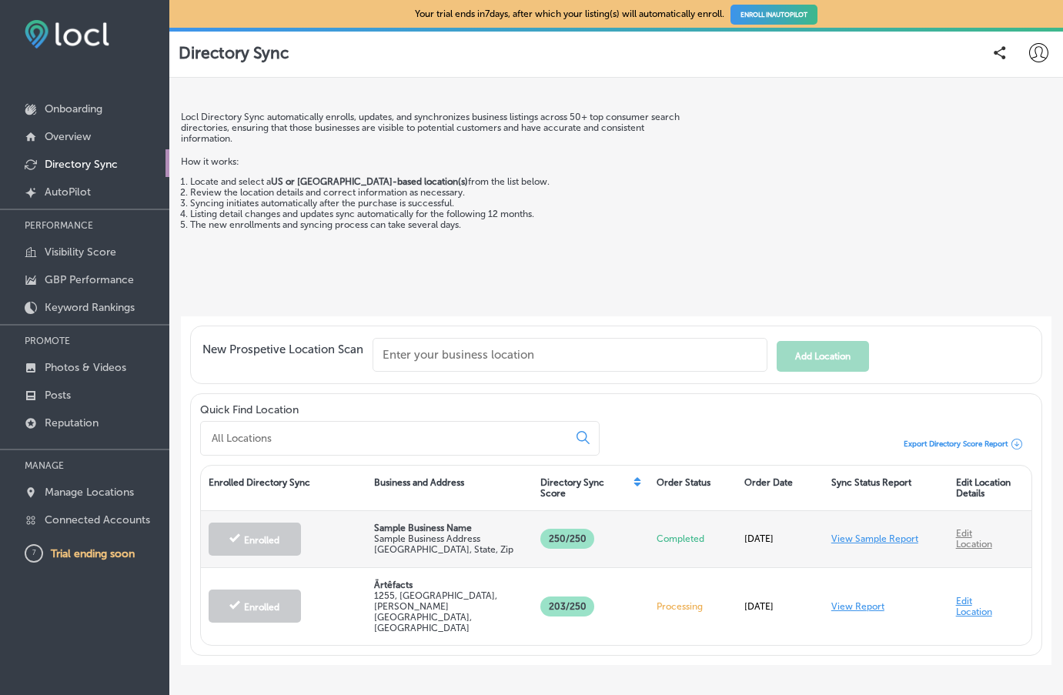
scroll to position [31, 0]
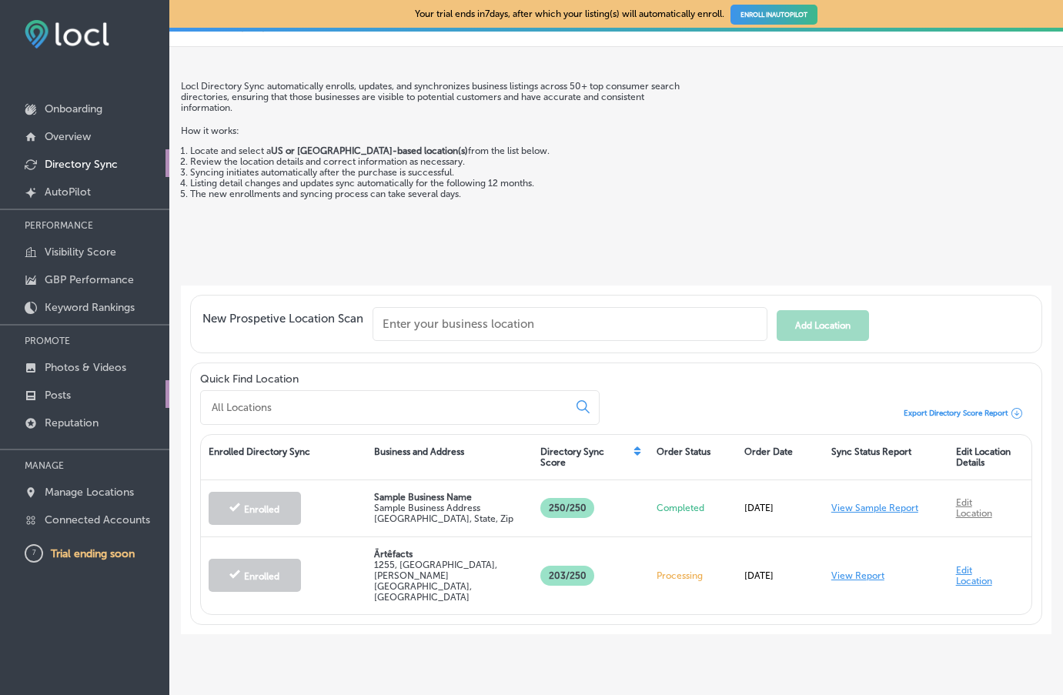
click at [59, 392] on p "Posts" at bounding box center [58, 395] width 26 height 13
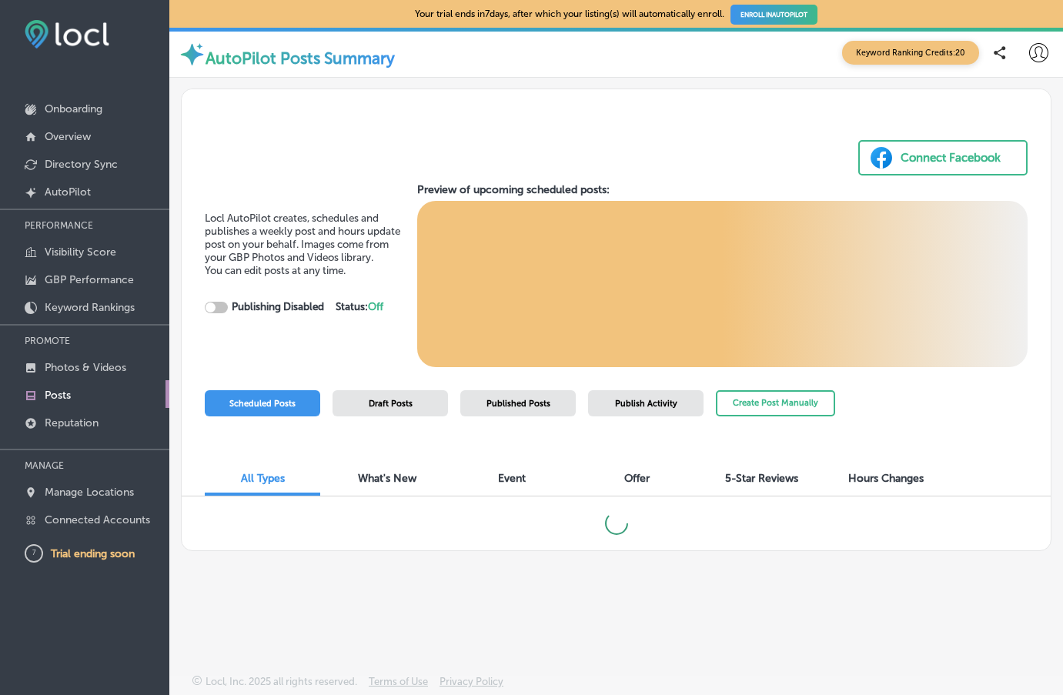
checkbox input "true"
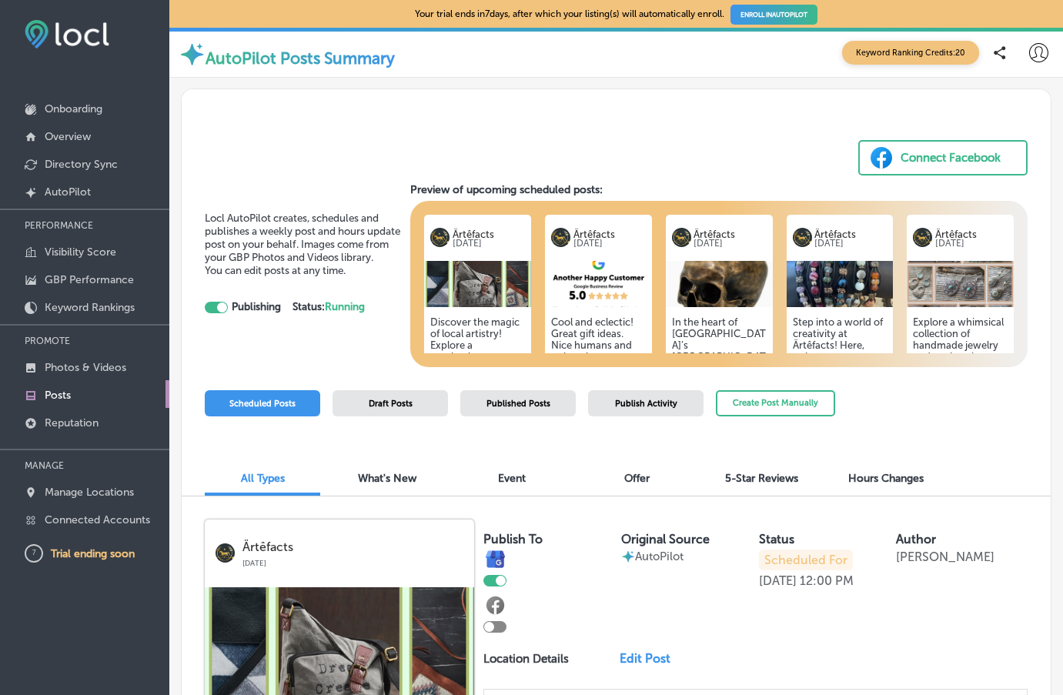
click at [941, 155] on div "Connect Facebook" at bounding box center [950, 157] width 100 height 23
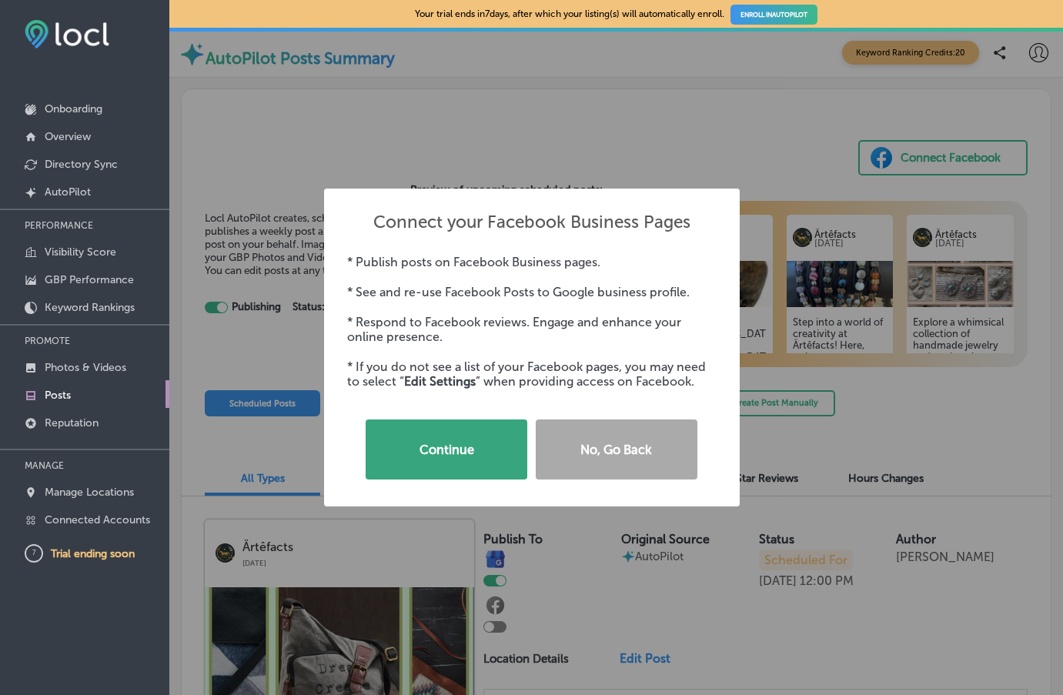
click at [457, 449] on button "Continue" at bounding box center [447, 449] width 162 height 60
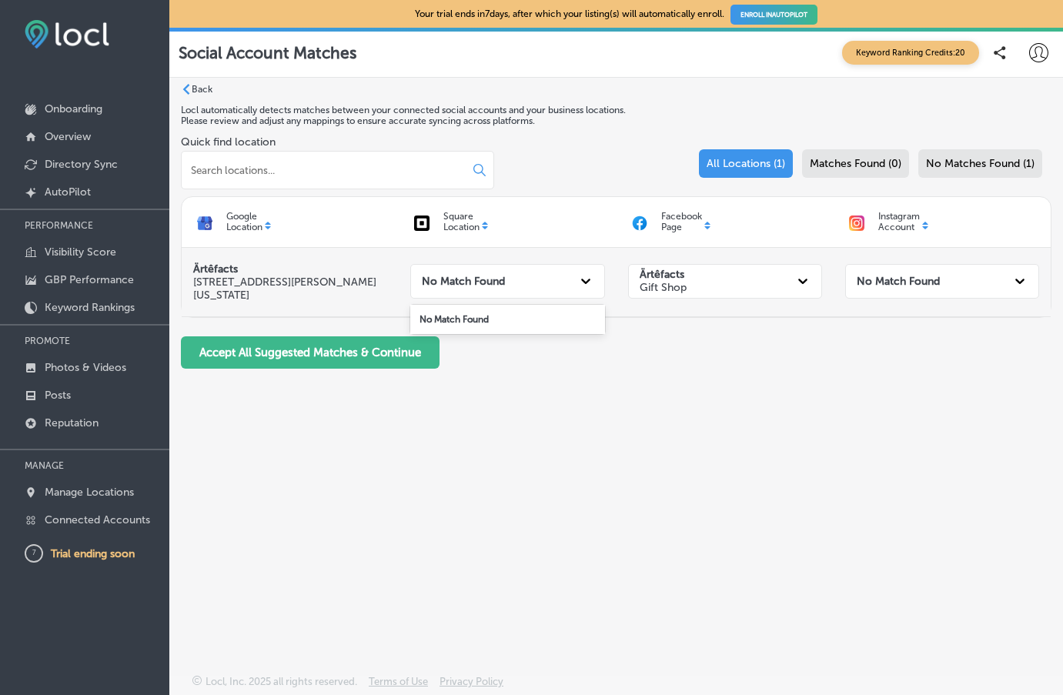
click at [578, 282] on icon at bounding box center [585, 280] width 15 height 15
click at [502, 275] on strong "No Match Found" at bounding box center [463, 281] width 83 height 13
click at [918, 281] on strong "No Match Found" at bounding box center [898, 281] width 83 height 13
click at [472, 279] on strong "No Match Found" at bounding box center [463, 281] width 83 height 13
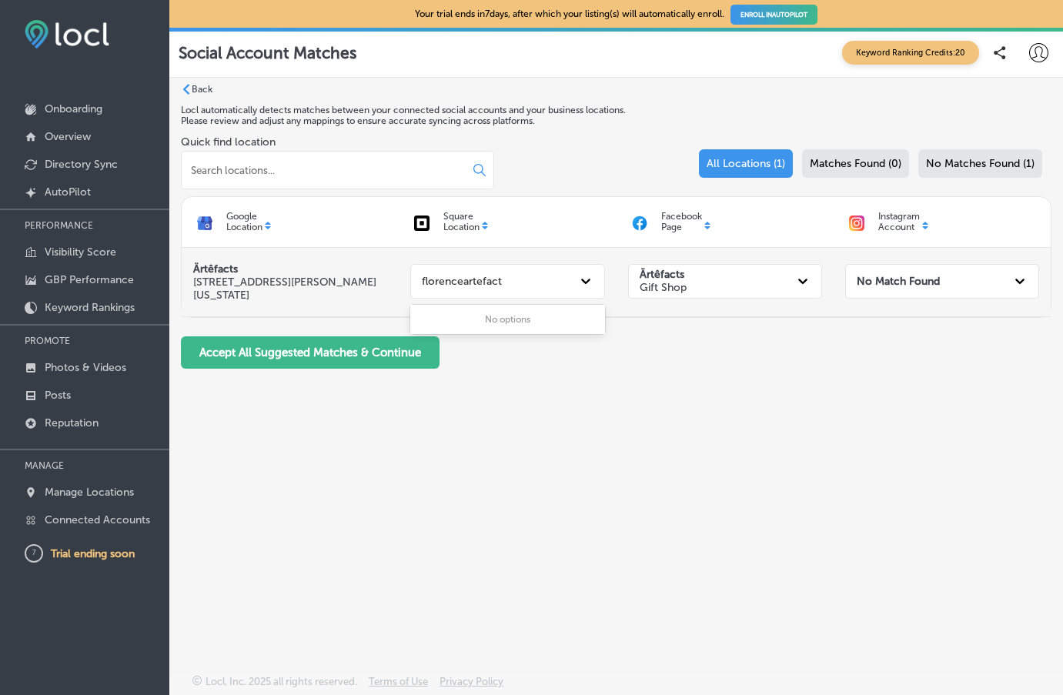
type input "florenceartefacts"
drag, startPoint x: 519, startPoint y: 276, endPoint x: 396, endPoint y: 276, distance: 123.1
click at [396, 276] on div "Ärtêfacts [STREET_ADDRESS][PERSON_NAME][US_STATE] 0 results available. Select i…" at bounding box center [616, 282] width 869 height 68
click at [508, 282] on div "No Match Found" at bounding box center [493, 281] width 155 height 28
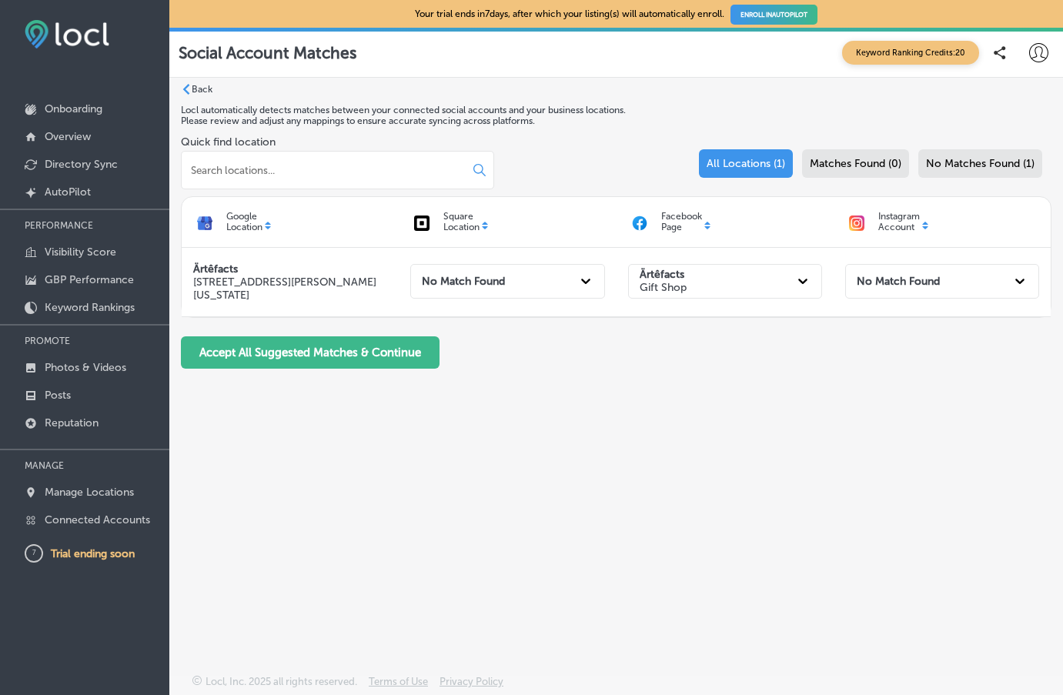
click at [461, 224] on p "Square Location" at bounding box center [461, 222] width 36 height 22
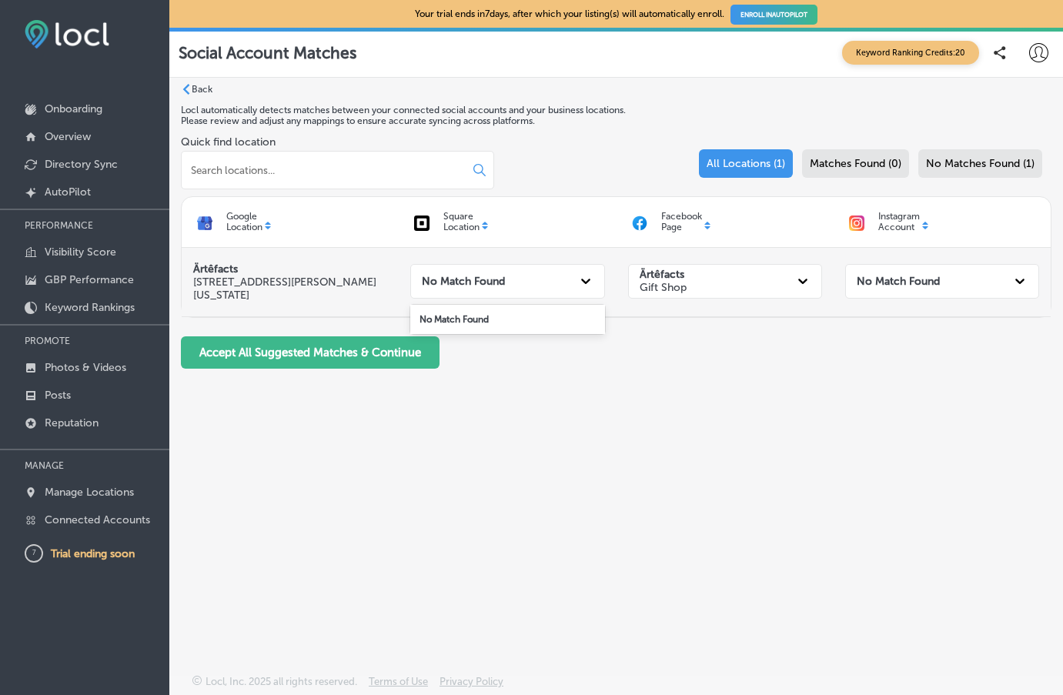
click at [505, 286] on div "No Match Found" at bounding box center [493, 281] width 155 height 28
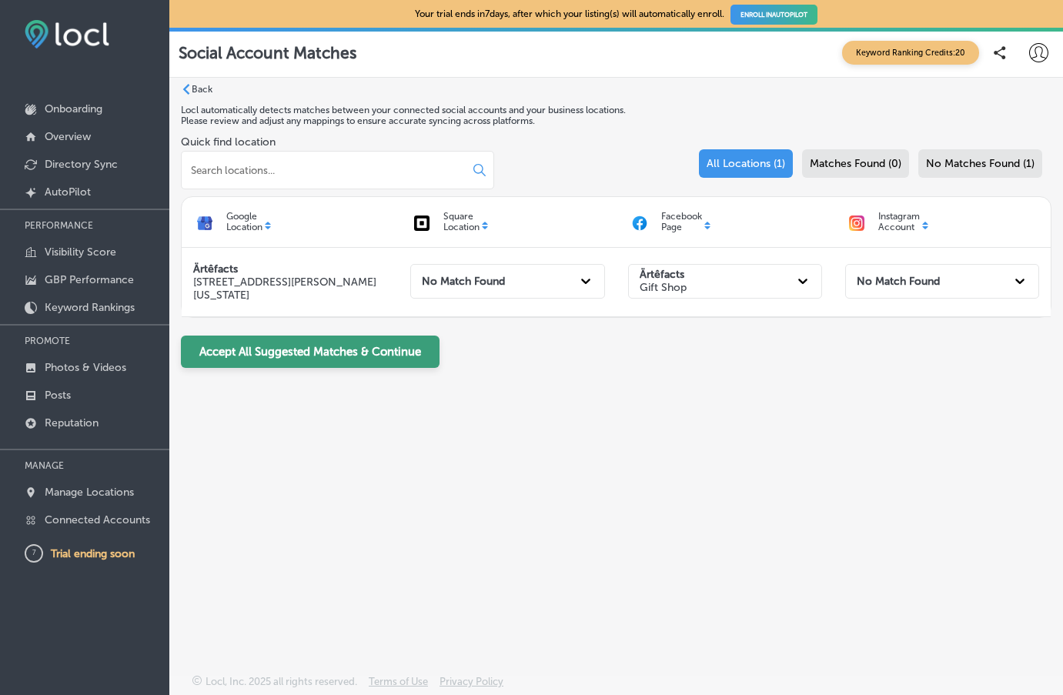
click at [376, 359] on button "Accept All Suggested Matches & Continue" at bounding box center [310, 352] width 259 height 32
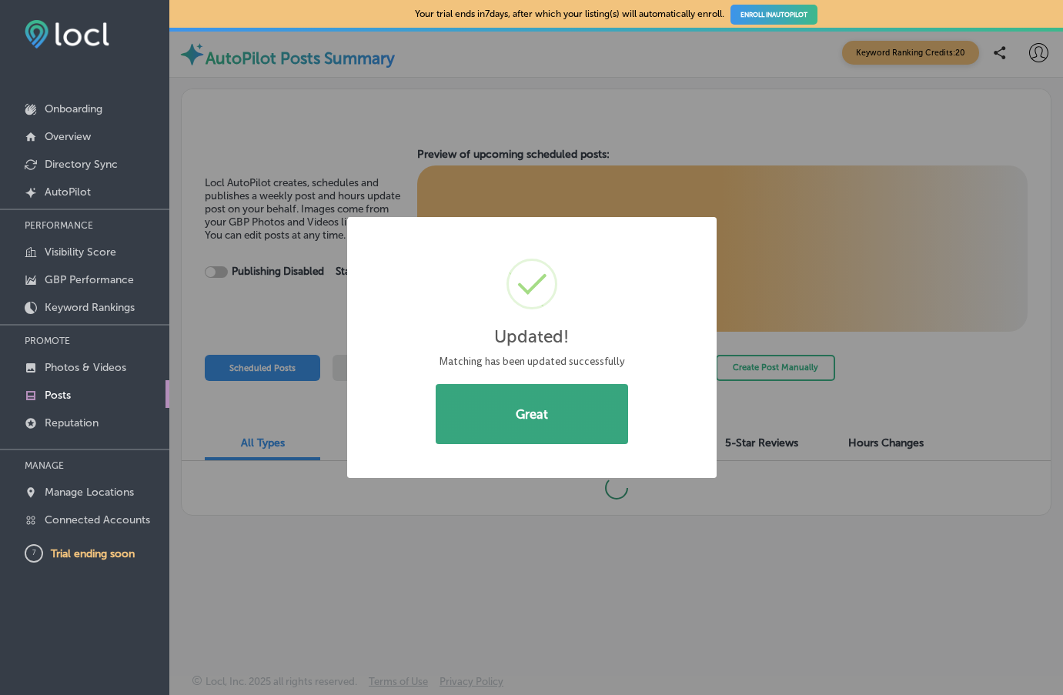
click at [545, 420] on button "Great" at bounding box center [532, 414] width 192 height 60
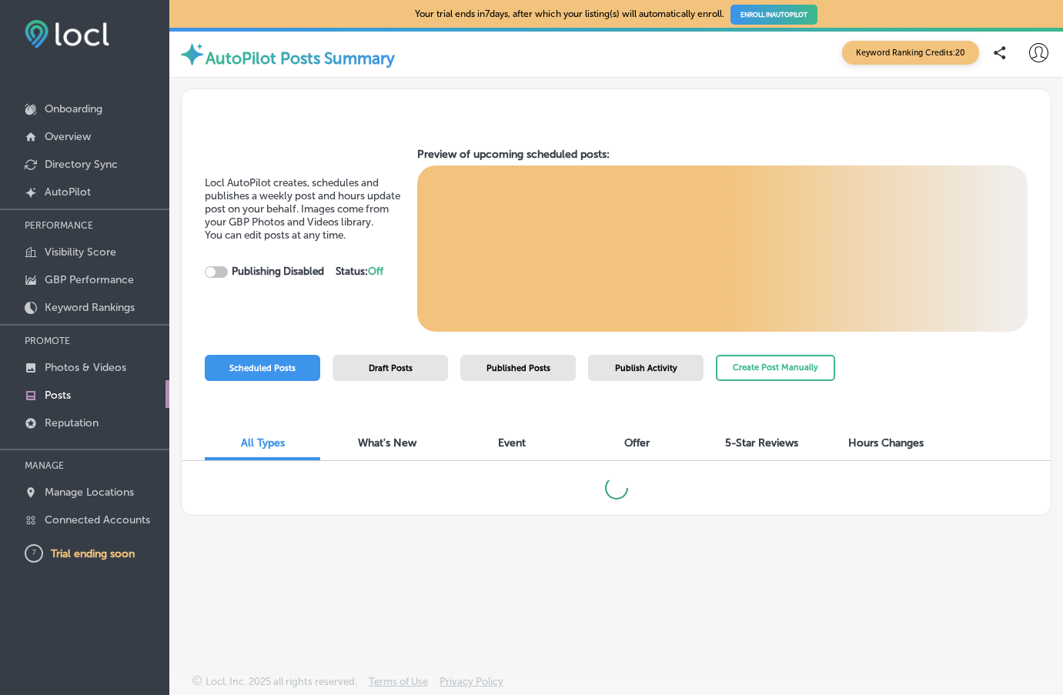
checkbox input "true"
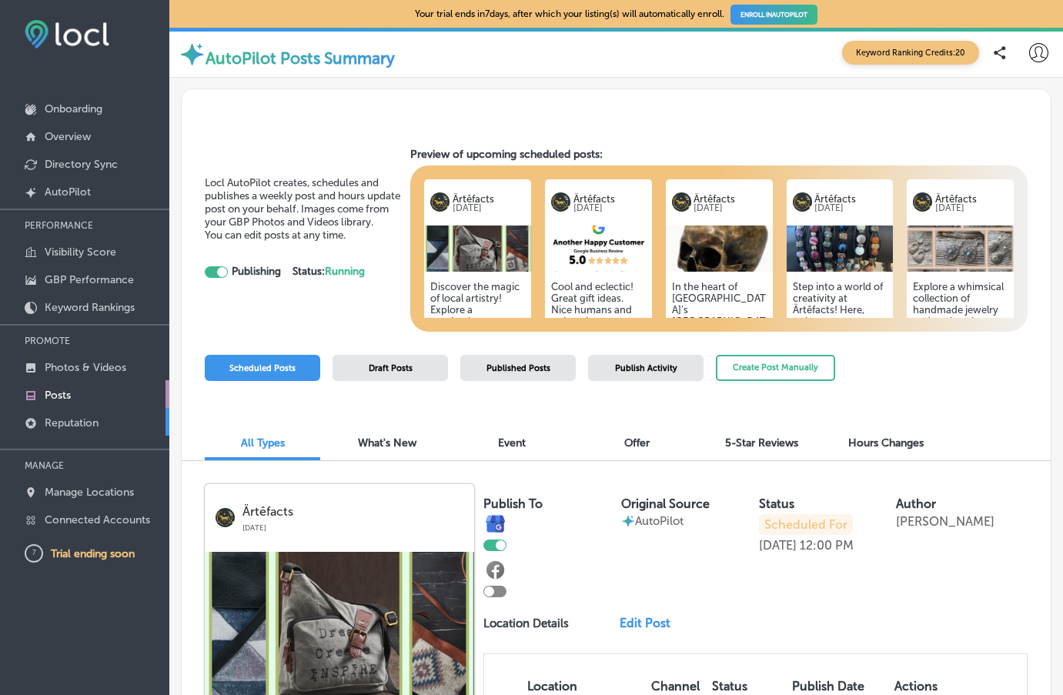
click at [69, 417] on p "Reputation" at bounding box center [72, 422] width 54 height 13
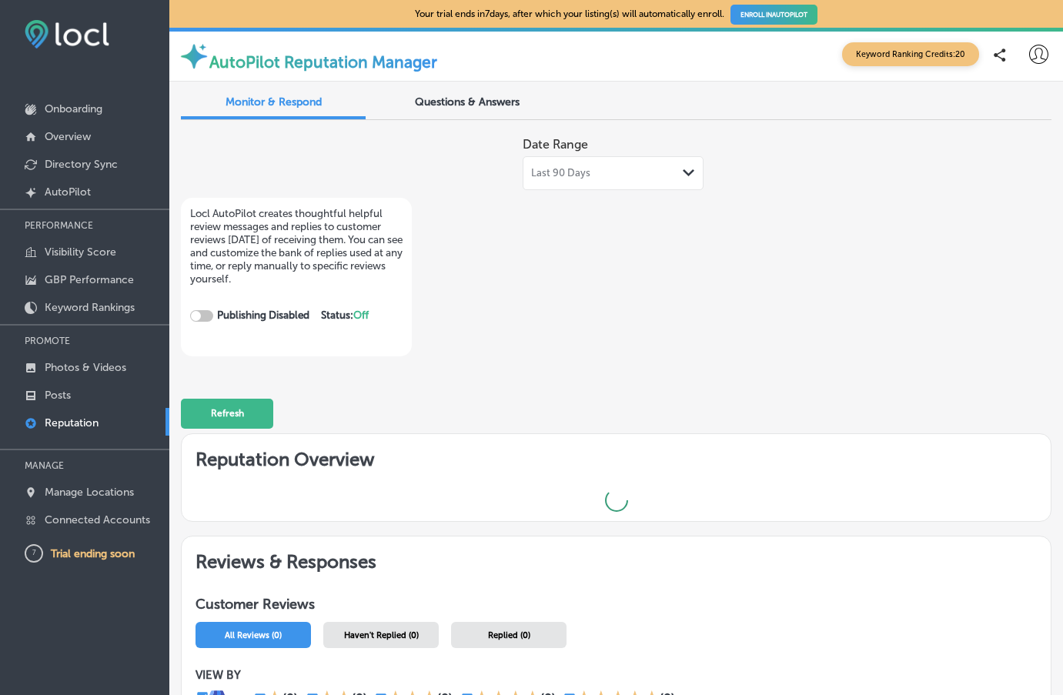
checkbox input "true"
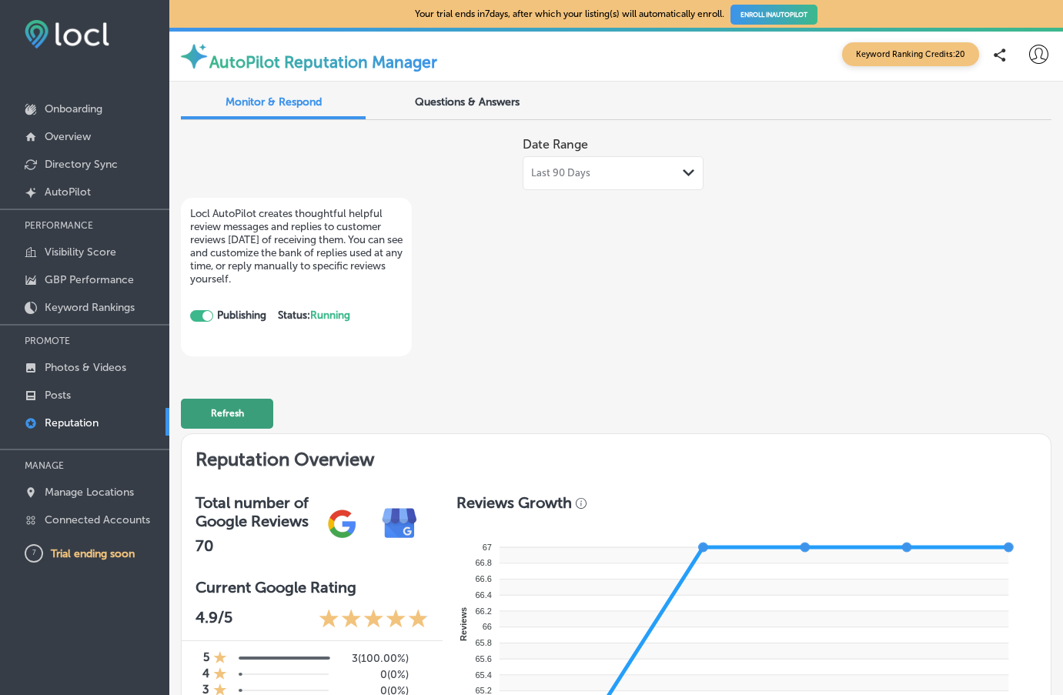
click at [223, 399] on button "Refresh" at bounding box center [227, 414] width 92 height 30
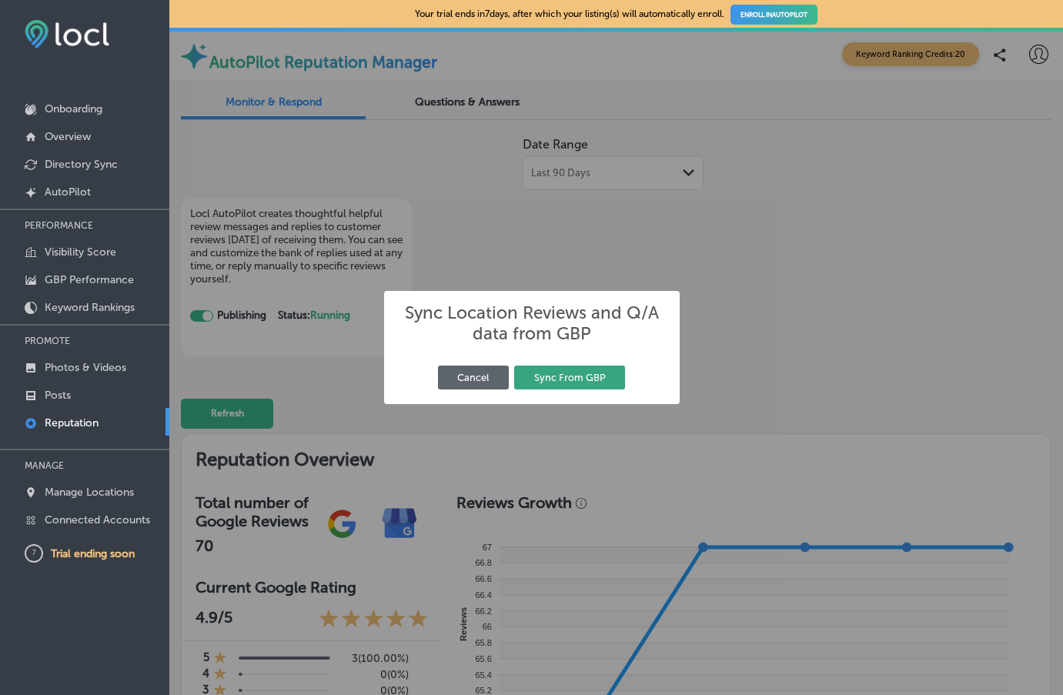
click at [578, 379] on button "Sync From GBP" at bounding box center [569, 378] width 111 height 24
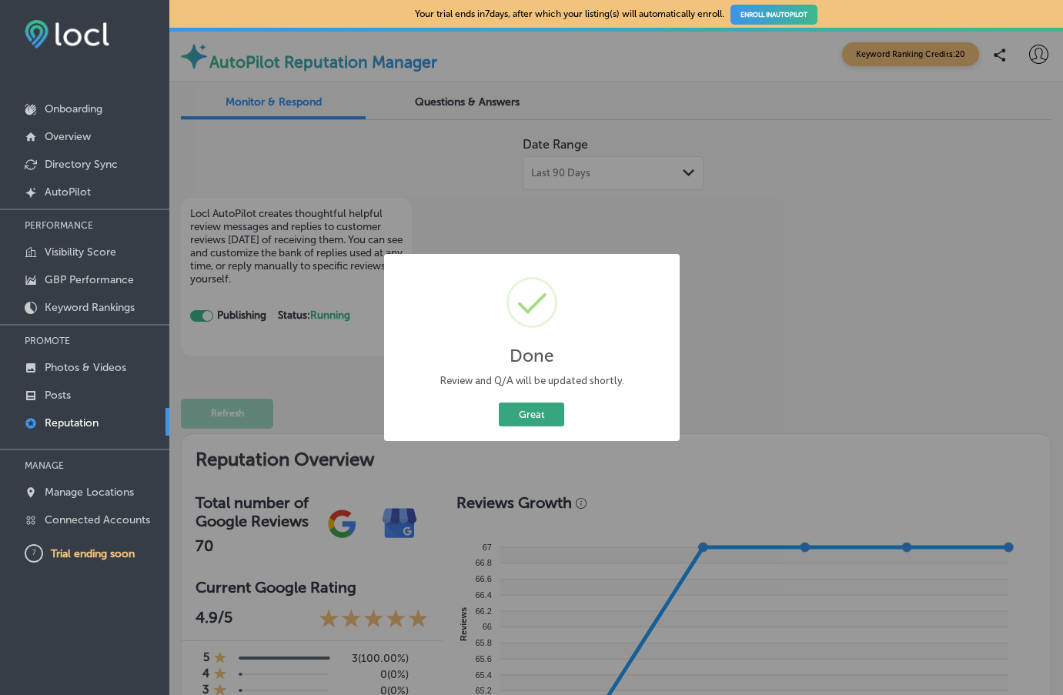
click at [540, 415] on button "Great" at bounding box center [531, 414] width 65 height 24
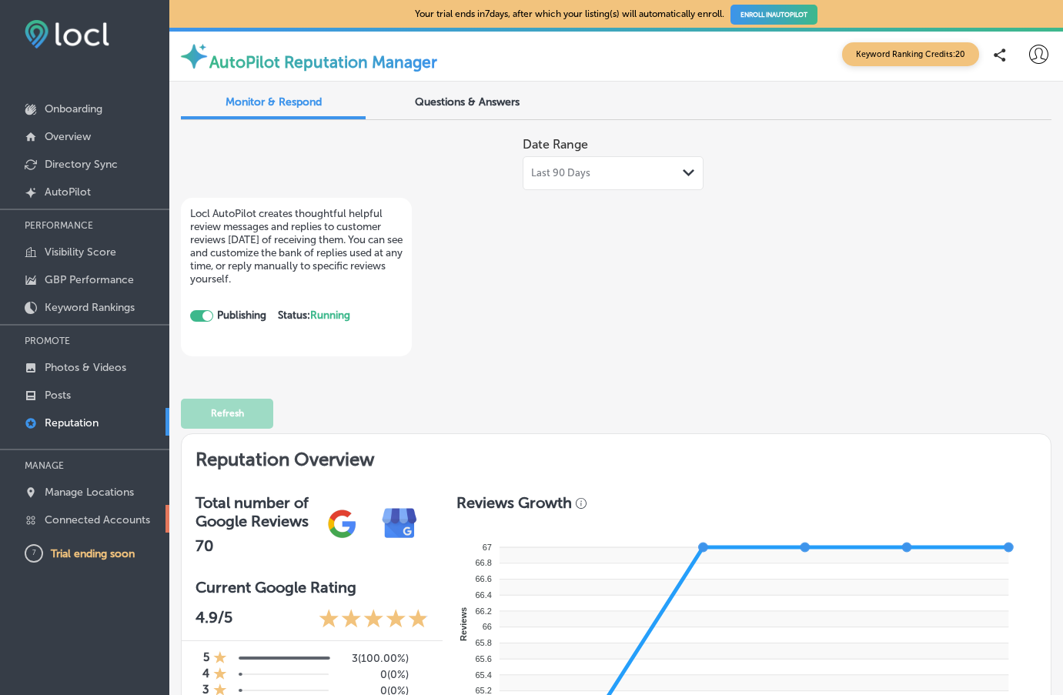
click at [103, 519] on p "Connected Accounts" at bounding box center [97, 519] width 105 height 13
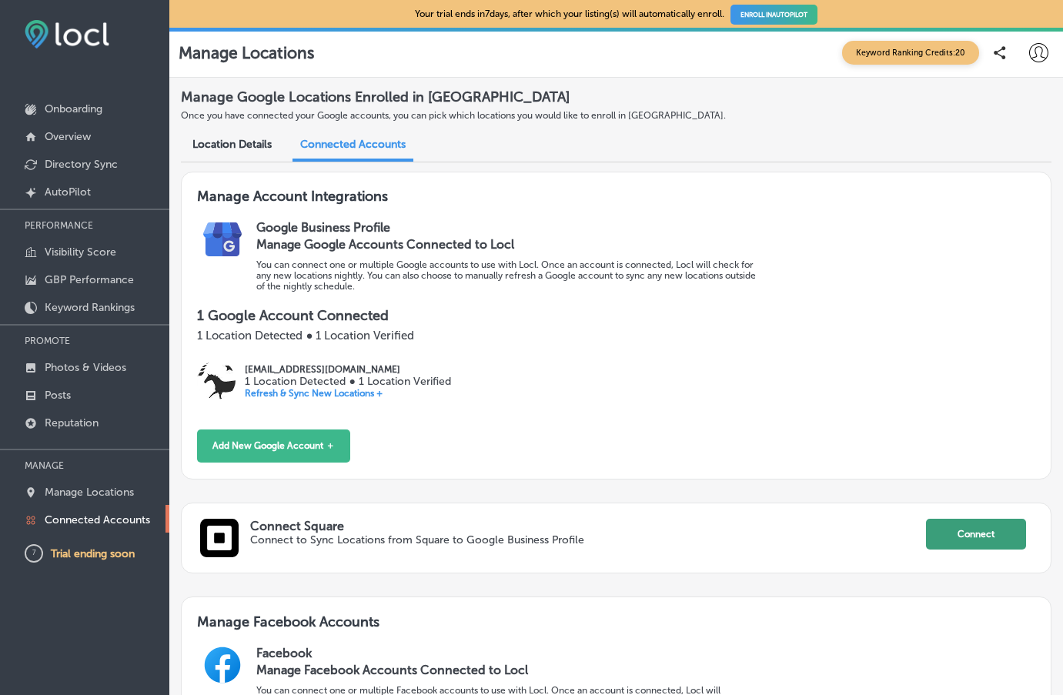
click at [970, 535] on button "Connect" at bounding box center [976, 534] width 100 height 31
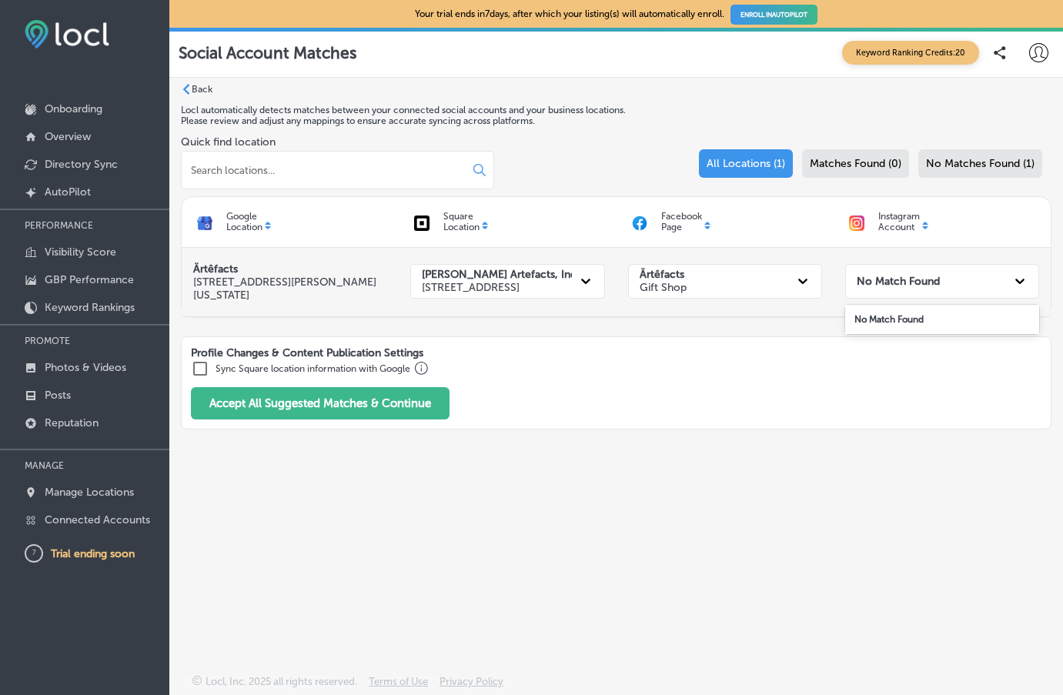
click at [1006, 286] on div at bounding box center [1020, 281] width 28 height 28
click at [1005, 286] on div "No Match Found" at bounding box center [927, 281] width 155 height 28
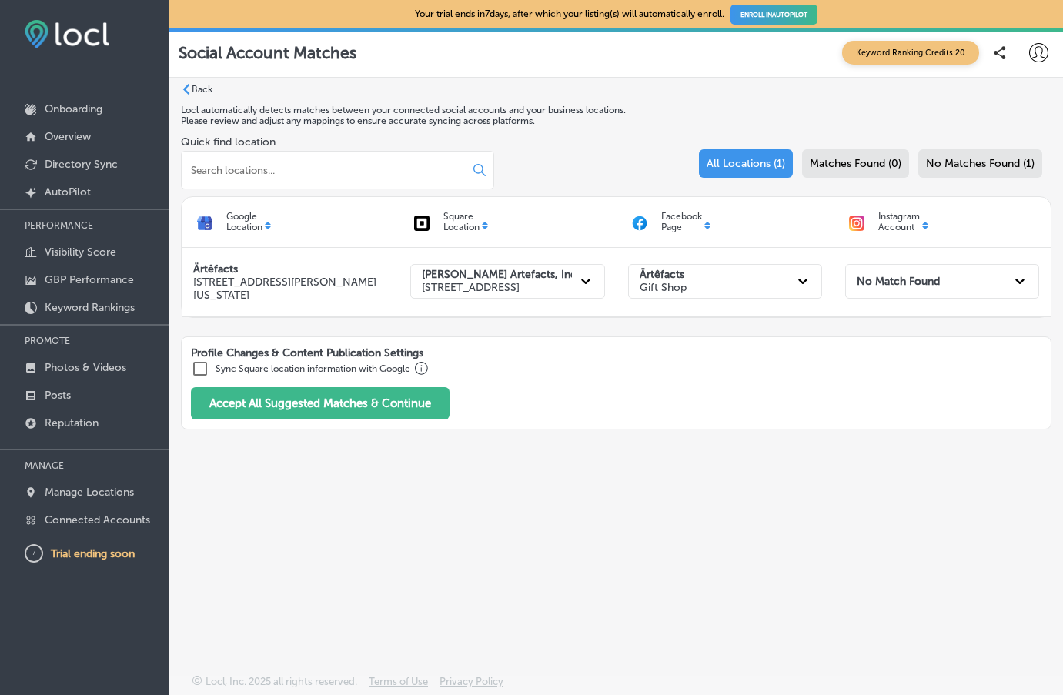
click at [199, 370] on input "checkbox" at bounding box center [200, 368] width 18 height 18
click at [298, 401] on button "Accept All Suggested Matches & Continue" at bounding box center [320, 402] width 259 height 32
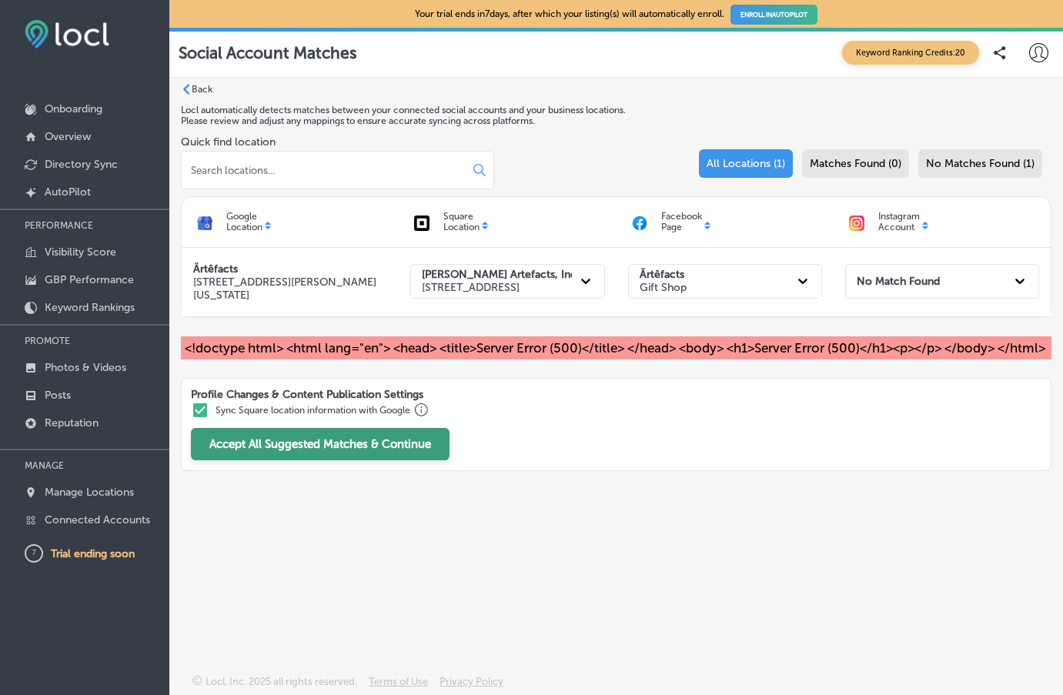
click at [317, 459] on button "Accept All Suggested Matches & Continue" at bounding box center [320, 444] width 259 height 32
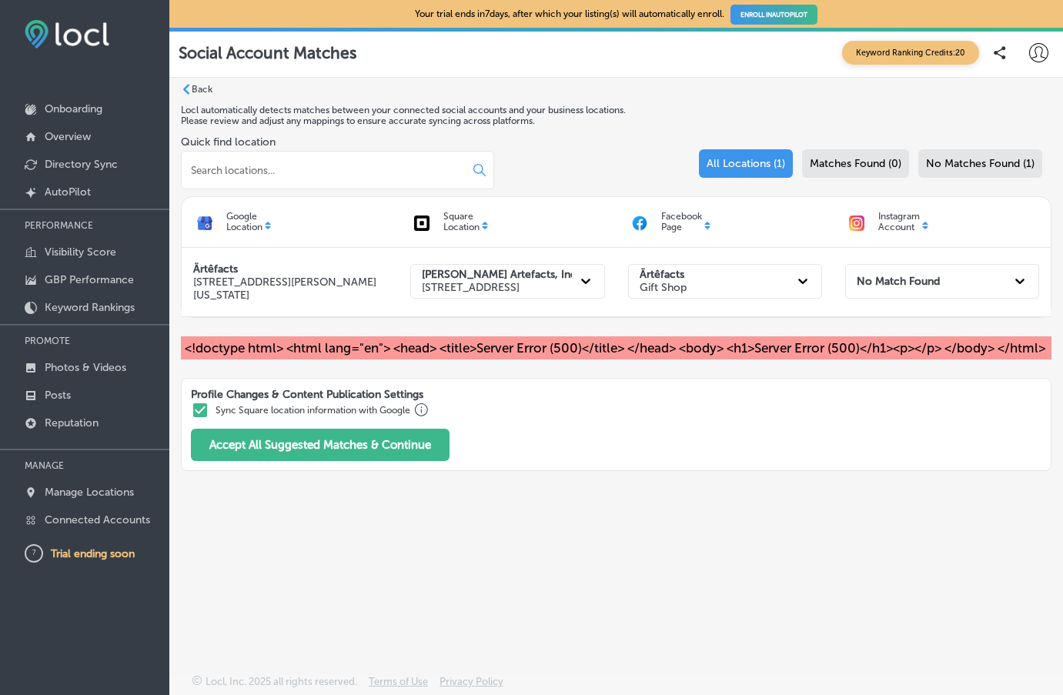
click at [200, 419] on input "checkbox" at bounding box center [200, 410] width 18 height 18
checkbox input "false"
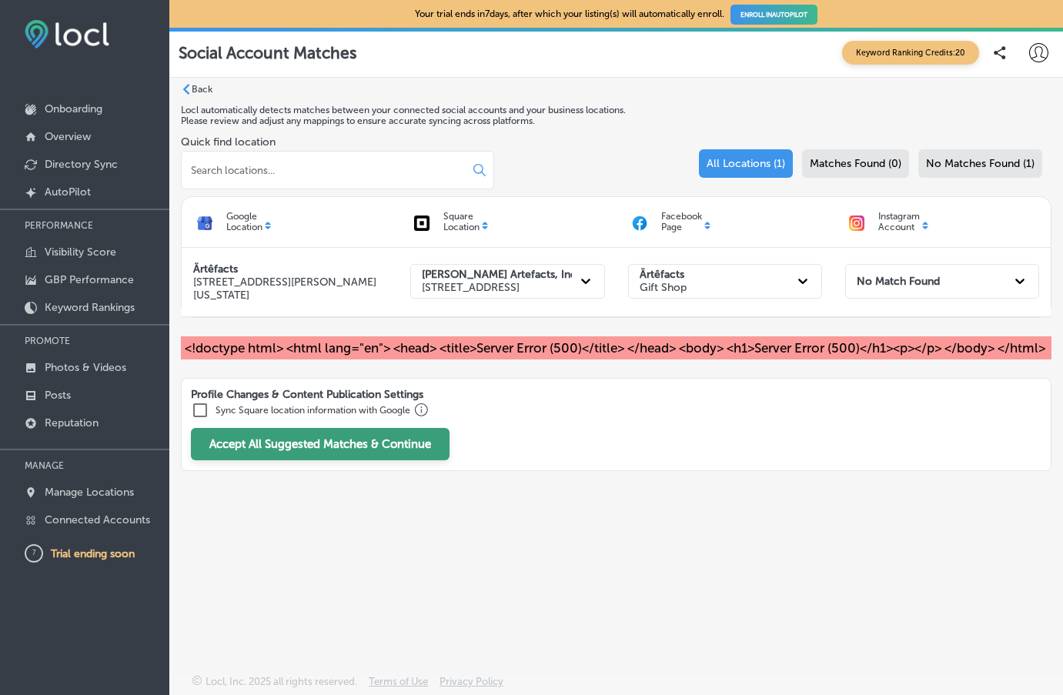
click at [304, 460] on button "Accept All Suggested Matches & Continue" at bounding box center [320, 444] width 259 height 32
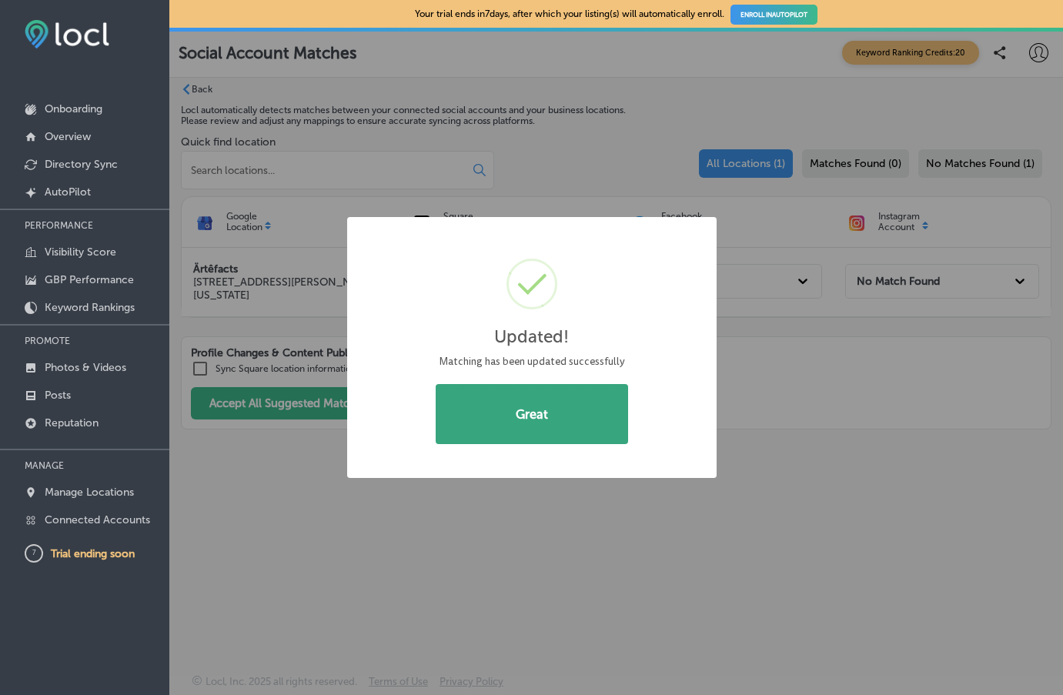
click at [529, 417] on button "Great" at bounding box center [532, 414] width 192 height 60
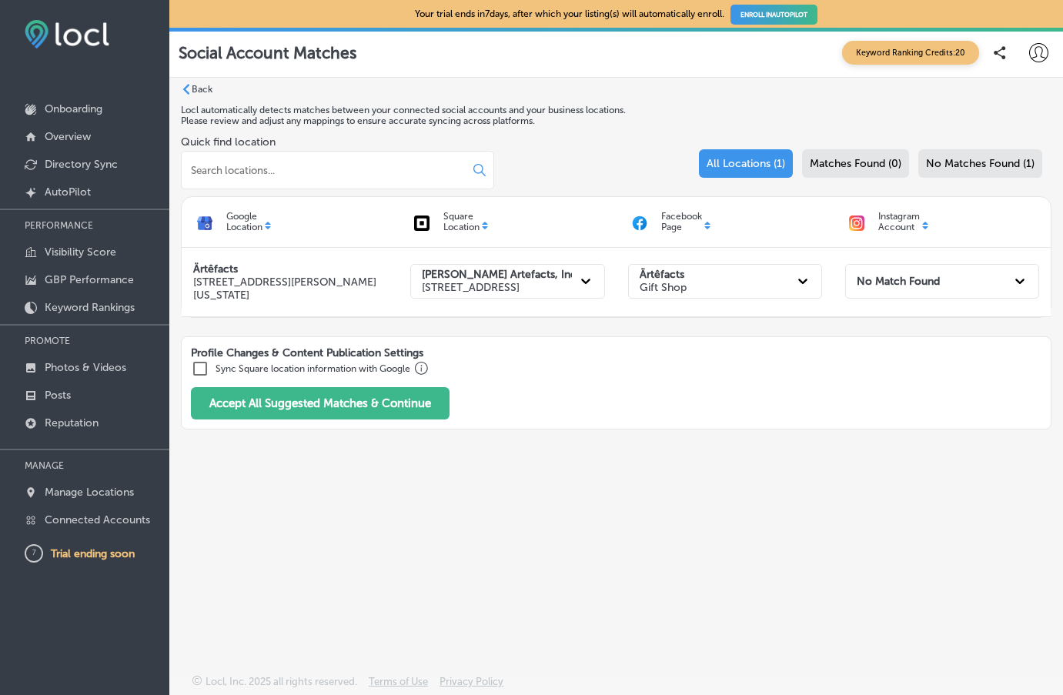
click at [205, 87] on label "Back" at bounding box center [202, 89] width 21 height 11
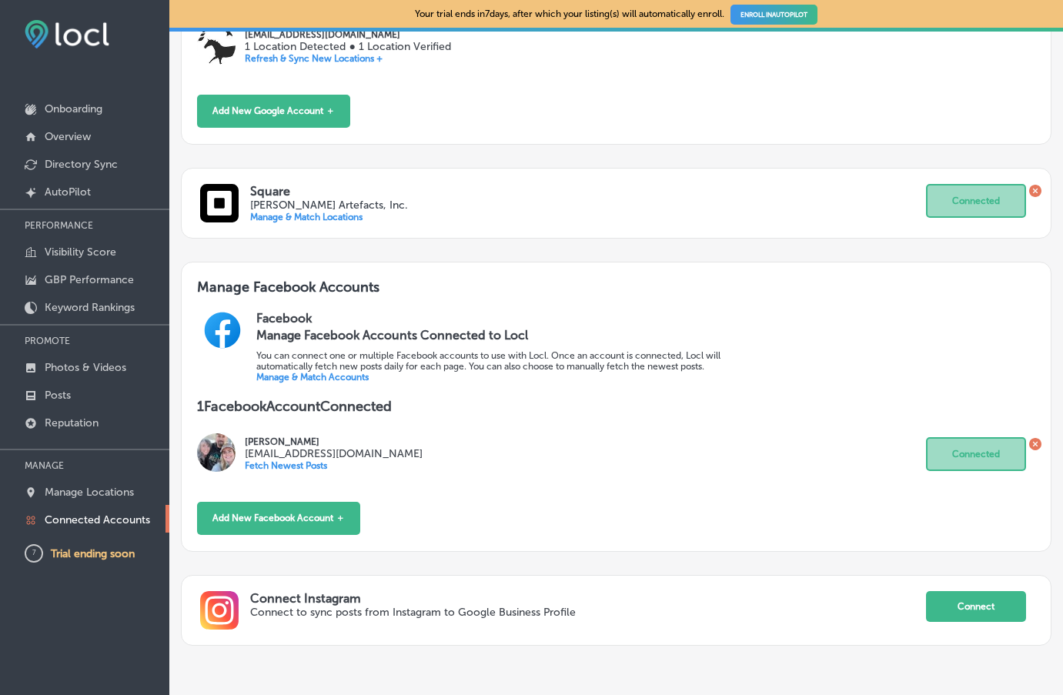
scroll to position [389, 0]
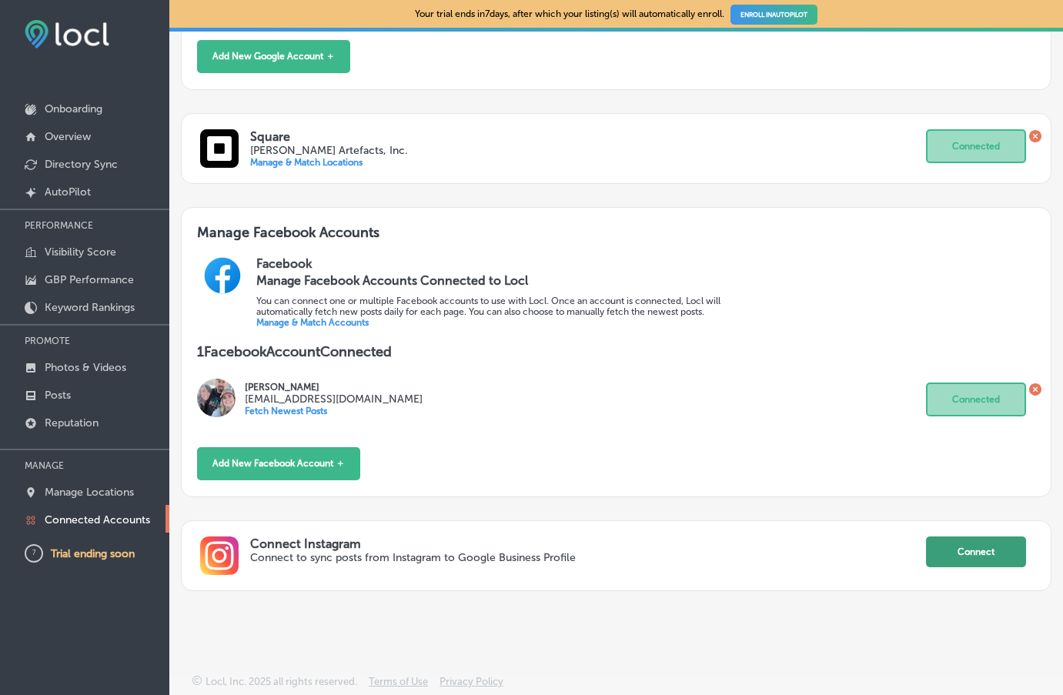
click at [998, 551] on button "Connect" at bounding box center [976, 551] width 100 height 31
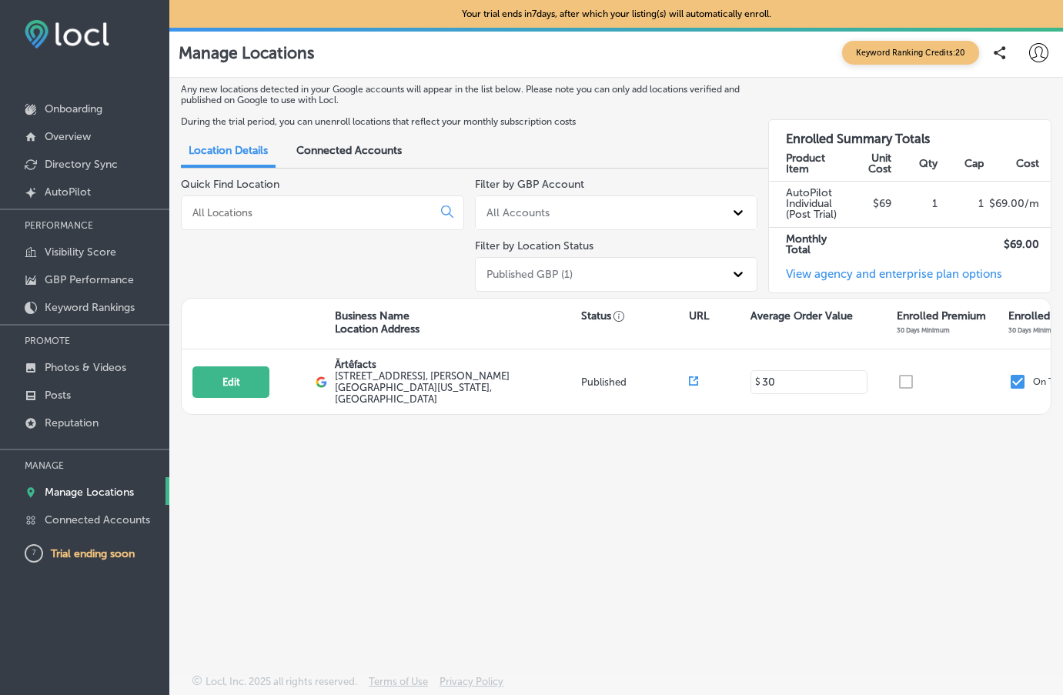
click at [334, 152] on span "Connected Accounts" at bounding box center [348, 150] width 105 height 13
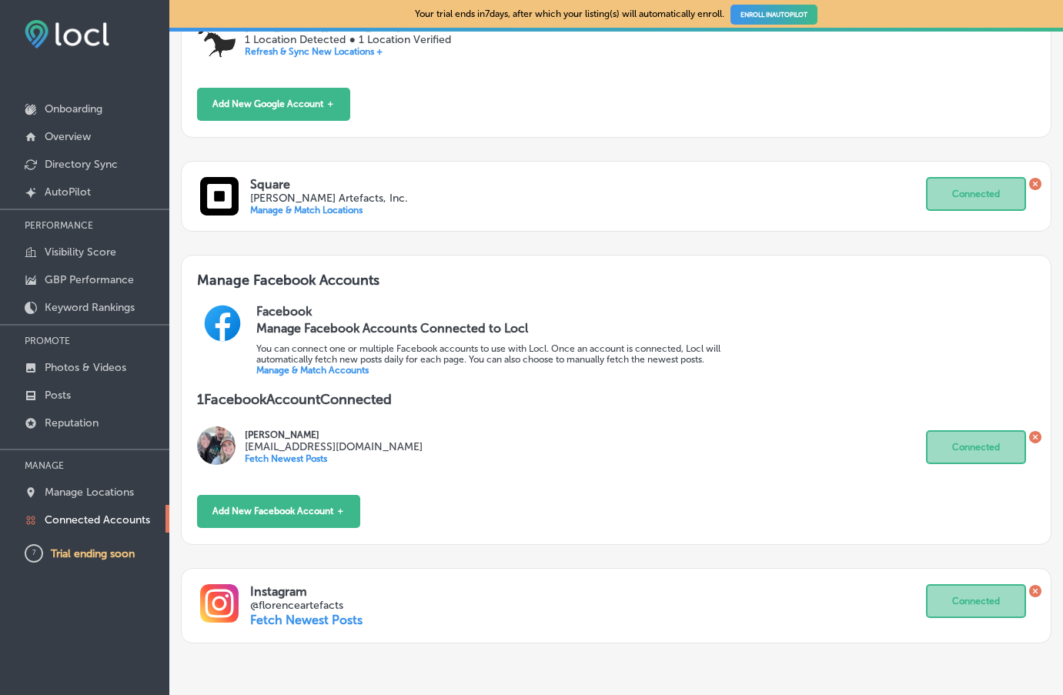
scroll to position [393, 0]
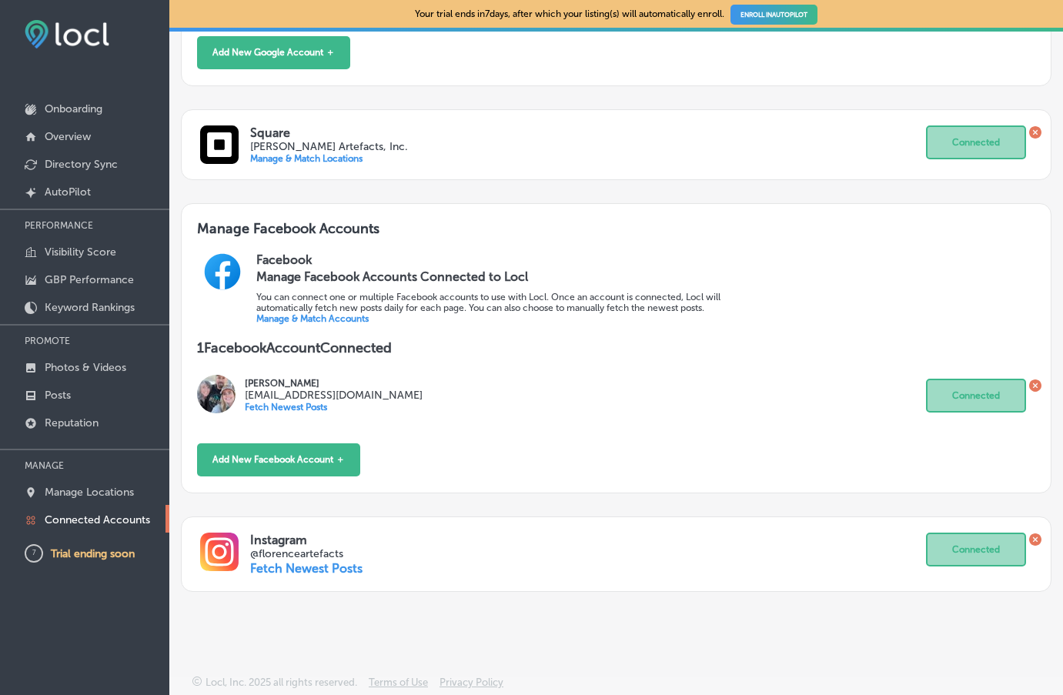
click at [349, 316] on link "Manage & Match Accounts" at bounding box center [312, 318] width 112 height 11
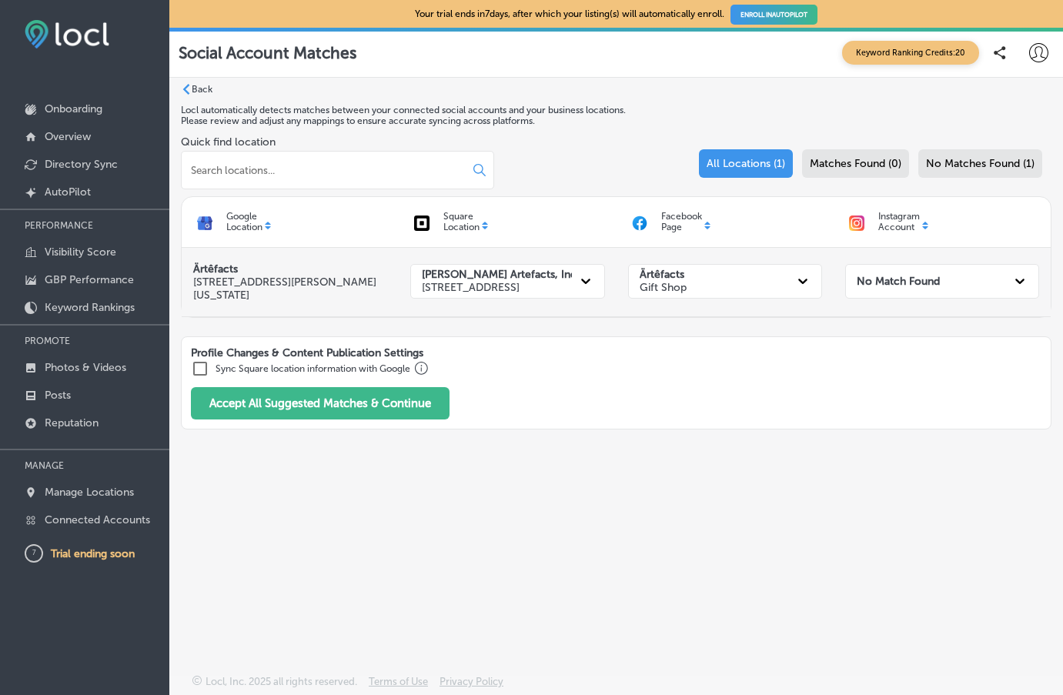
click at [1010, 278] on div at bounding box center [1020, 281] width 28 height 28
click at [200, 372] on input "checkbox" at bounding box center [200, 368] width 18 height 18
checkbox input "true"
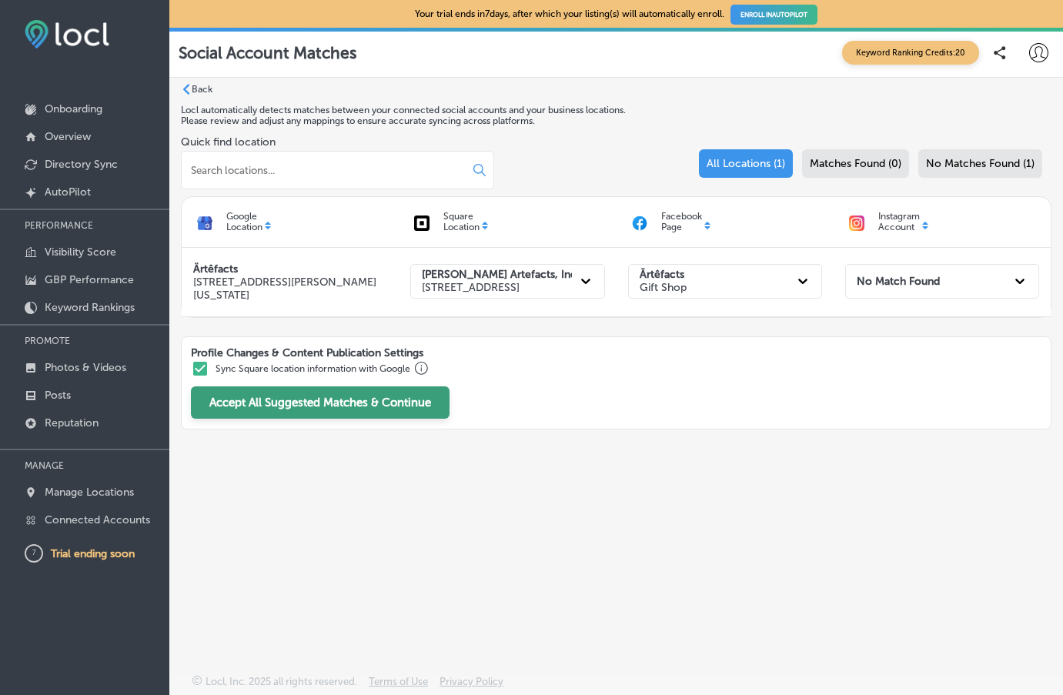
click at [284, 403] on button "Accept All Suggested Matches & Continue" at bounding box center [320, 402] width 259 height 32
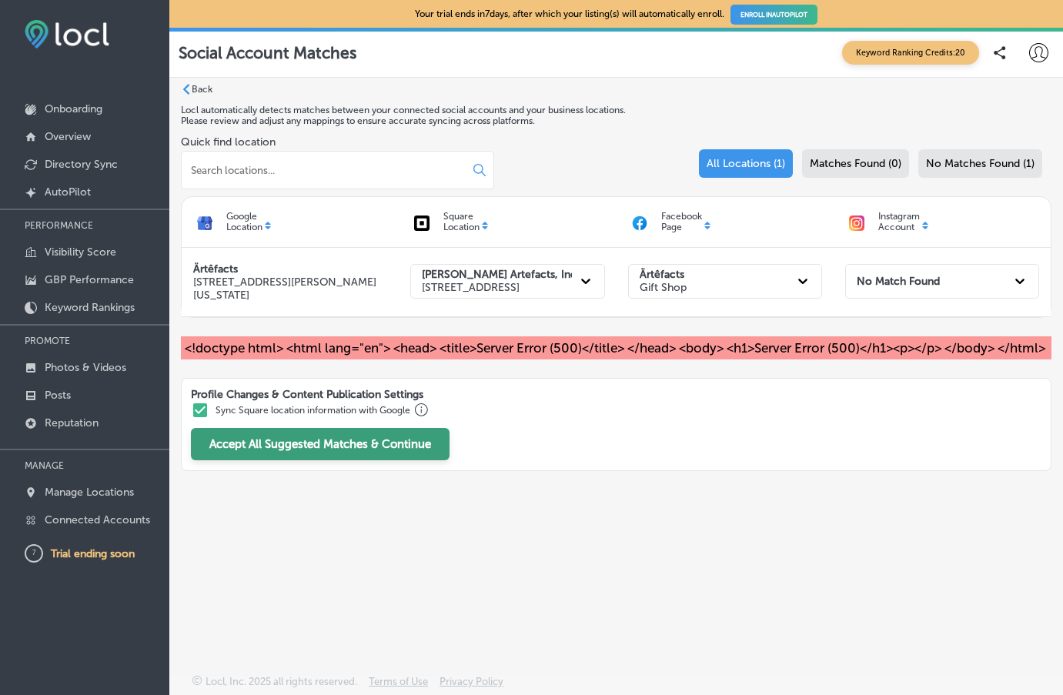
click at [286, 459] on button "Accept All Suggested Matches & Continue" at bounding box center [320, 444] width 259 height 32
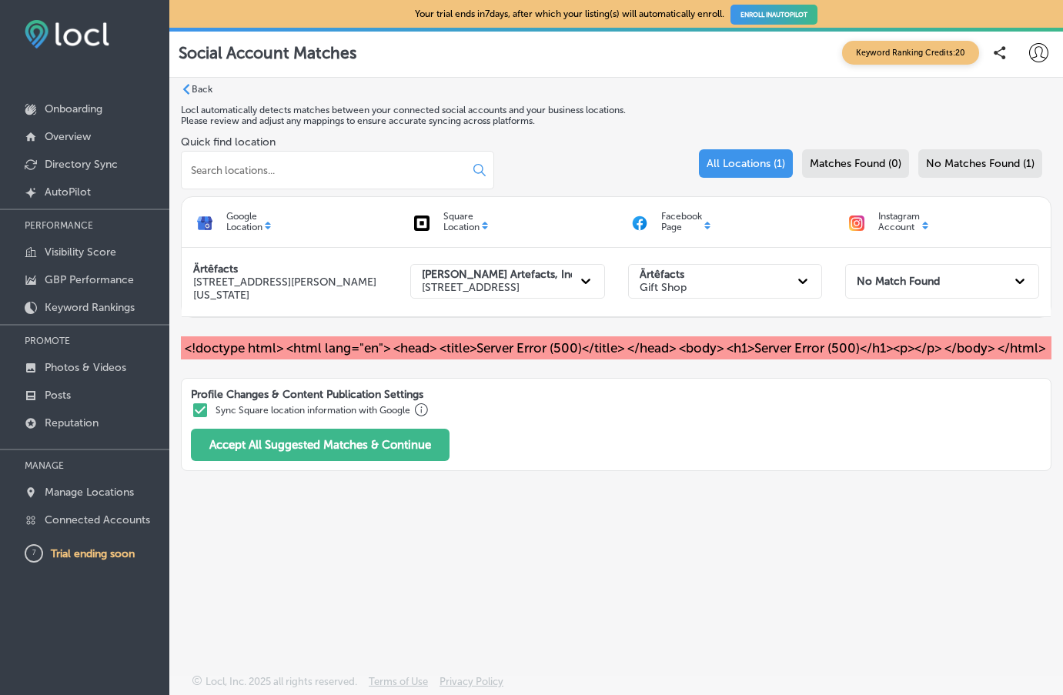
click at [781, 16] on link "ENROLL IN AUTOPILOT" at bounding box center [773, 15] width 87 height 20
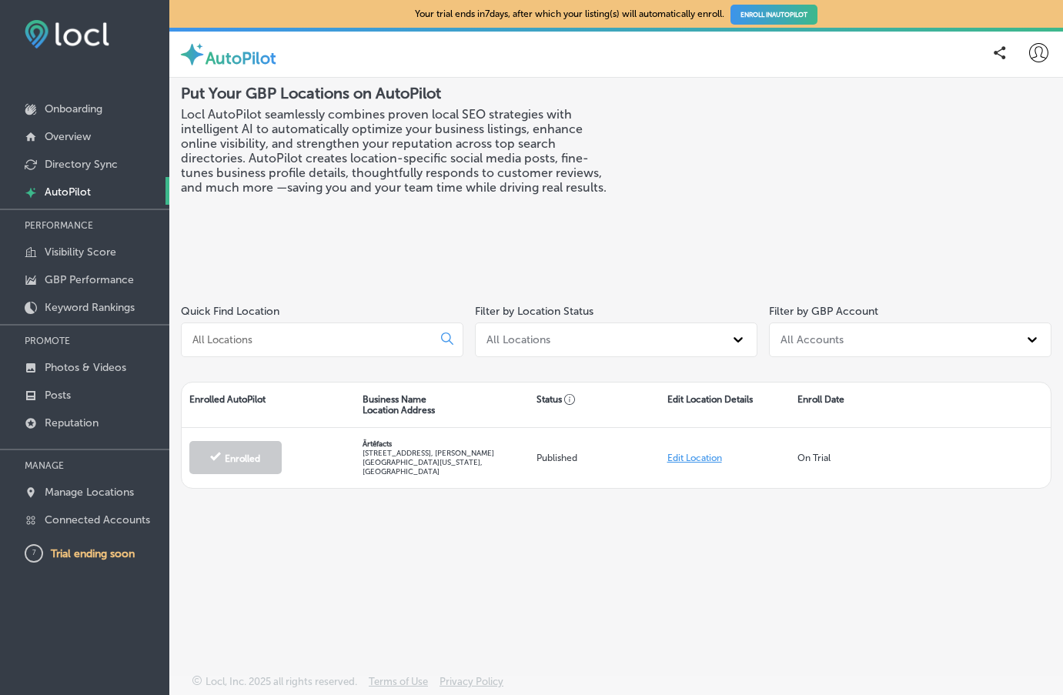
click at [274, 328] on div at bounding box center [322, 339] width 282 height 35
click at [293, 339] on input at bounding box center [310, 339] width 238 height 14
click at [65, 552] on p "Trial ending soon" at bounding box center [93, 553] width 84 height 13
click at [65, 389] on p "Posts" at bounding box center [58, 395] width 26 height 13
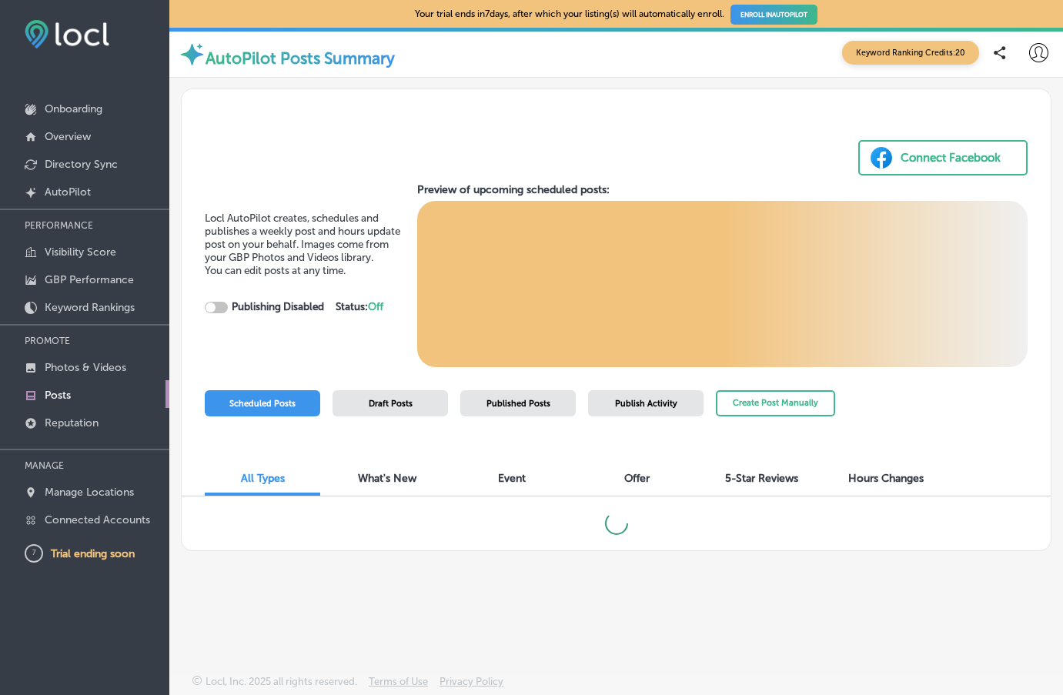
checkbox input "true"
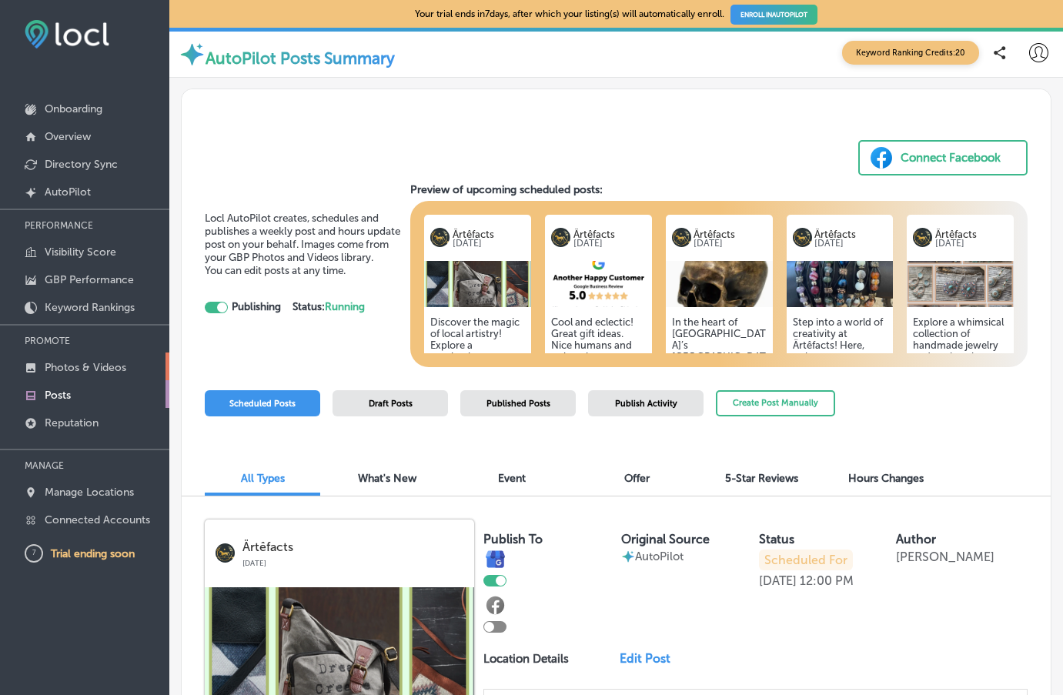
click at [83, 361] on p "Photos & Videos" at bounding box center [86, 367] width 82 height 13
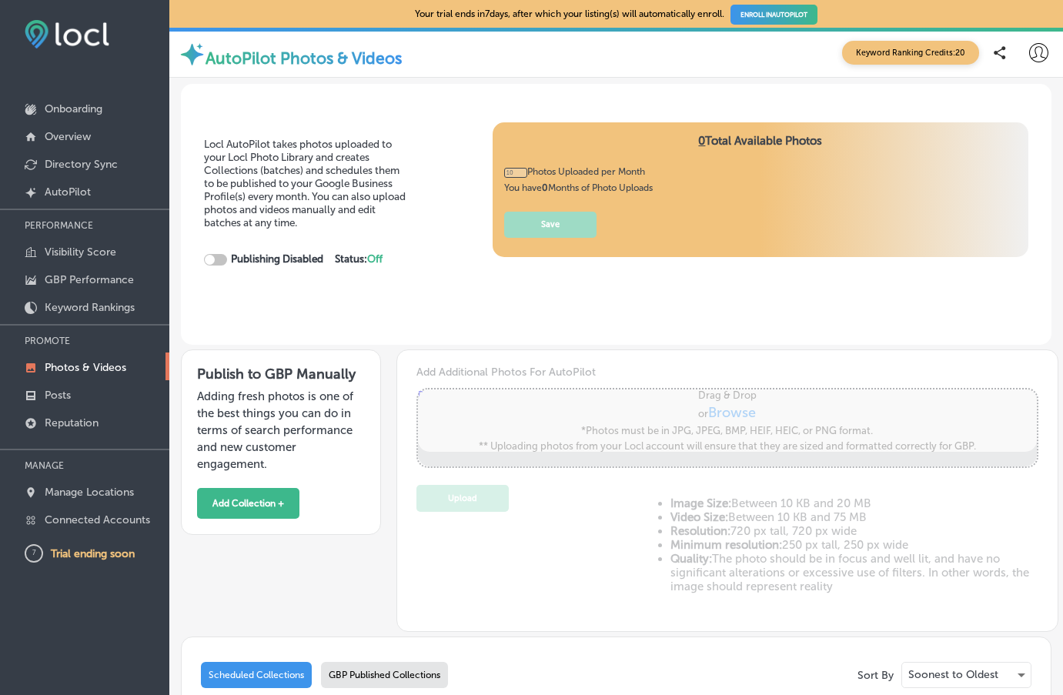
type input "0"
checkbox input "true"
type input "5"
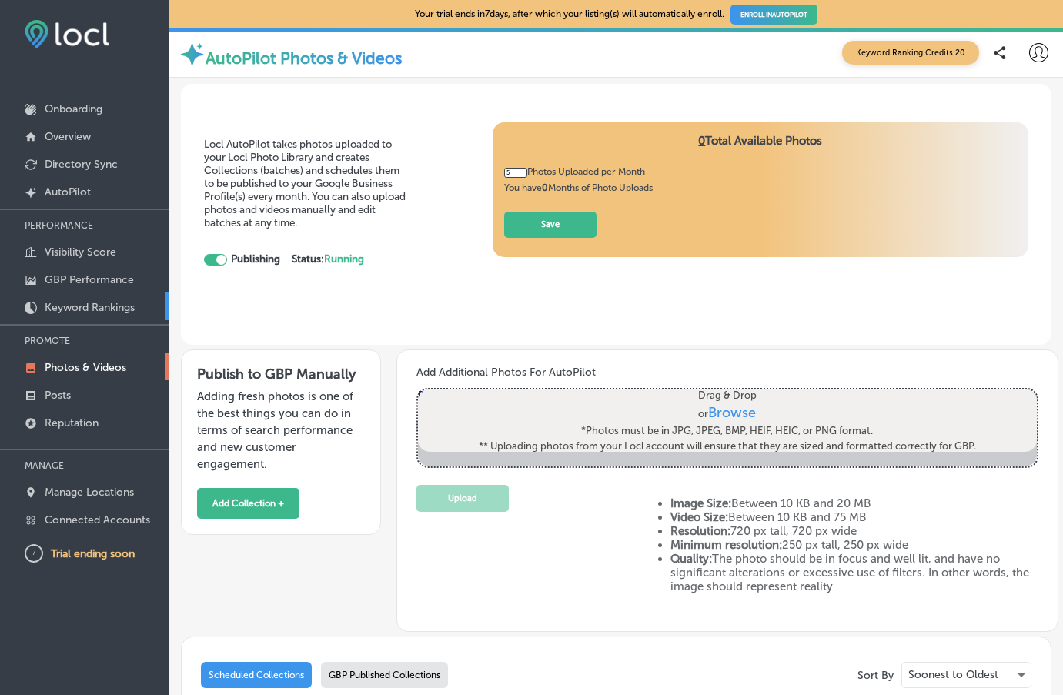
click at [89, 304] on p "Keyword Rankings" at bounding box center [90, 307] width 90 height 13
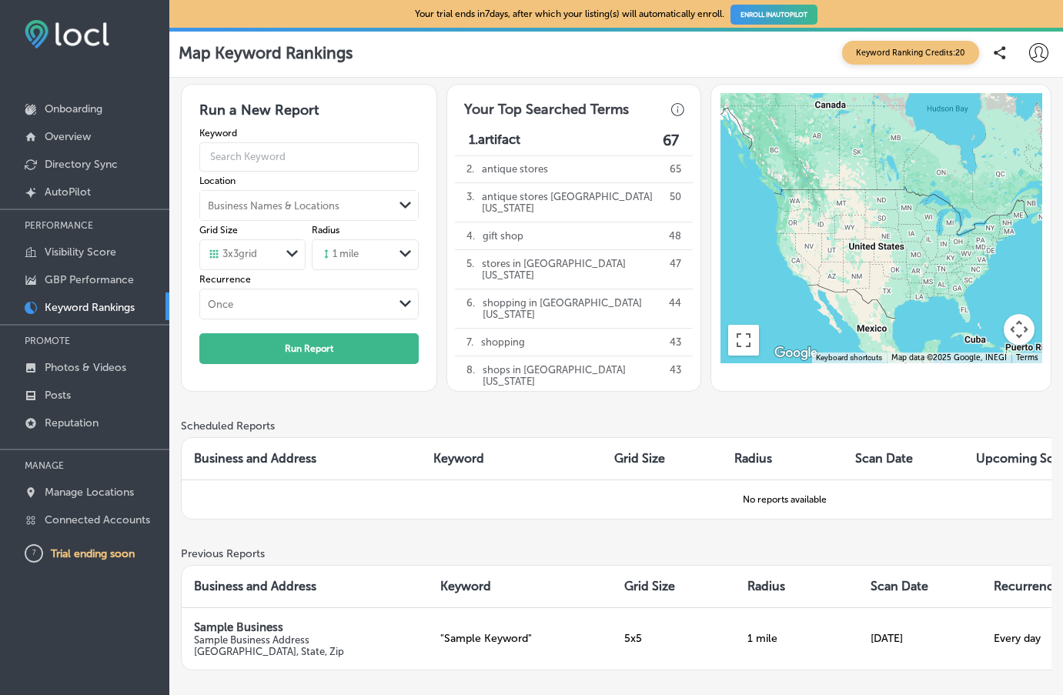
scroll to position [4, 0]
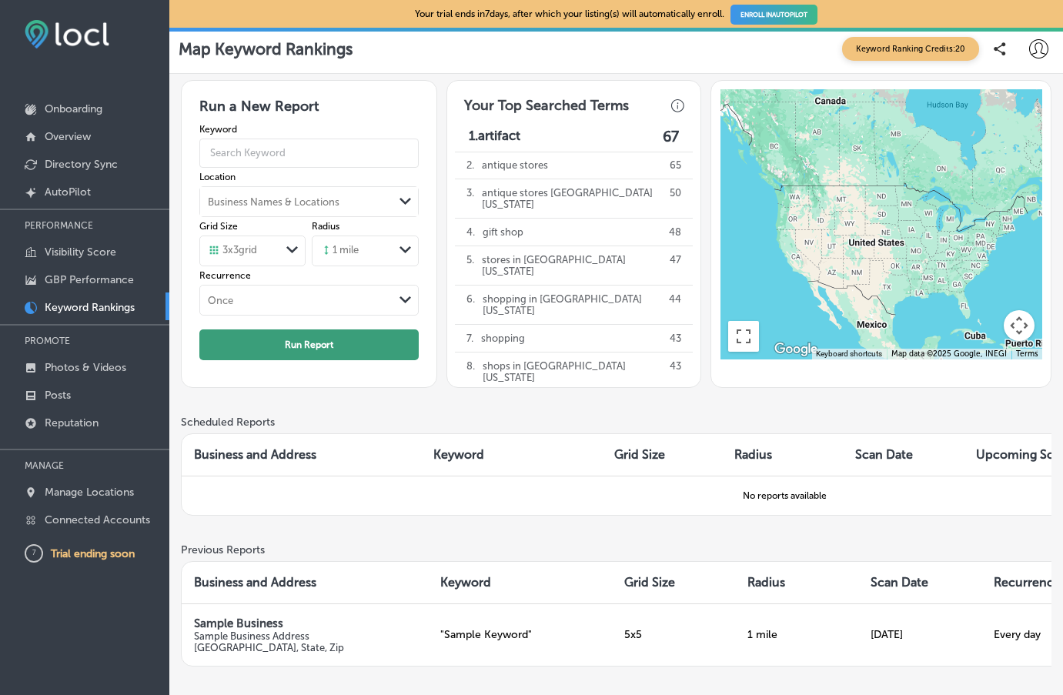
click at [292, 348] on button "Run Report" at bounding box center [308, 344] width 219 height 31
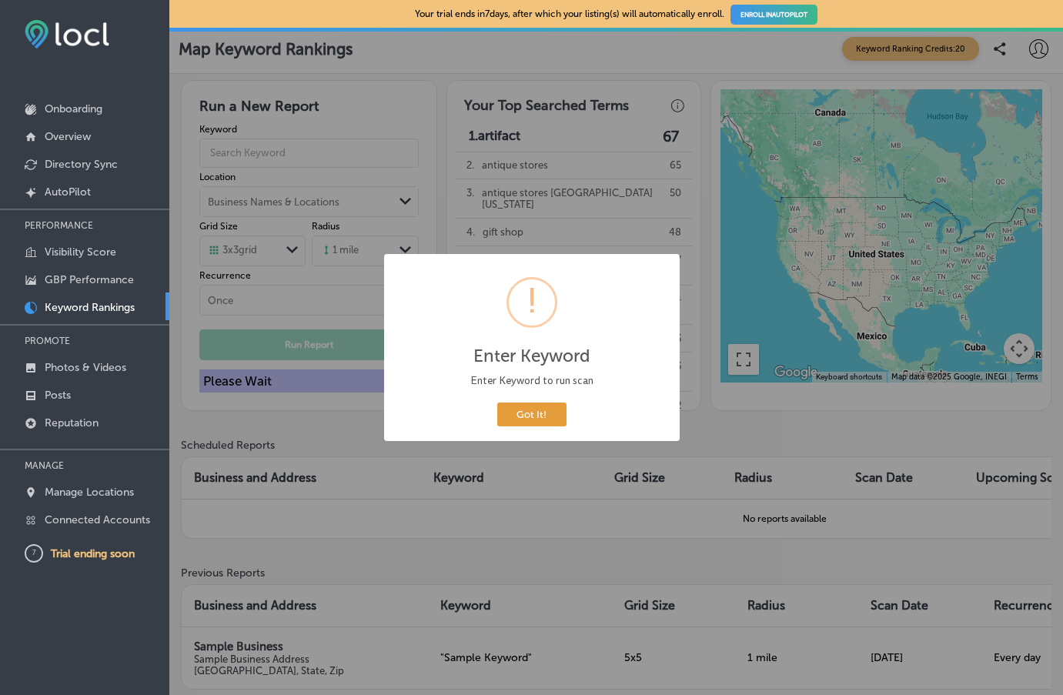
click at [534, 417] on button "Got It!" at bounding box center [531, 414] width 69 height 24
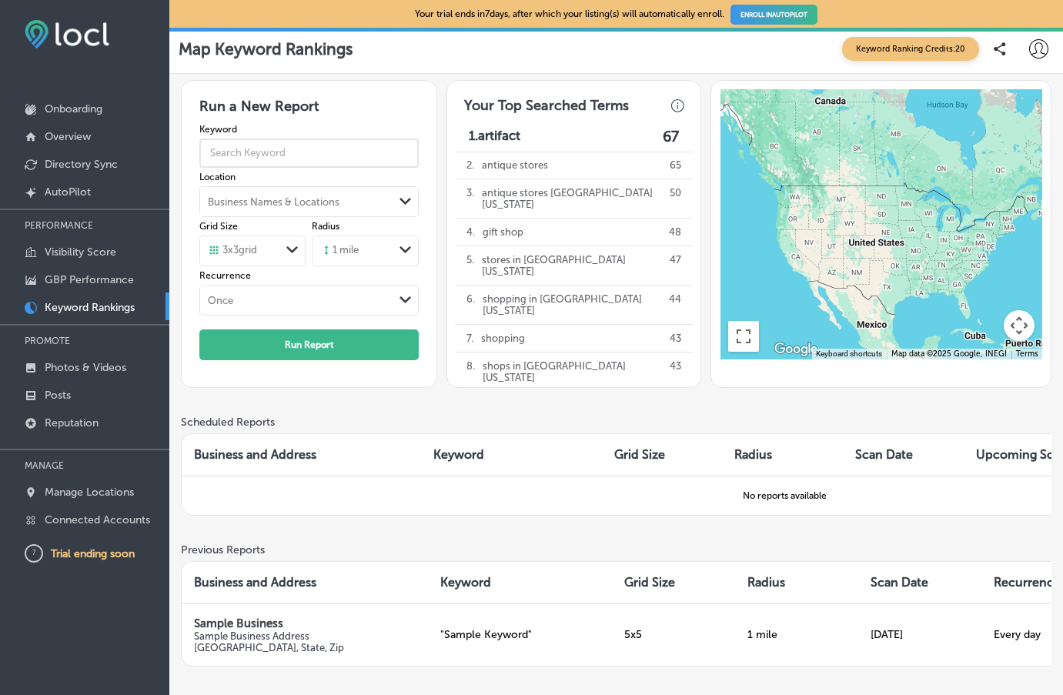
click at [306, 146] on input "text" at bounding box center [308, 152] width 219 height 39
type input "gift shop"
click at [342, 343] on button "Run Report" at bounding box center [308, 344] width 219 height 31
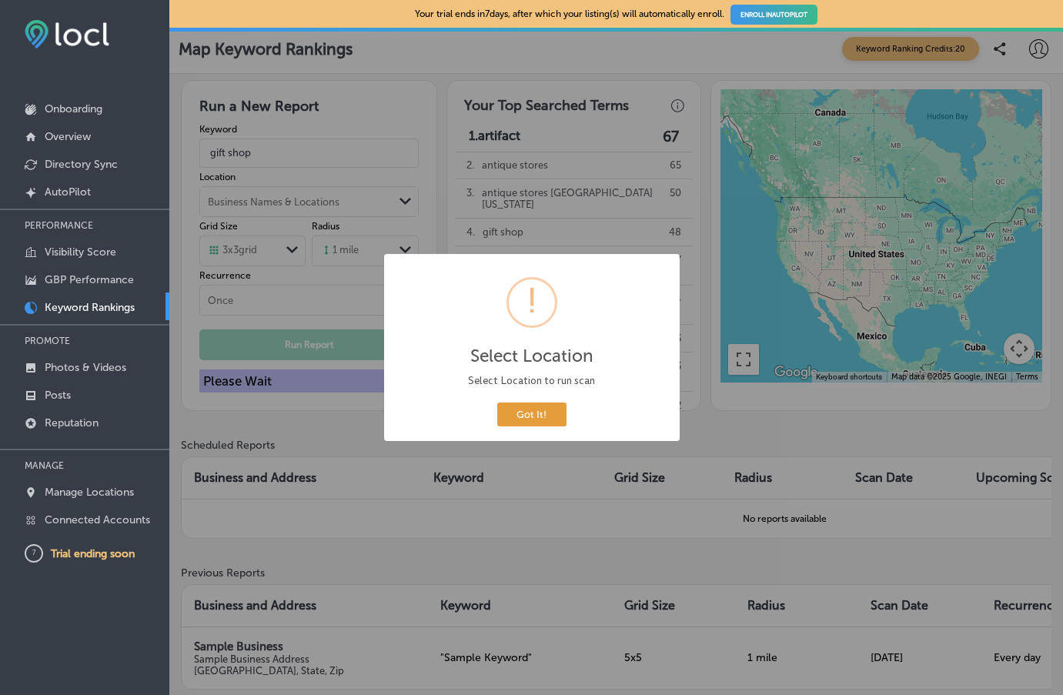
click at [536, 423] on button "Got It!" at bounding box center [531, 414] width 69 height 24
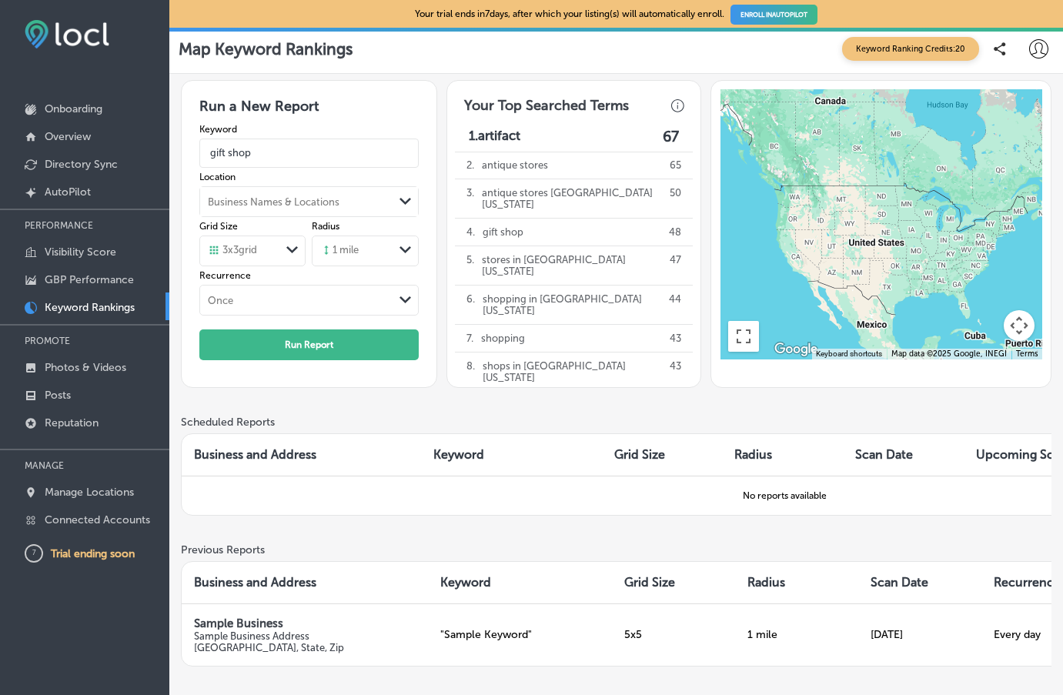
scroll to position [0, 0]
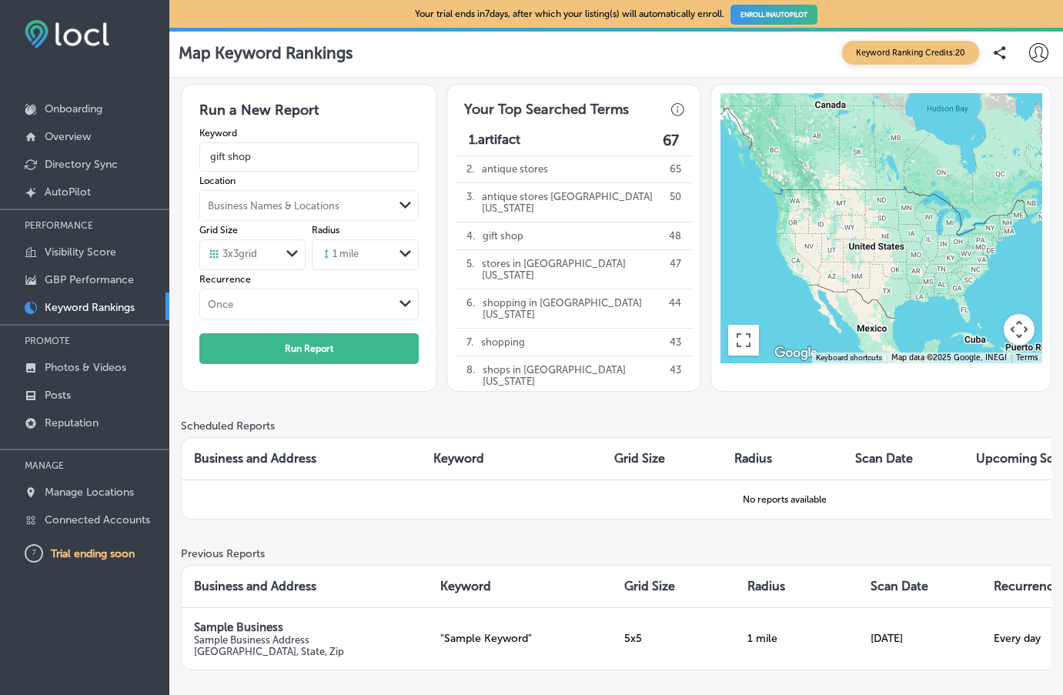
click at [406, 201] on div "Path Created with Sketch." at bounding box center [405, 205] width 12 height 12
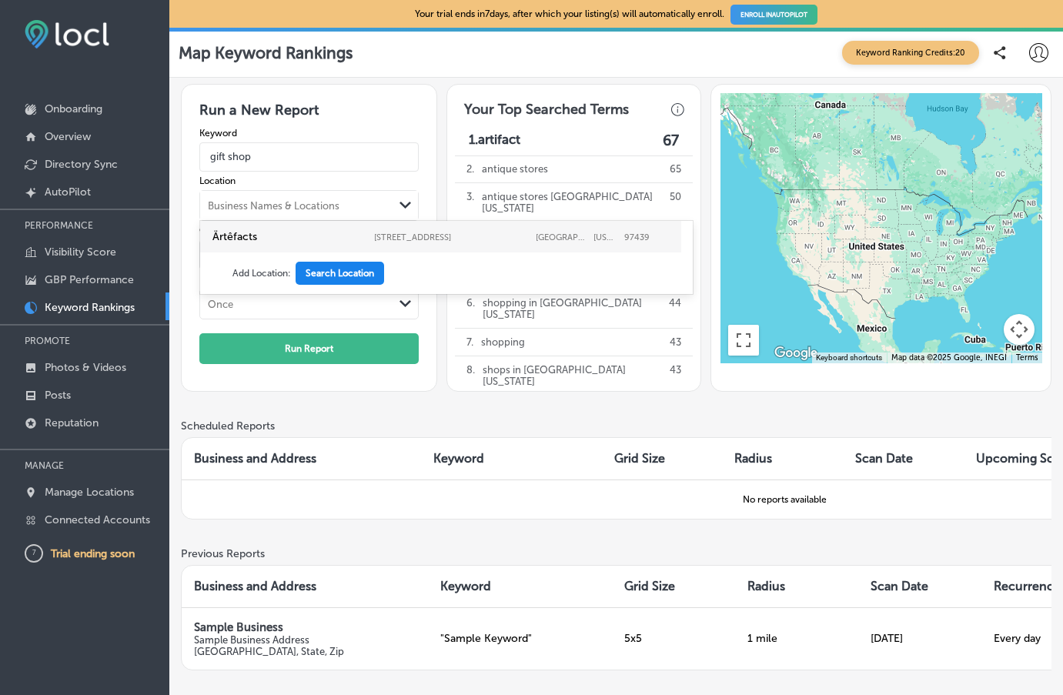
click at [332, 275] on button "Search Location" at bounding box center [340, 273] width 89 height 23
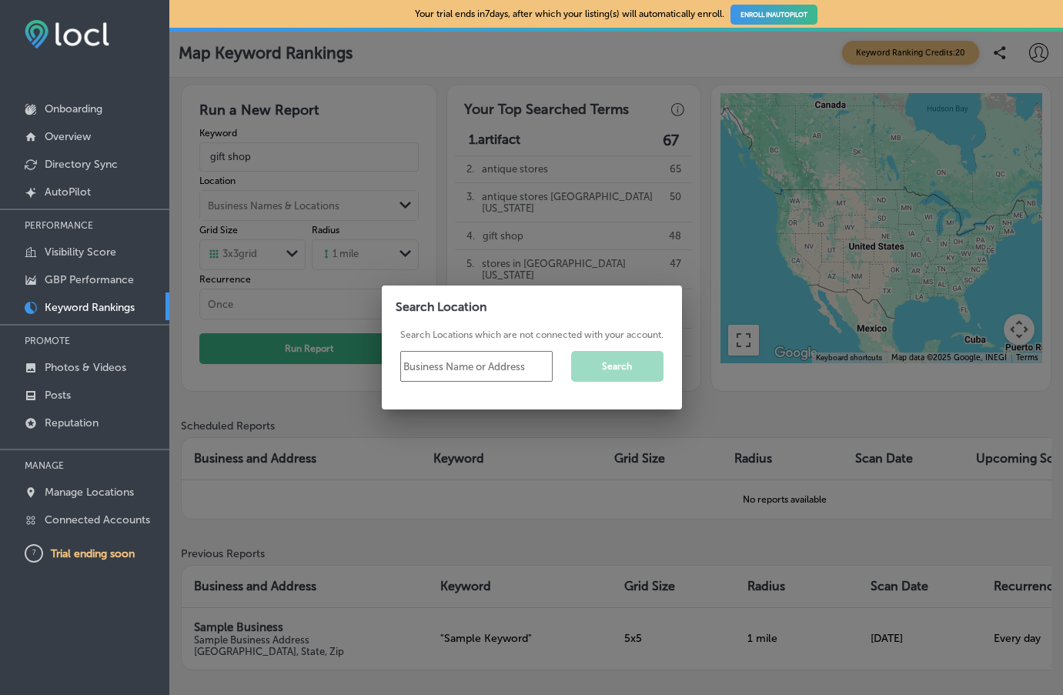
click at [392, 225] on div at bounding box center [531, 347] width 1063 height 695
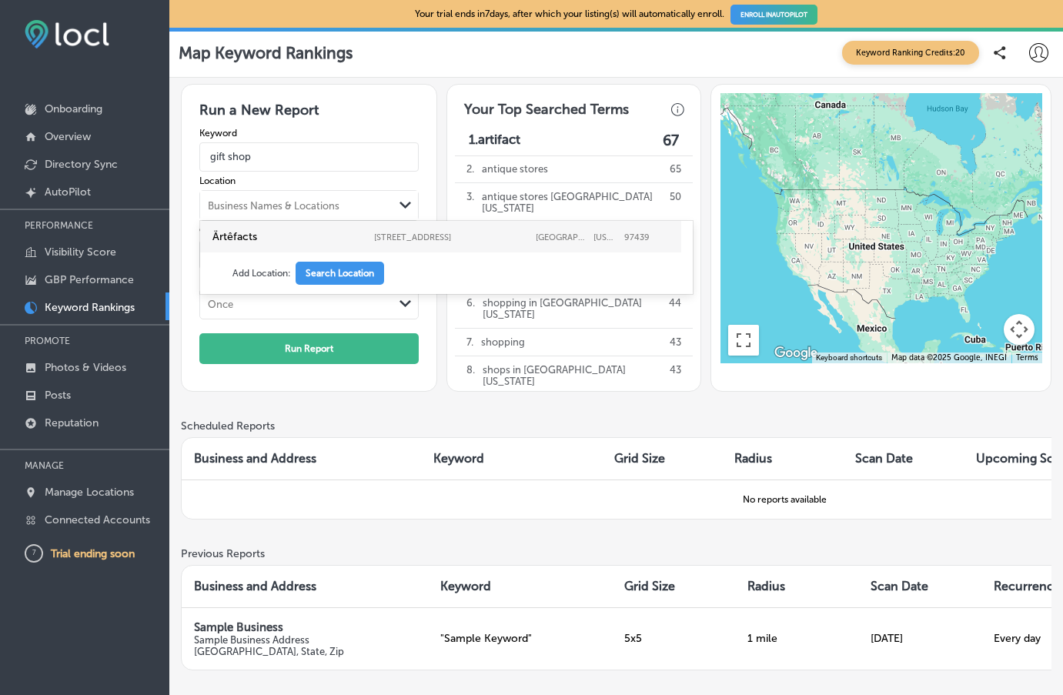
click at [401, 204] on polygon at bounding box center [405, 205] width 12 height 7
click at [235, 239] on label "Ärtêfacts" at bounding box center [289, 236] width 154 height 13
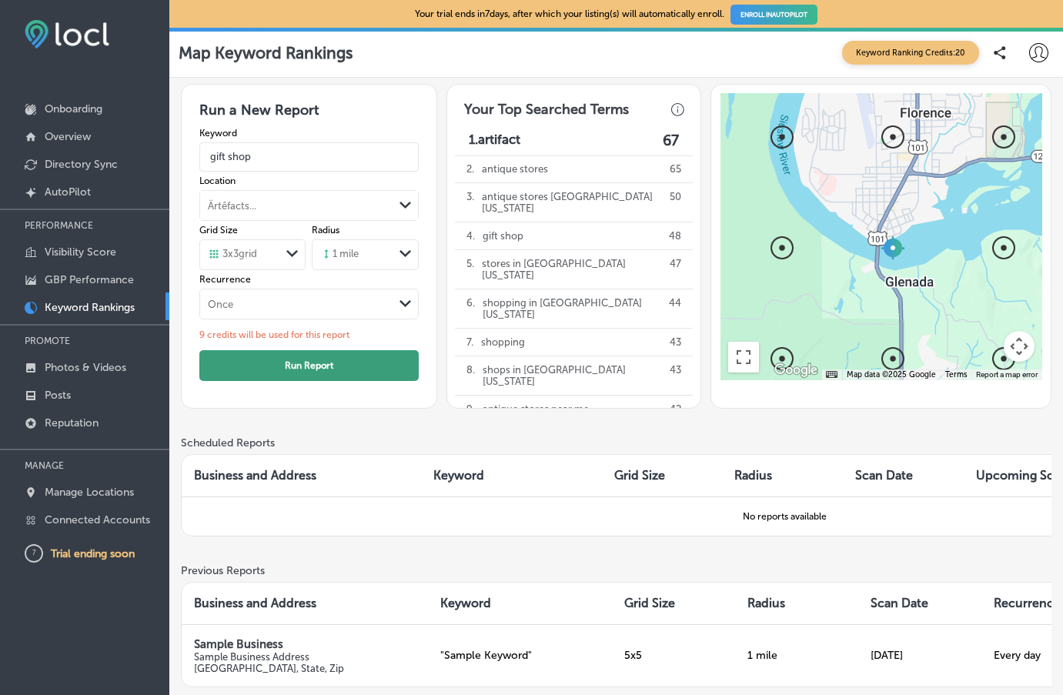
click at [303, 363] on button "Run Report" at bounding box center [308, 365] width 219 height 31
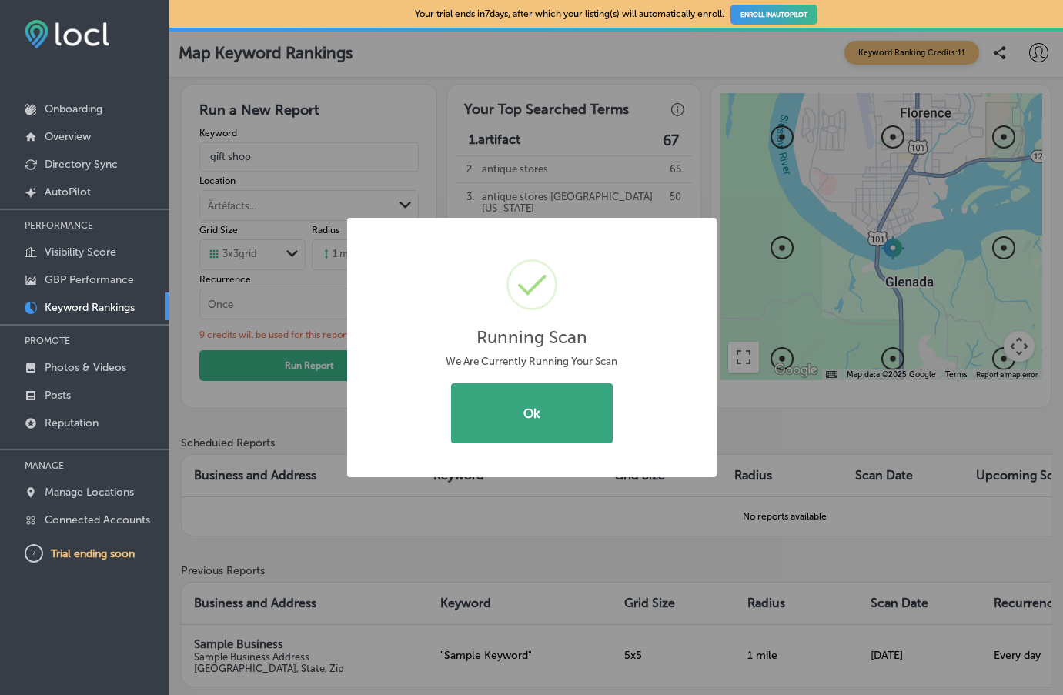
click at [526, 418] on button "Ok" at bounding box center [532, 413] width 162 height 60
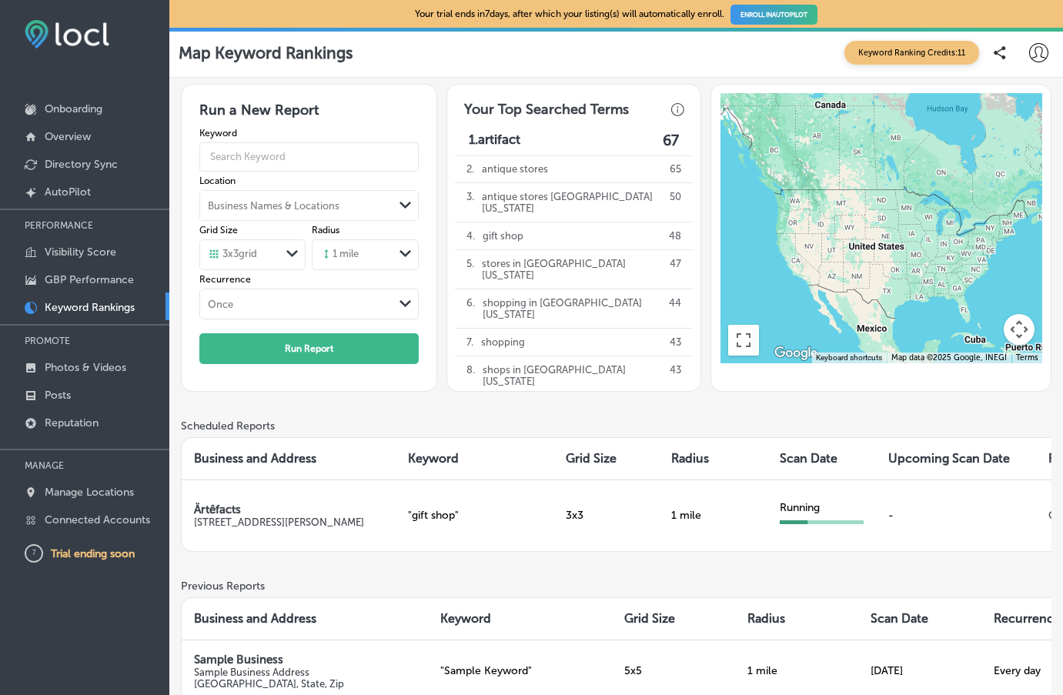
click at [1038, 51] on icon at bounding box center [1038, 52] width 19 height 19
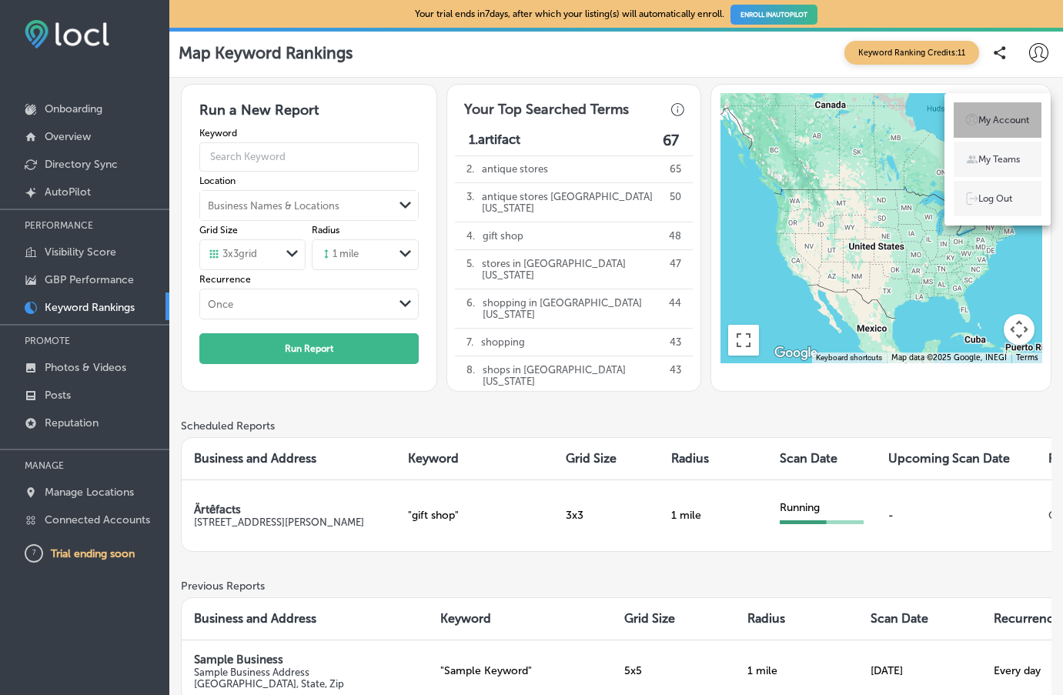
click at [1007, 118] on p "My Account" at bounding box center [1003, 120] width 51 height 14
select select "US"
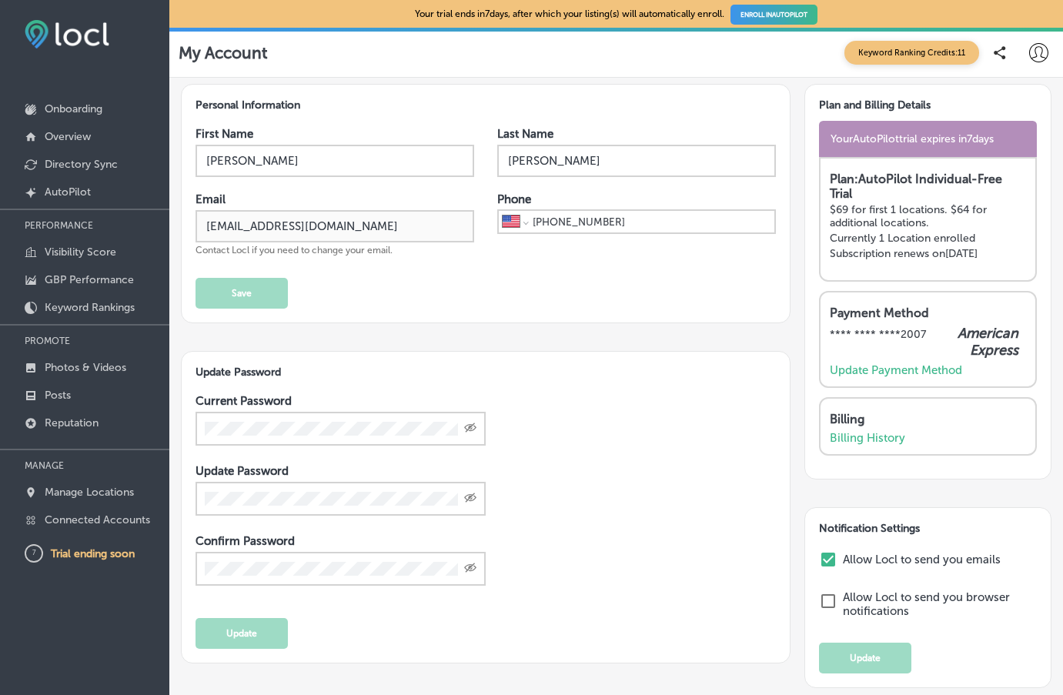
click at [824, 595] on input "checkbox" at bounding box center [828, 601] width 18 height 18
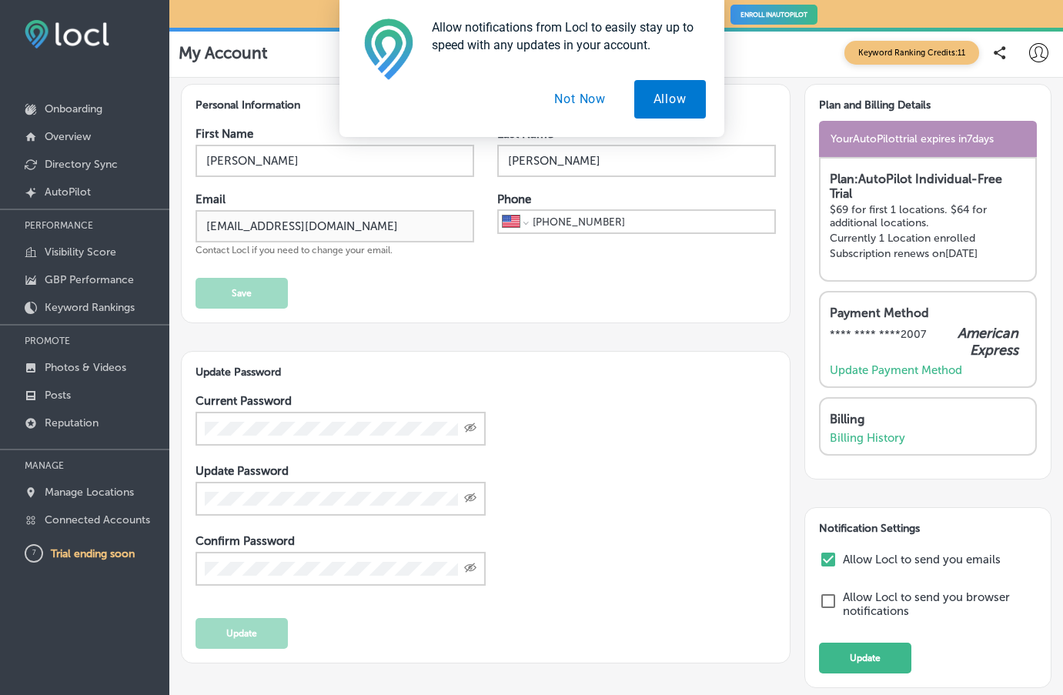
click at [826, 597] on input "checkbox" at bounding box center [828, 601] width 18 height 18
checkbox input "false"
drag, startPoint x: 861, startPoint y: 656, endPoint x: 742, endPoint y: 573, distance: 144.9
click at [740, 575] on div "Personal Information First Name Shelly Last Name Medeiros Email info@florencear…" at bounding box center [616, 400] width 870 height 632
click at [742, 573] on div "Current Password Created with Sketch. Update Password Created with Sketch. Conf…" at bounding box center [485, 499] width 580 height 210
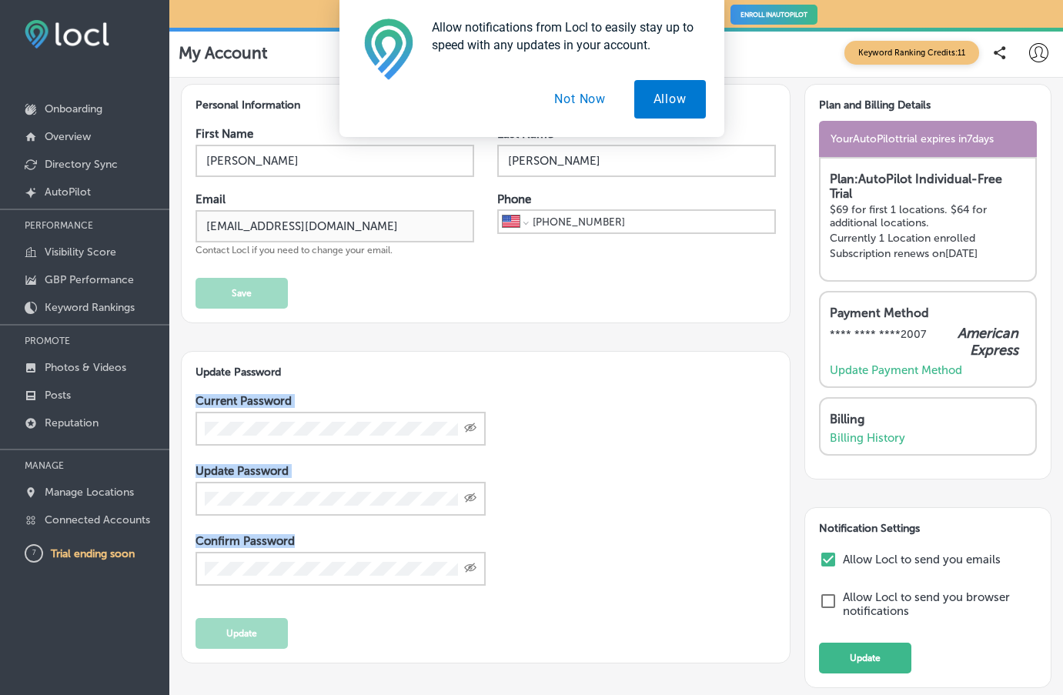
drag, startPoint x: 741, startPoint y: 569, endPoint x: 707, endPoint y: 374, distance: 198.4
click at [707, 374] on div "Update Password Current Password Created with Sketch. Update Password Created w…" at bounding box center [486, 507] width 610 height 312
click at [434, 311] on div "Personal Information First Name Shelly Last Name Medeiros Email info@florencear…" at bounding box center [486, 203] width 610 height 239
click at [577, 99] on button "Not Now" at bounding box center [580, 99] width 90 height 38
click at [64, 107] on div "Allow notifications from Locl to easily stay up to speed with any updates in yo…" at bounding box center [531, 68] width 1063 height 137
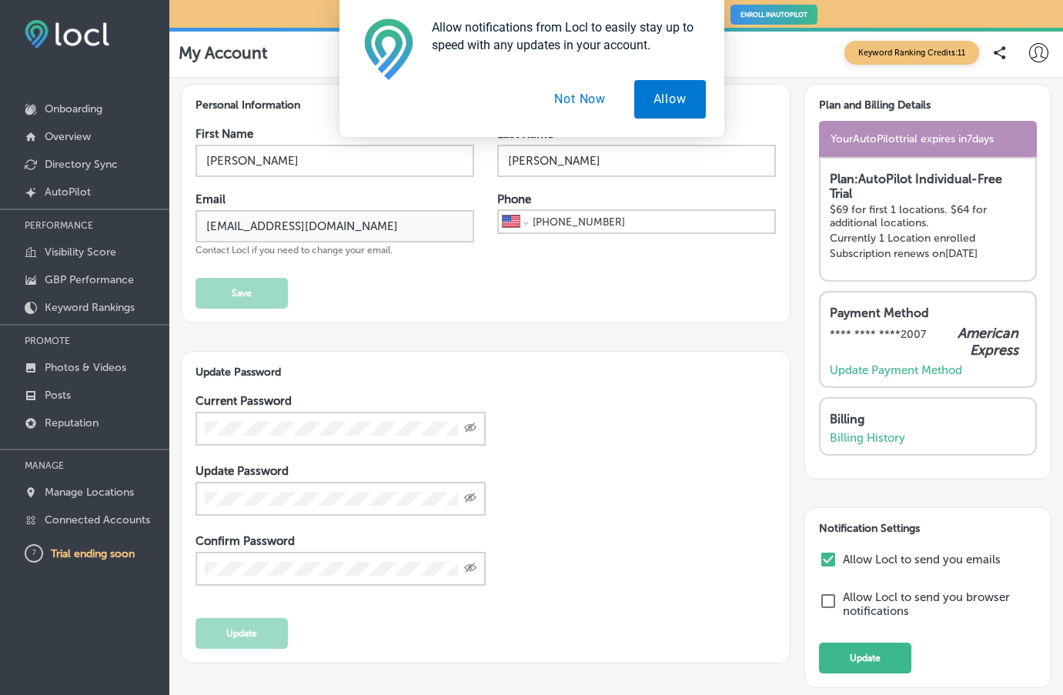
click at [61, 135] on div "Allow notifications from Locl to easily stay up to speed with any updates in yo…" at bounding box center [531, 68] width 1063 height 137
click at [75, 139] on p "Overview" at bounding box center [68, 136] width 46 height 13
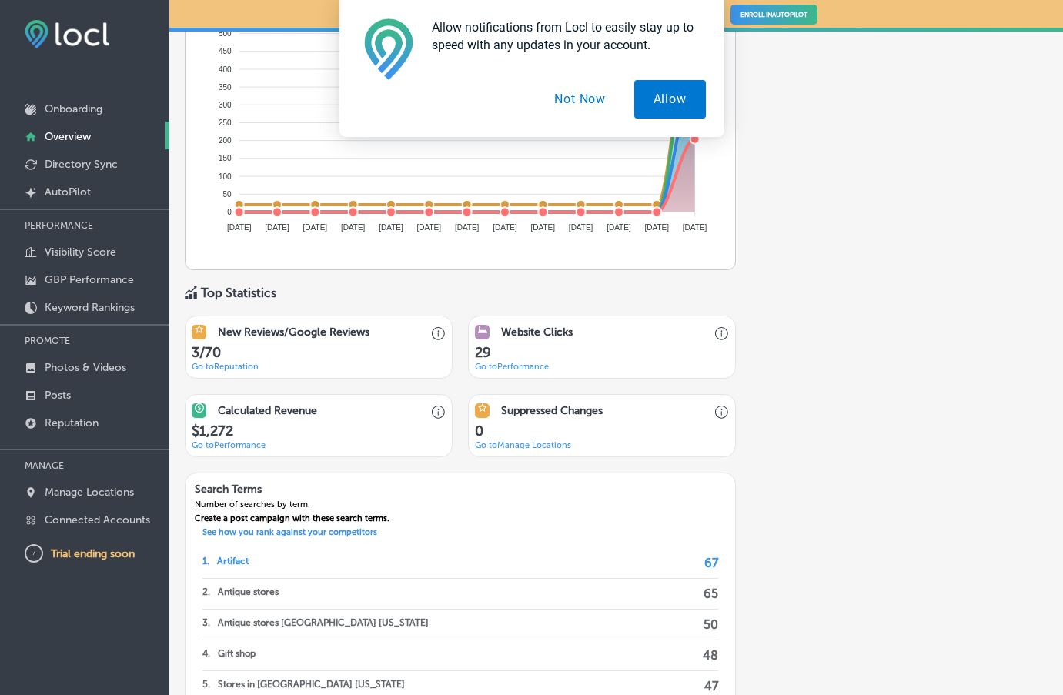
scroll to position [777, 0]
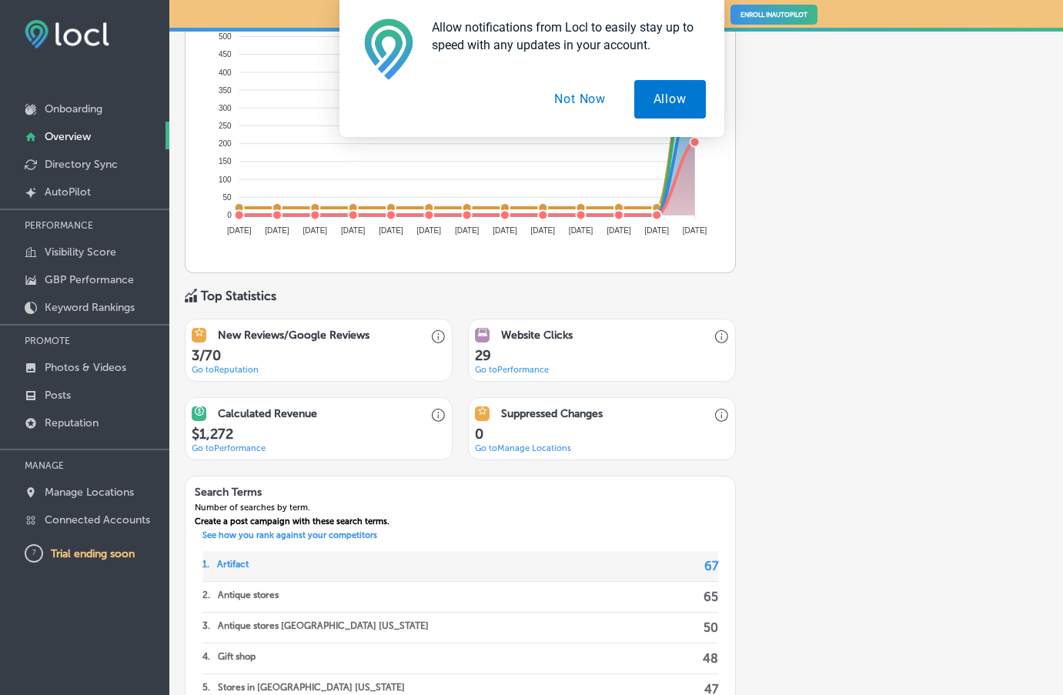
click at [707, 567] on p "67" at bounding box center [711, 566] width 14 height 30
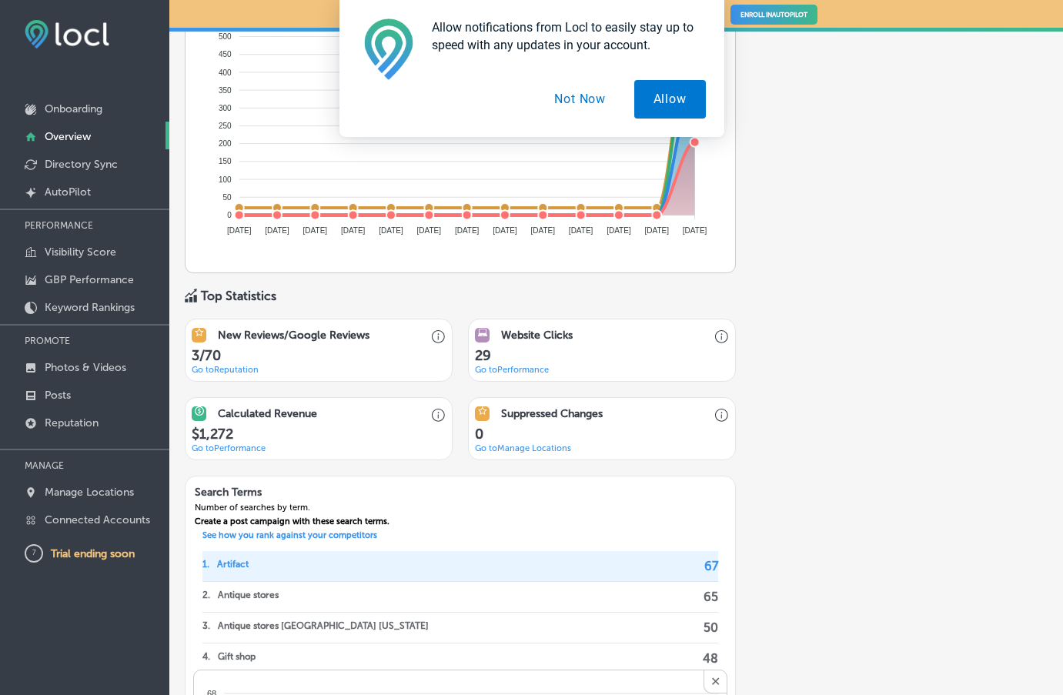
click at [570, 95] on button "Not Now" at bounding box center [580, 99] width 90 height 38
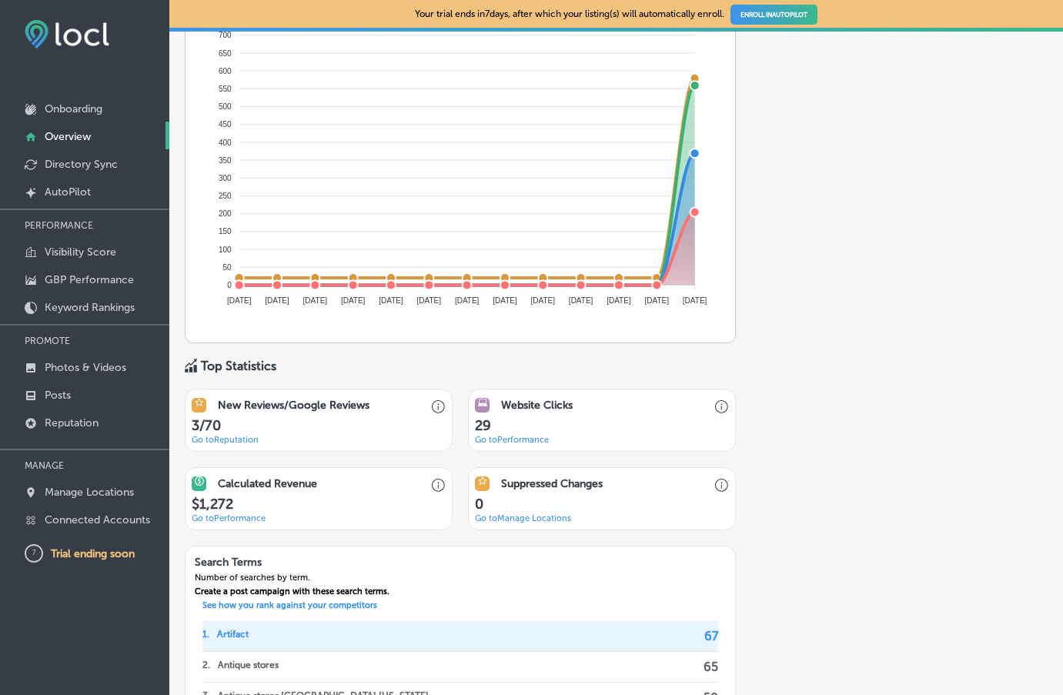
scroll to position [701, 0]
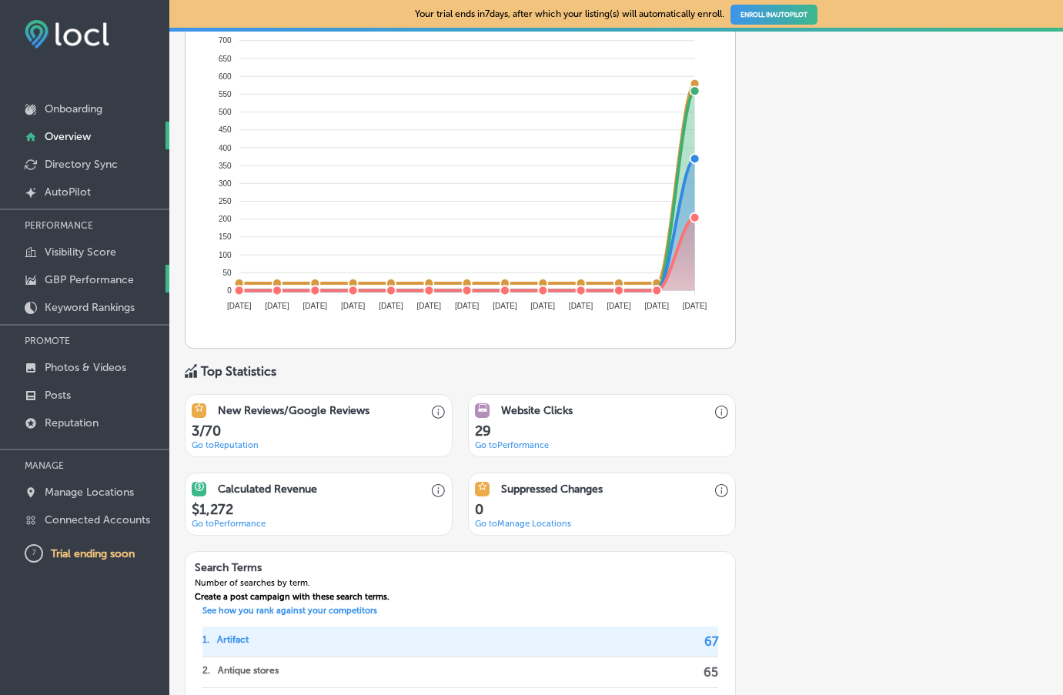
click at [85, 279] on p "GBP Performance" at bounding box center [89, 279] width 89 height 13
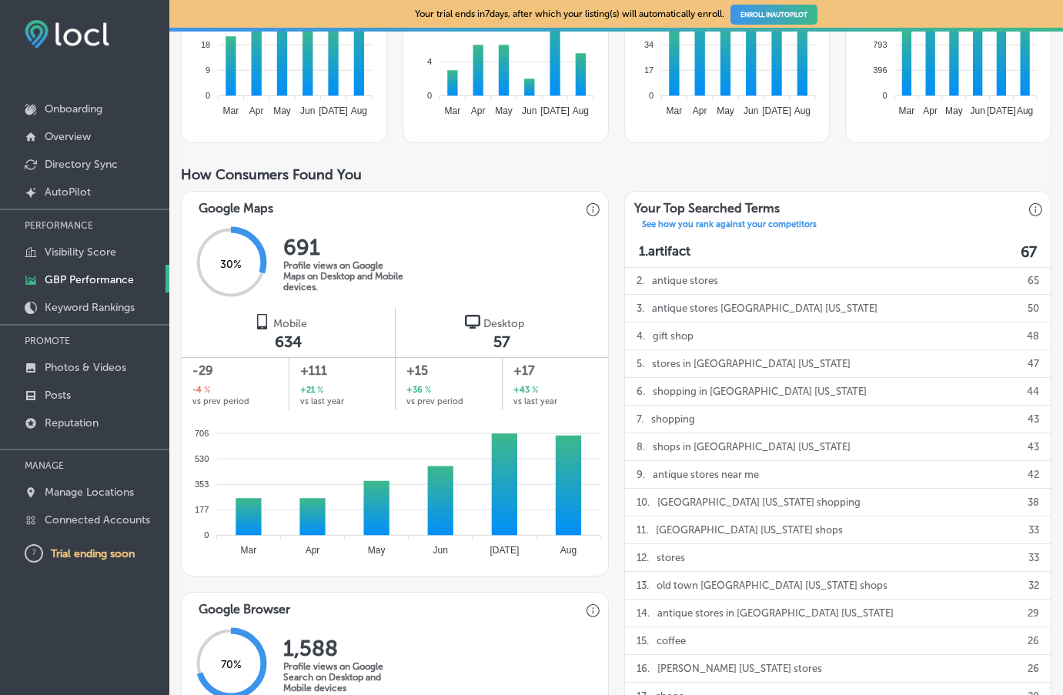
scroll to position [386, 0]
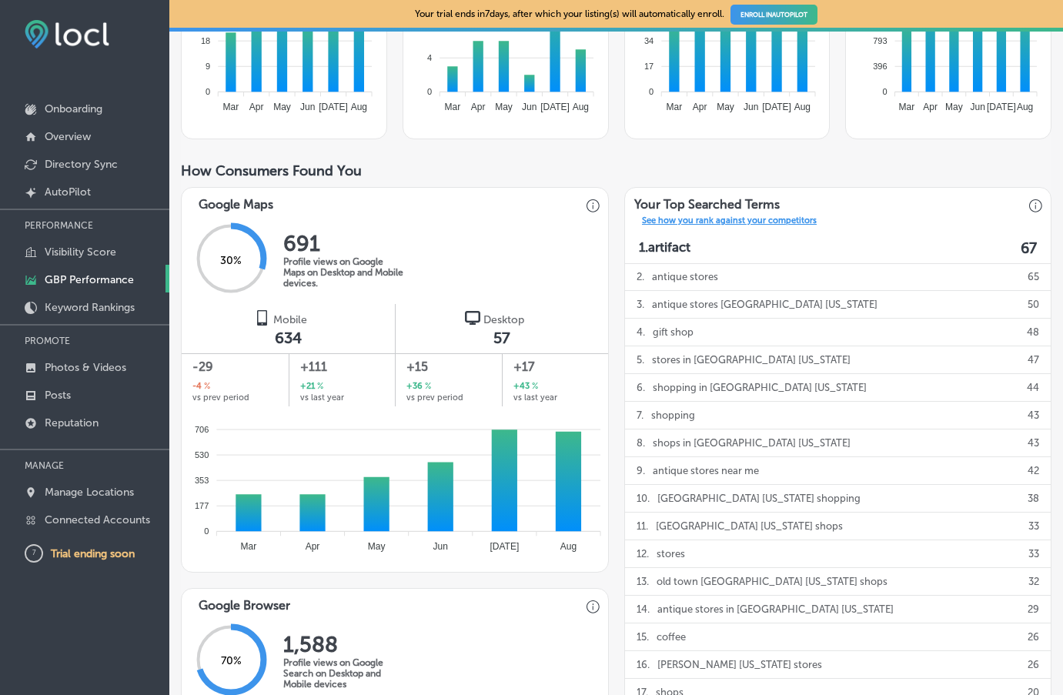
click at [736, 222] on p "See how you rank against your competitors" at bounding box center [729, 222] width 193 height 14
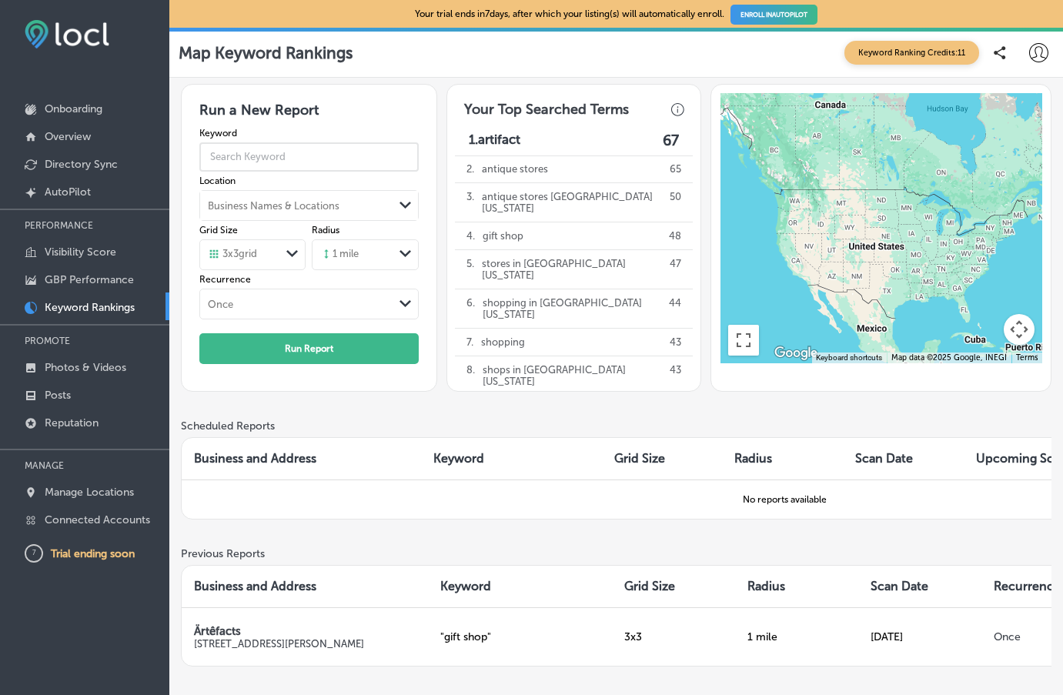
click at [299, 161] on input "text" at bounding box center [308, 156] width 219 height 39
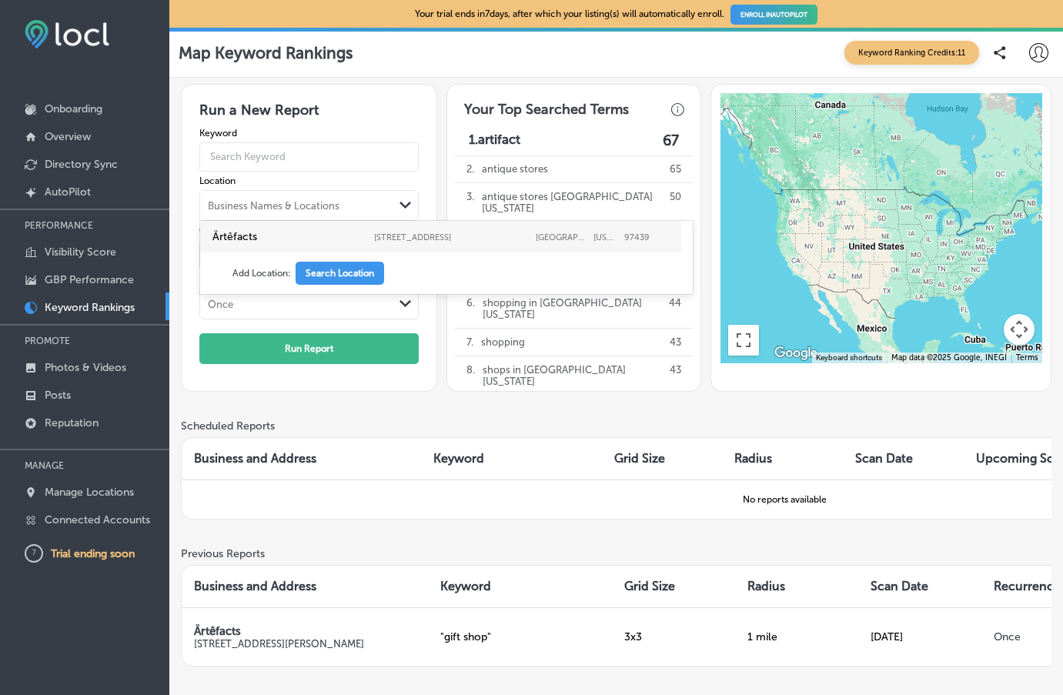
click at [332, 202] on div "Business Names & Locations" at bounding box center [274, 206] width 132 height 12
click at [338, 273] on button "Search Location" at bounding box center [340, 273] width 89 height 23
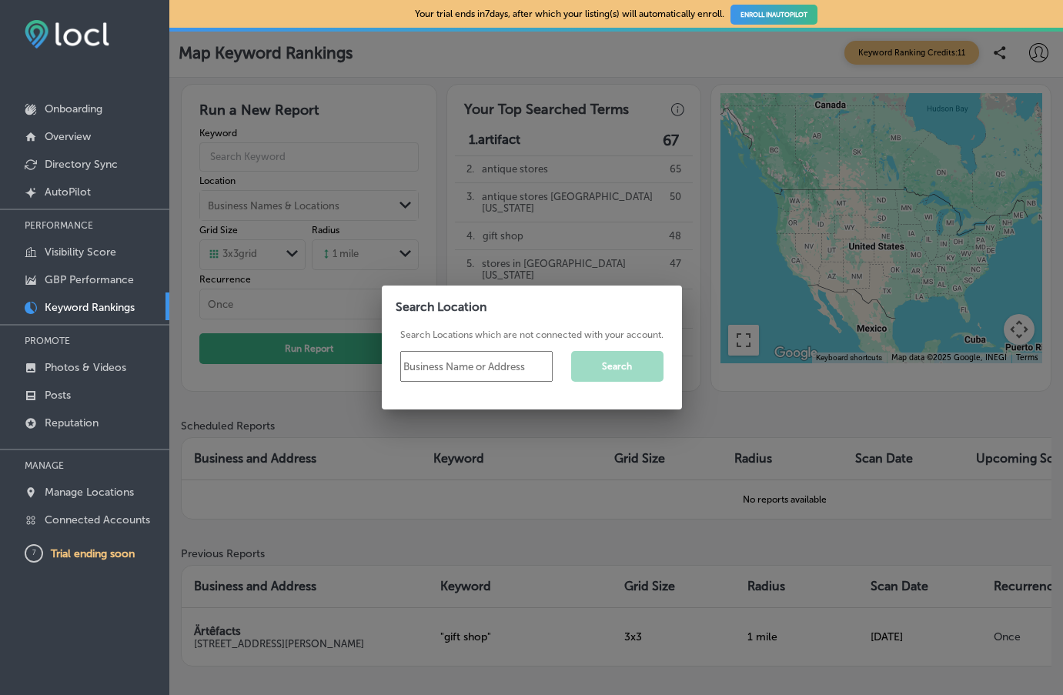
click at [486, 362] on input "text" at bounding box center [476, 366] width 152 height 31
type input "uncommon collective"
click at [603, 362] on button "Search" at bounding box center [617, 366] width 92 height 31
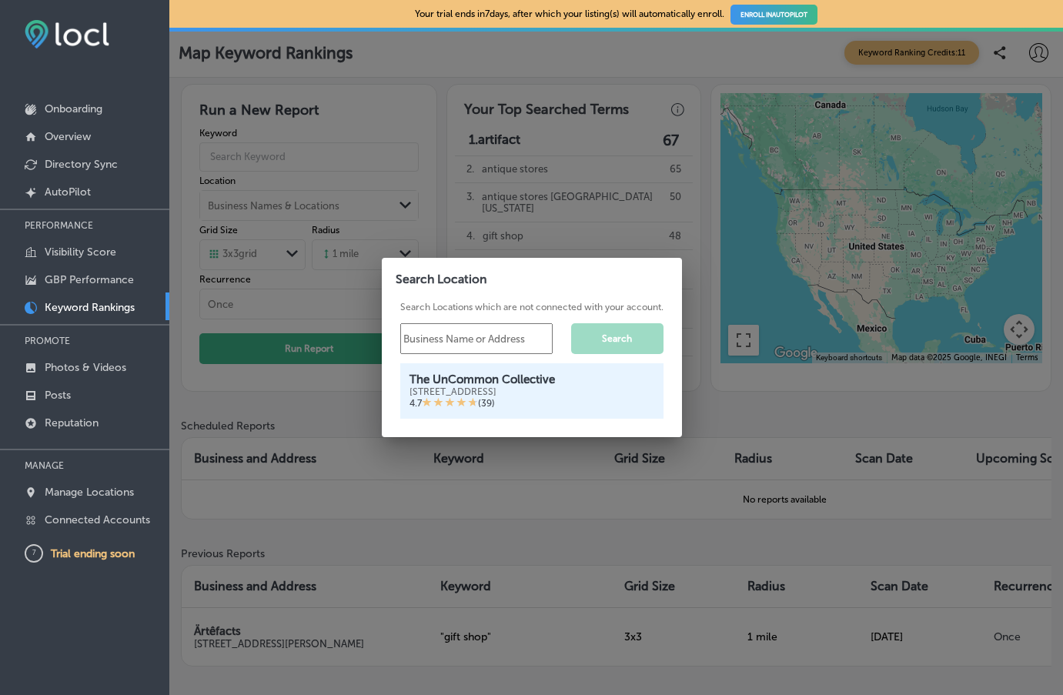
click at [498, 384] on div "The UnCommon Collective" at bounding box center [531, 379] width 245 height 14
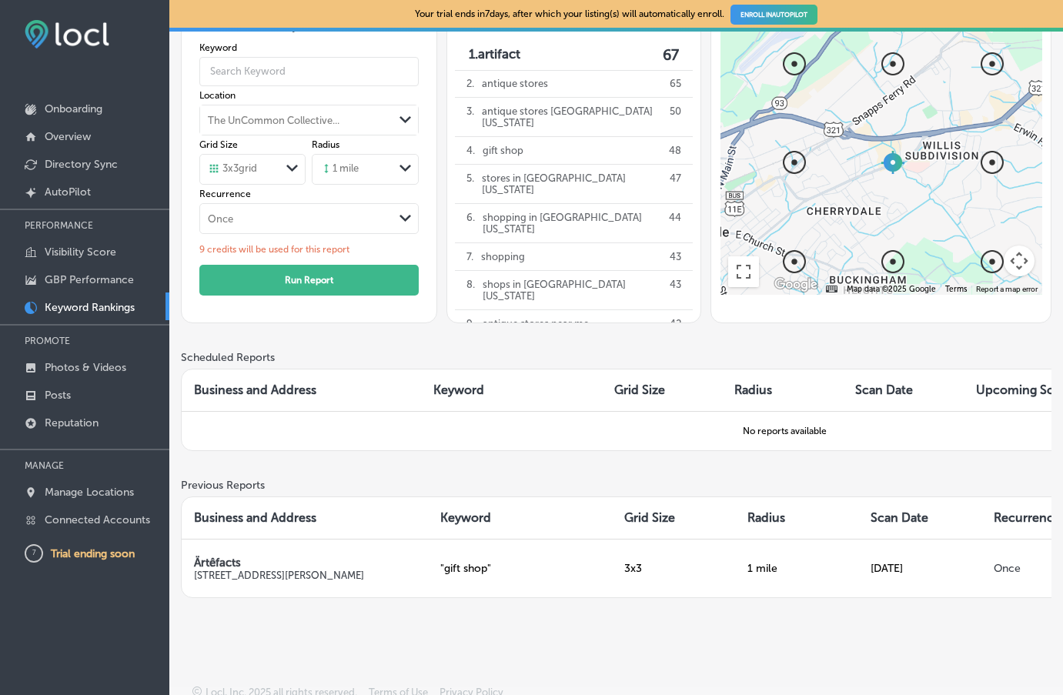
scroll to position [98, 0]
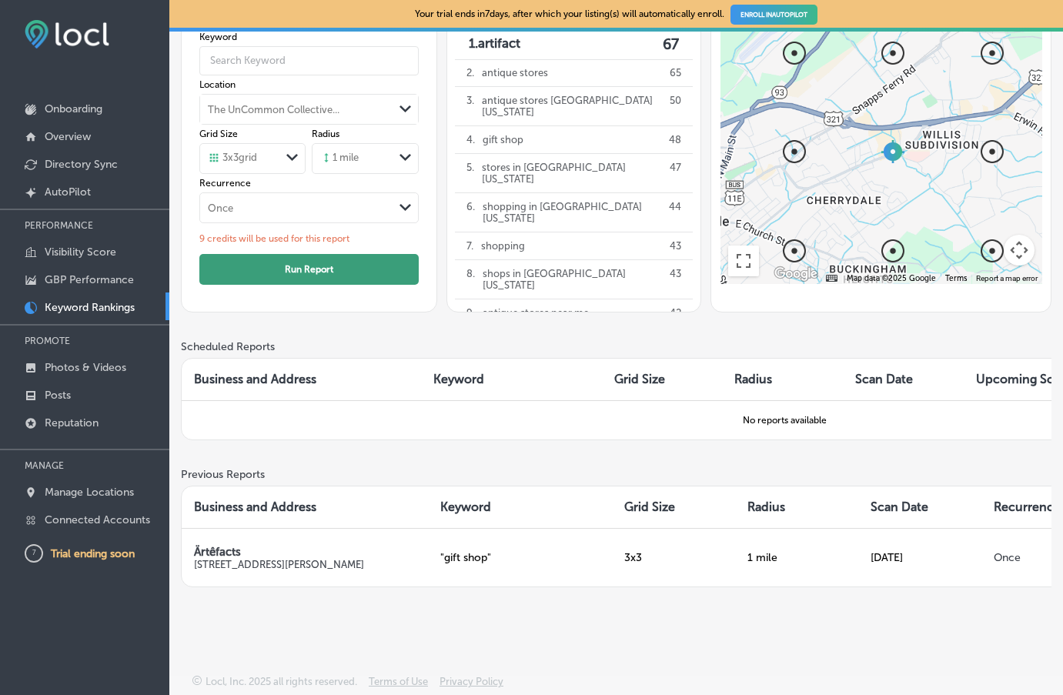
click at [286, 268] on button "Run Report" at bounding box center [308, 269] width 219 height 31
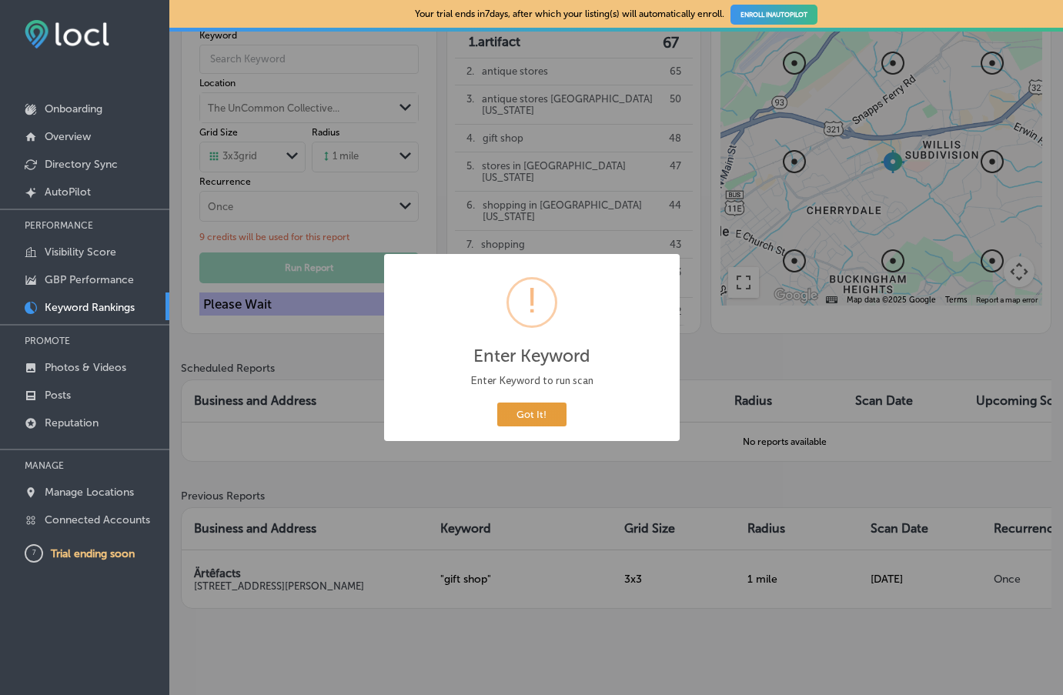
click at [513, 406] on button "Got It!" at bounding box center [531, 414] width 69 height 24
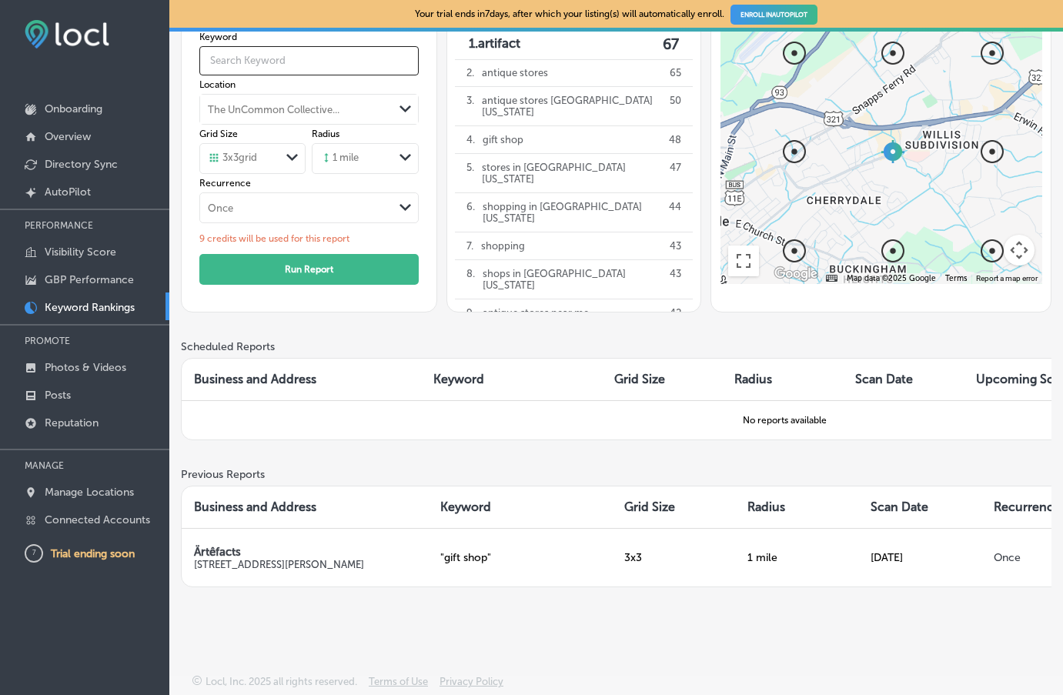
click at [253, 60] on input "text" at bounding box center [308, 60] width 219 height 39
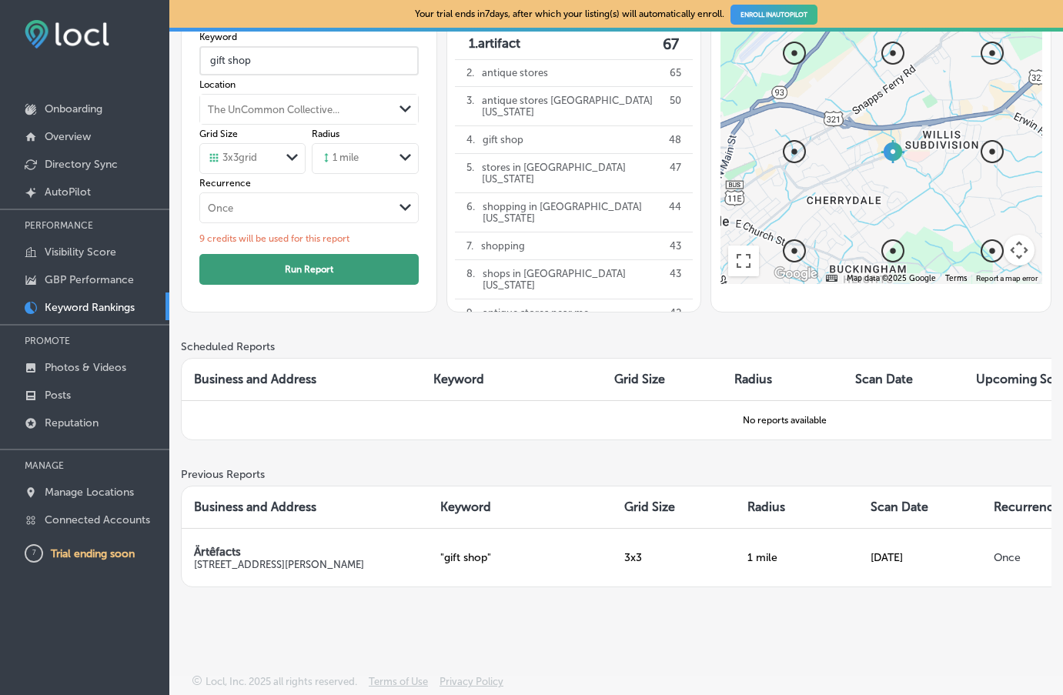
type input "gift shop"
click at [333, 266] on button "Run Report" at bounding box center [308, 269] width 219 height 31
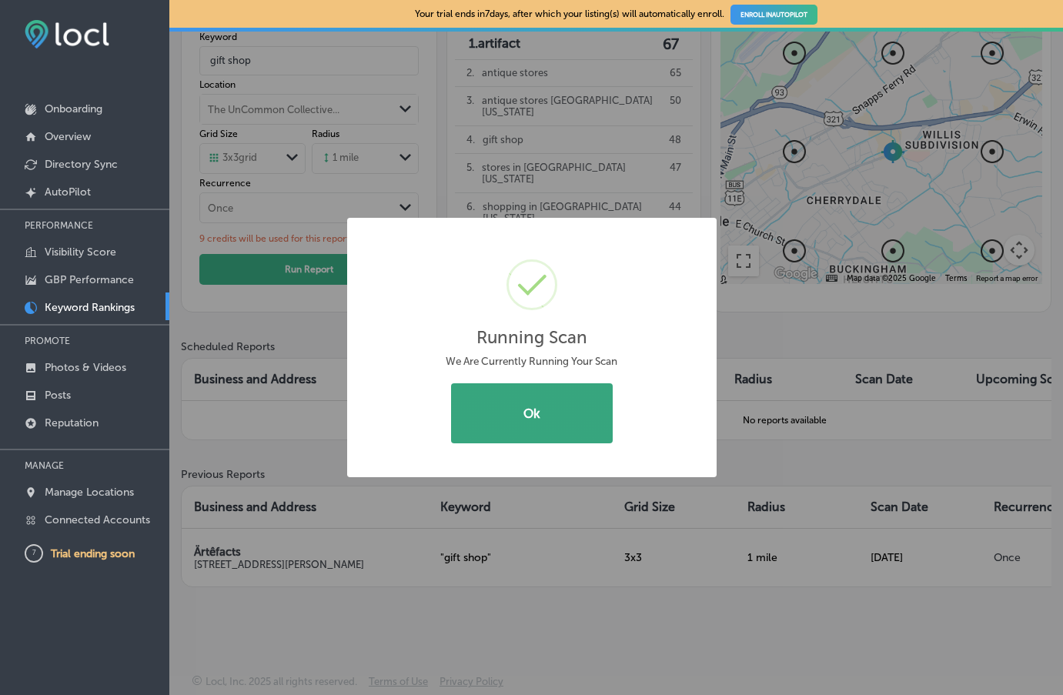
click at [561, 416] on button "Ok" at bounding box center [532, 413] width 162 height 60
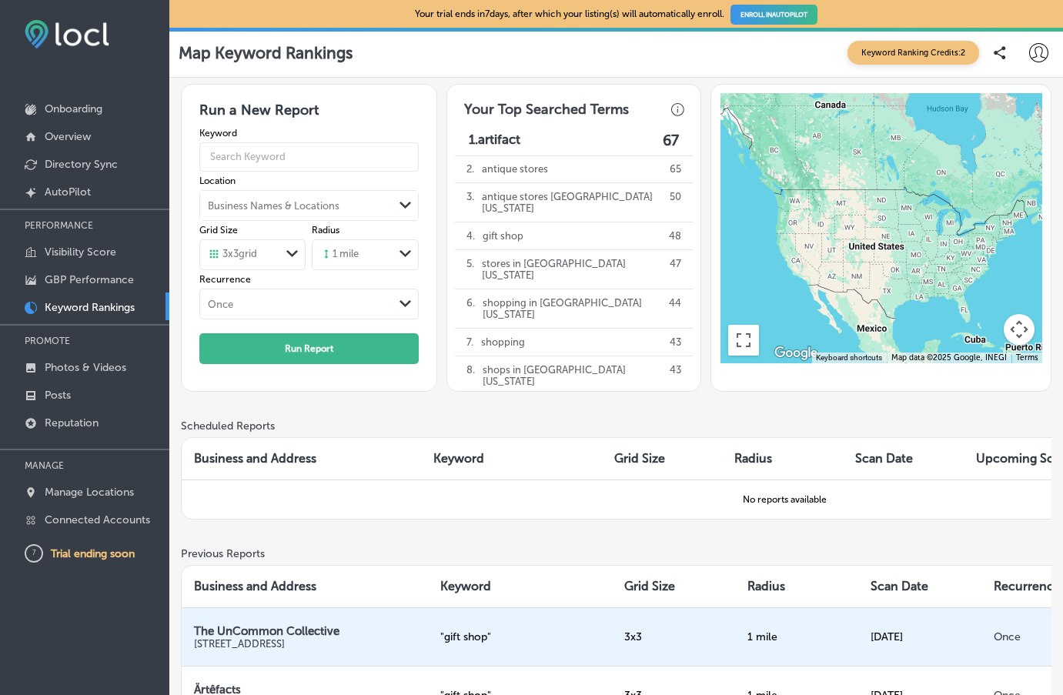
scroll to position [143, 0]
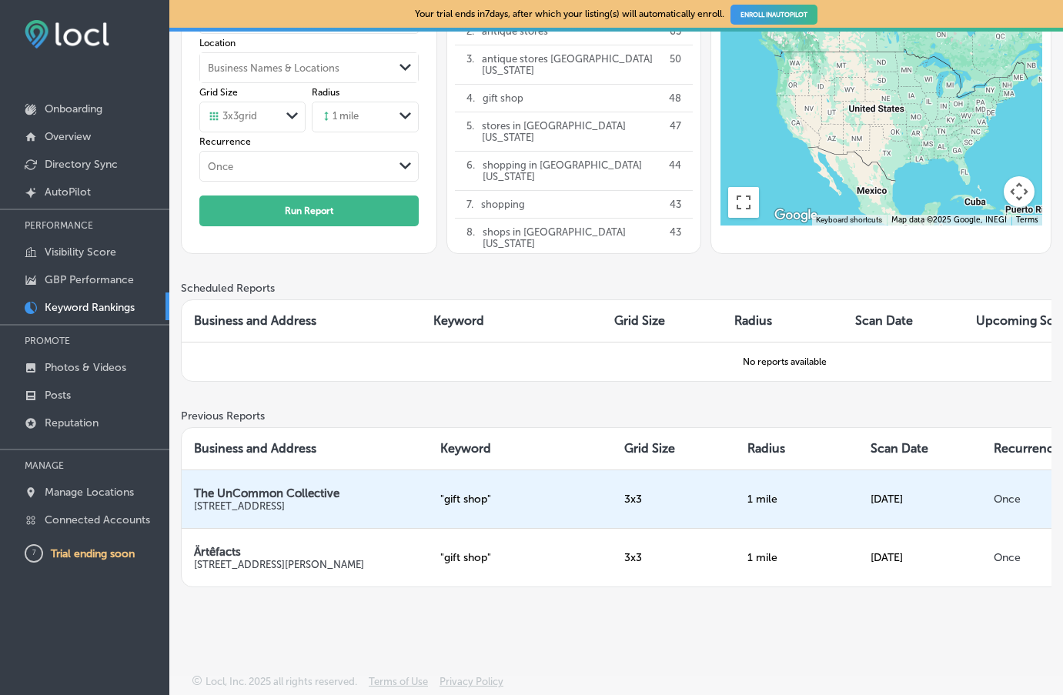
click at [255, 501] on p "1343 Tusculum Blvd, Greeneville, TN 37745, United States" at bounding box center [305, 506] width 222 height 12
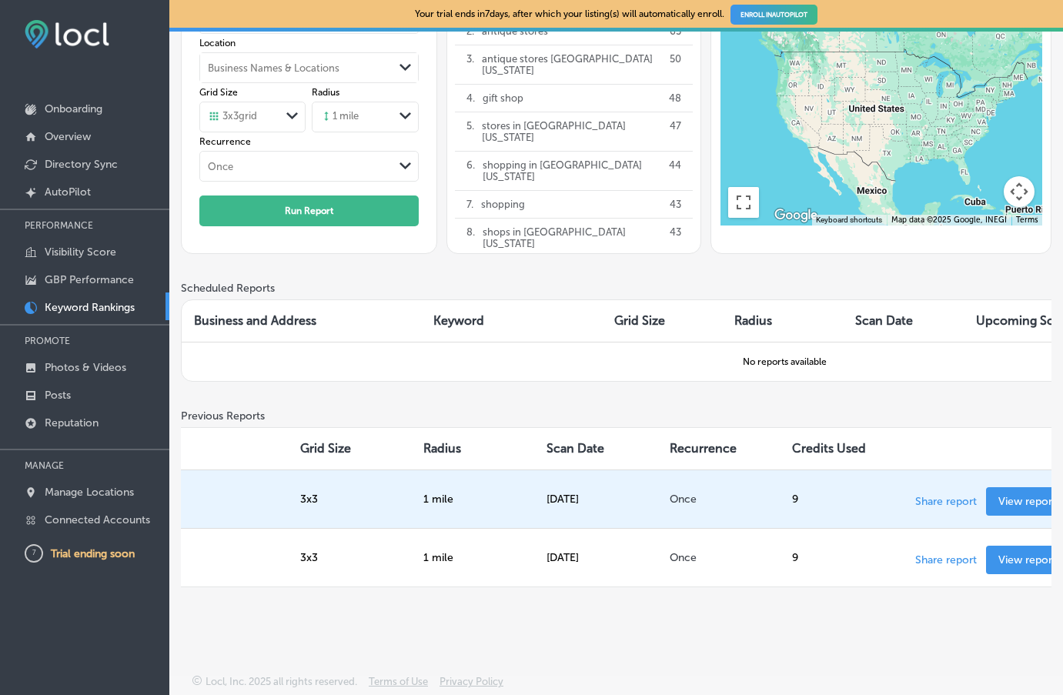
scroll to position [0, 361]
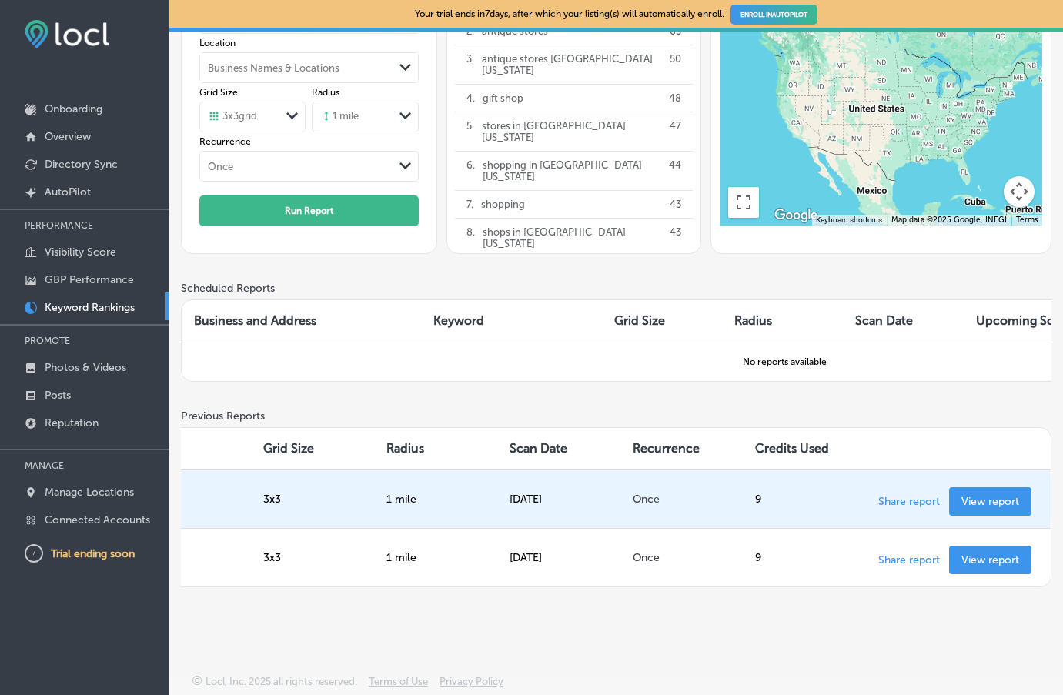
click at [977, 498] on p "View report" at bounding box center [990, 501] width 58 height 13
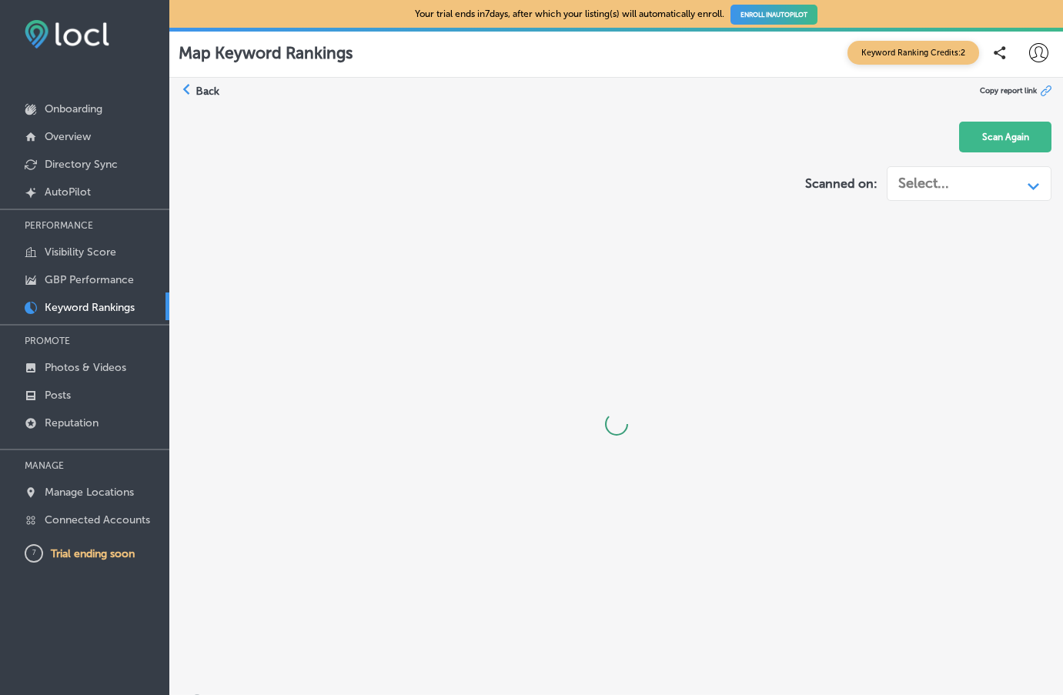
click at [199, 91] on label "Back" at bounding box center [207, 91] width 24 height 15
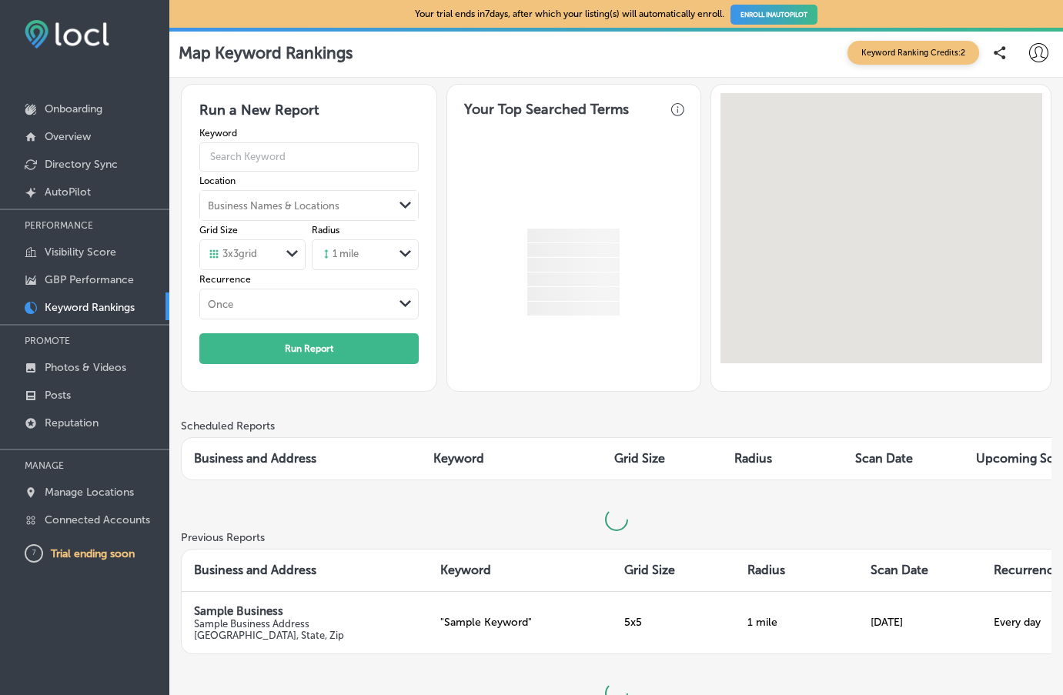
scroll to position [92, 0]
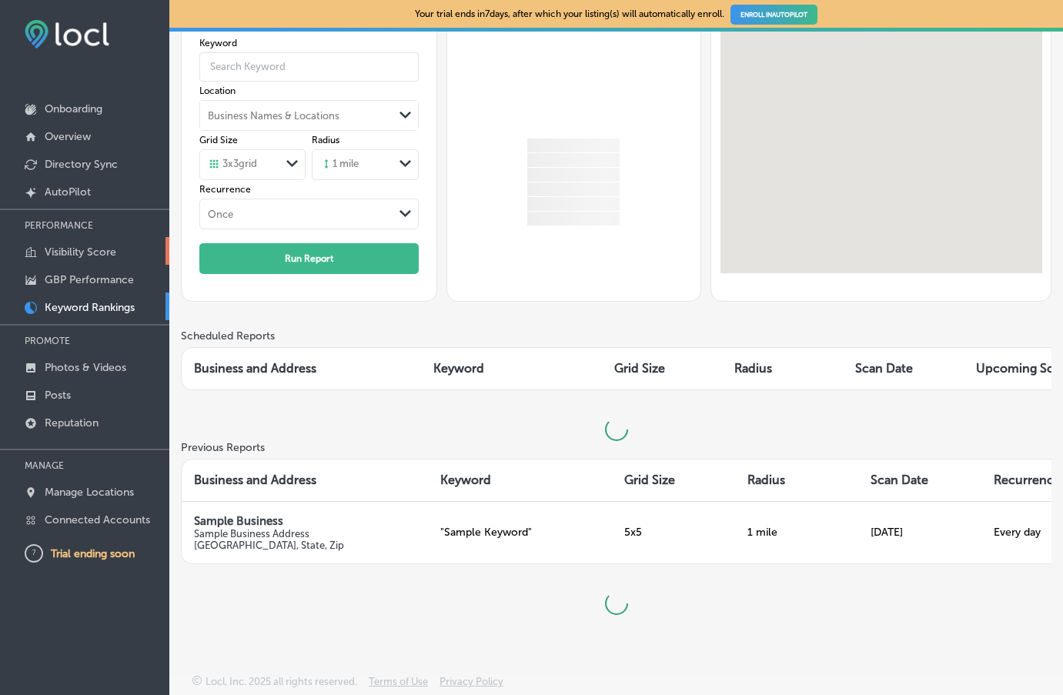
click at [74, 250] on p "Visibility Score" at bounding box center [81, 251] width 72 height 13
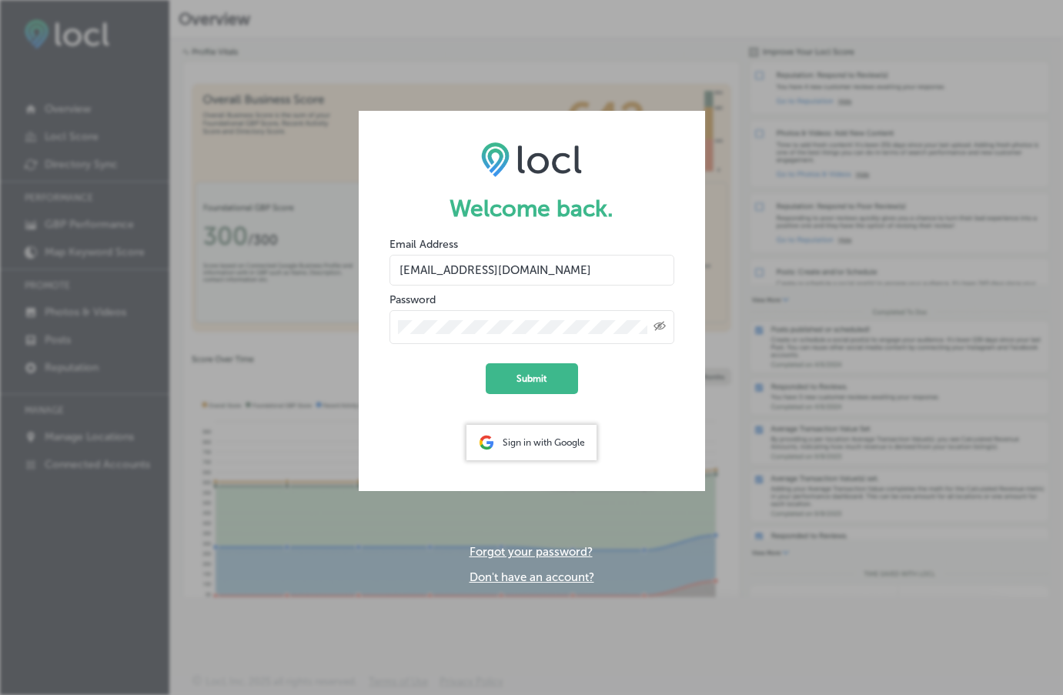
click at [486, 363] on button "Submit" at bounding box center [532, 378] width 92 height 31
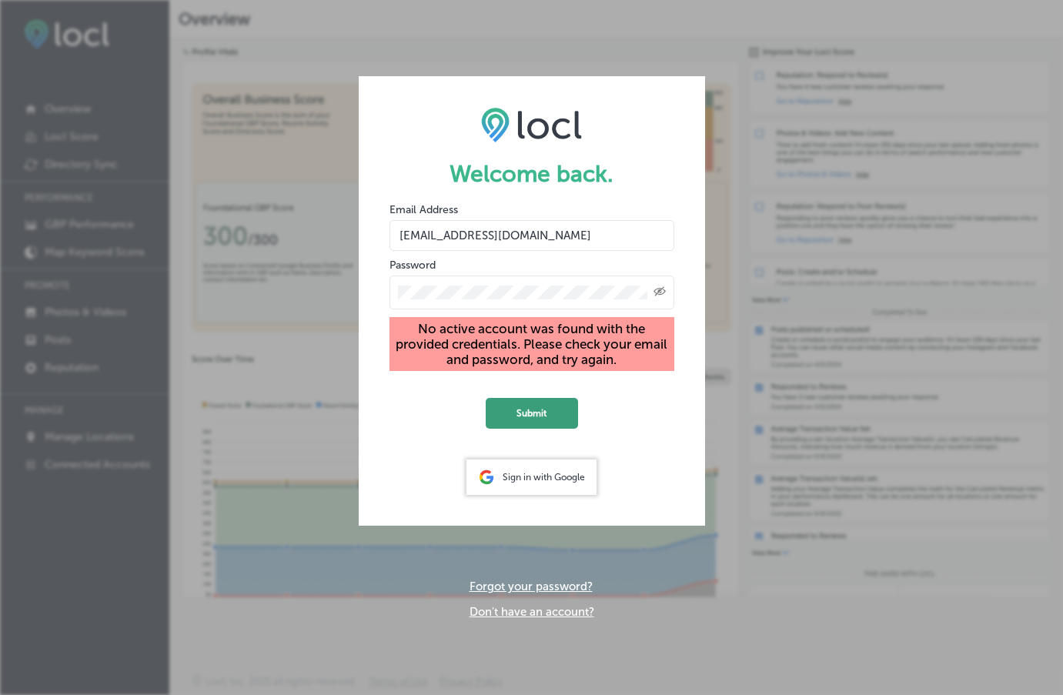
click at [531, 412] on button "Submit" at bounding box center [532, 413] width 92 height 31
click at [533, 474] on div "Sign in with Google" at bounding box center [531, 476] width 130 height 35
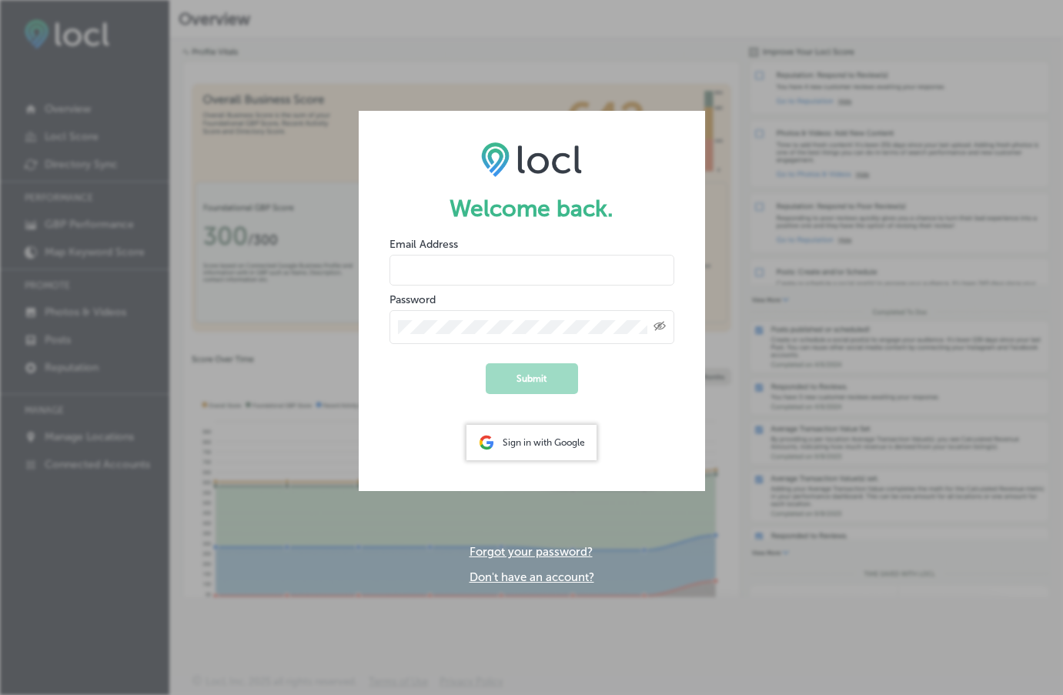
click at [469, 259] on input "email" at bounding box center [531, 270] width 285 height 31
type input "[EMAIL_ADDRESS][DOMAIN_NAME]"
click at [549, 380] on button "Submit" at bounding box center [532, 378] width 92 height 31
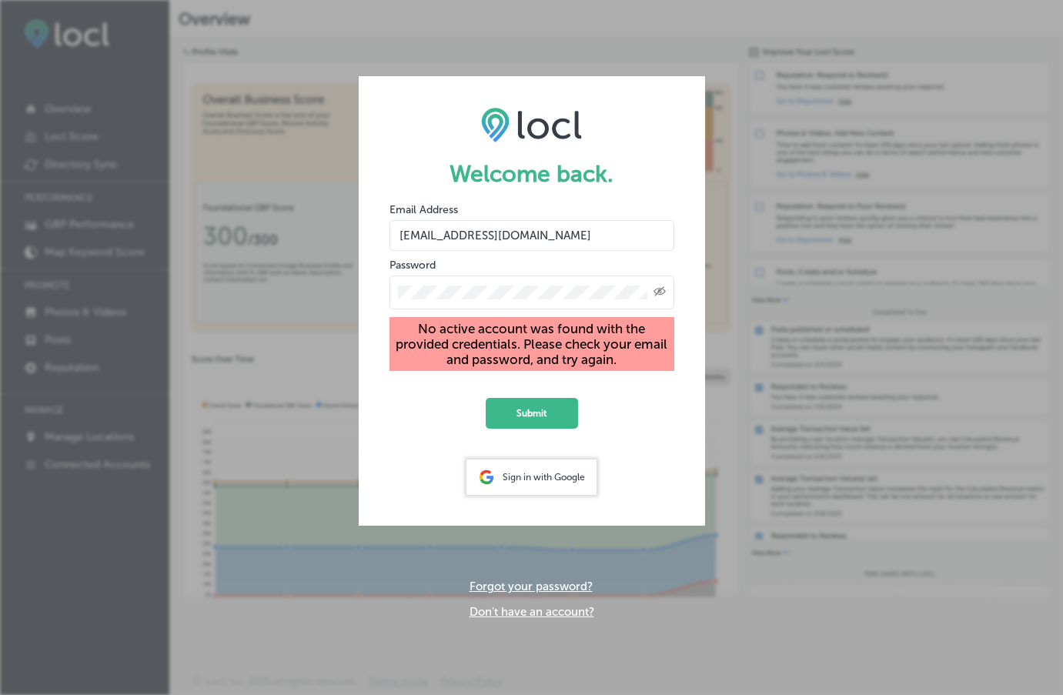
click at [542, 479] on div "Sign in with Google" at bounding box center [531, 476] width 130 height 35
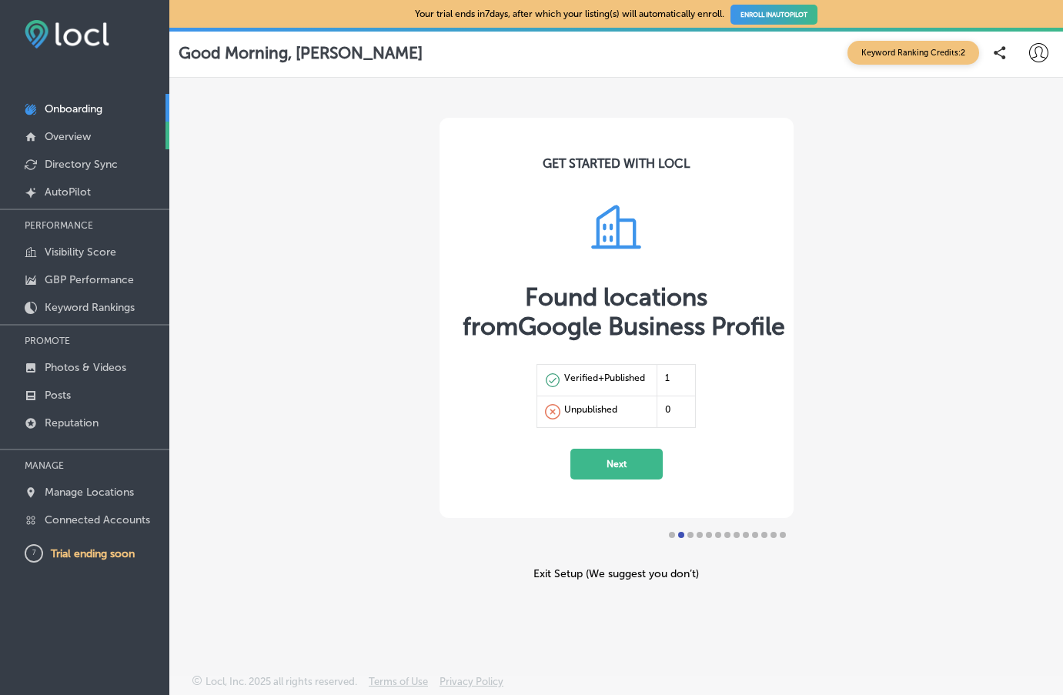
click at [59, 137] on p "Overview" at bounding box center [68, 136] width 46 height 13
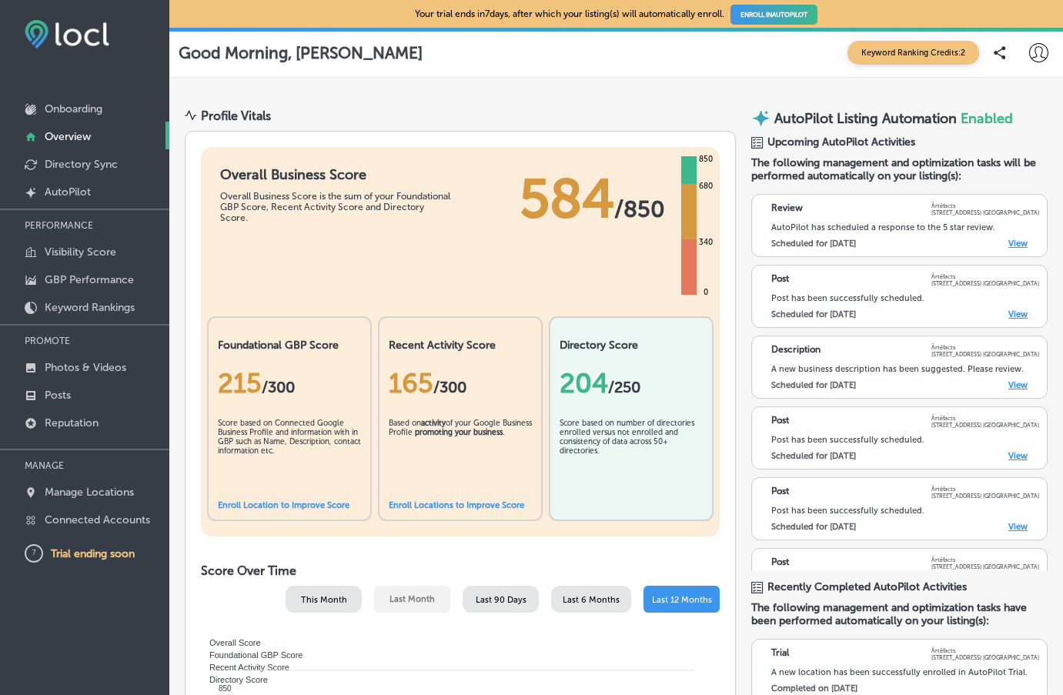
click at [363, 292] on div "Overall Business Score Overall Business Score is the sum of your Foundational G…" at bounding box center [460, 341] width 519 height 389
drag, startPoint x: 363, startPoint y: 292, endPoint x: 356, endPoint y: 269, distance: 24.1
click at [349, 297] on div "Overall Business Score Overall Business Score is the sum of your Foundational G…" at bounding box center [460, 341] width 519 height 389
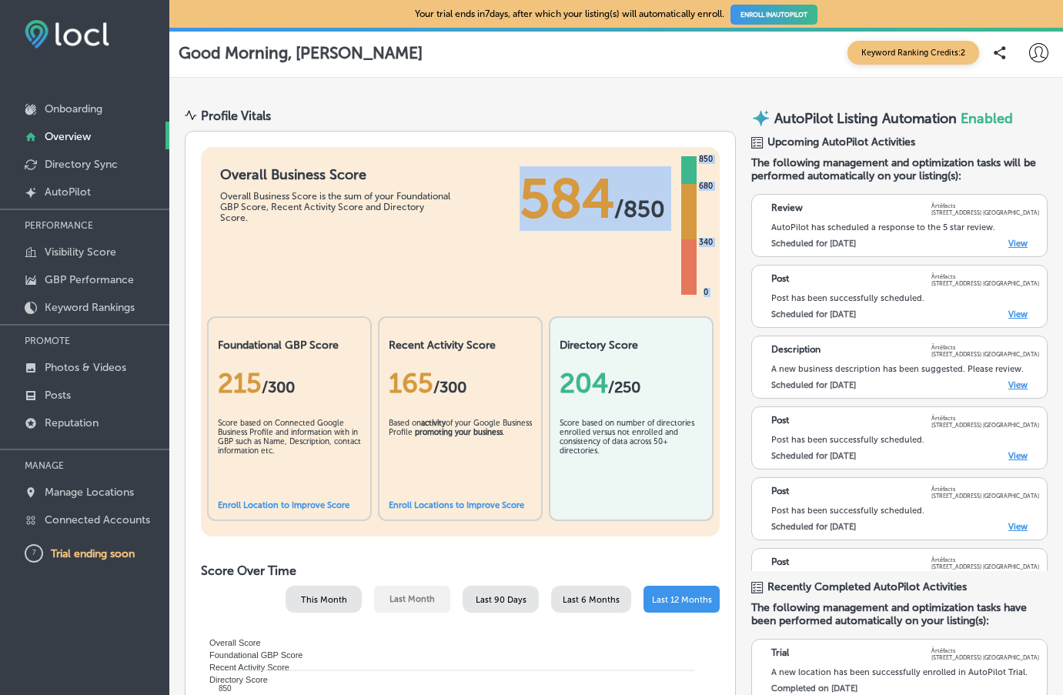
click at [438, 503] on link "Enroll Locations to Improve Score" at bounding box center [456, 505] width 135 height 10
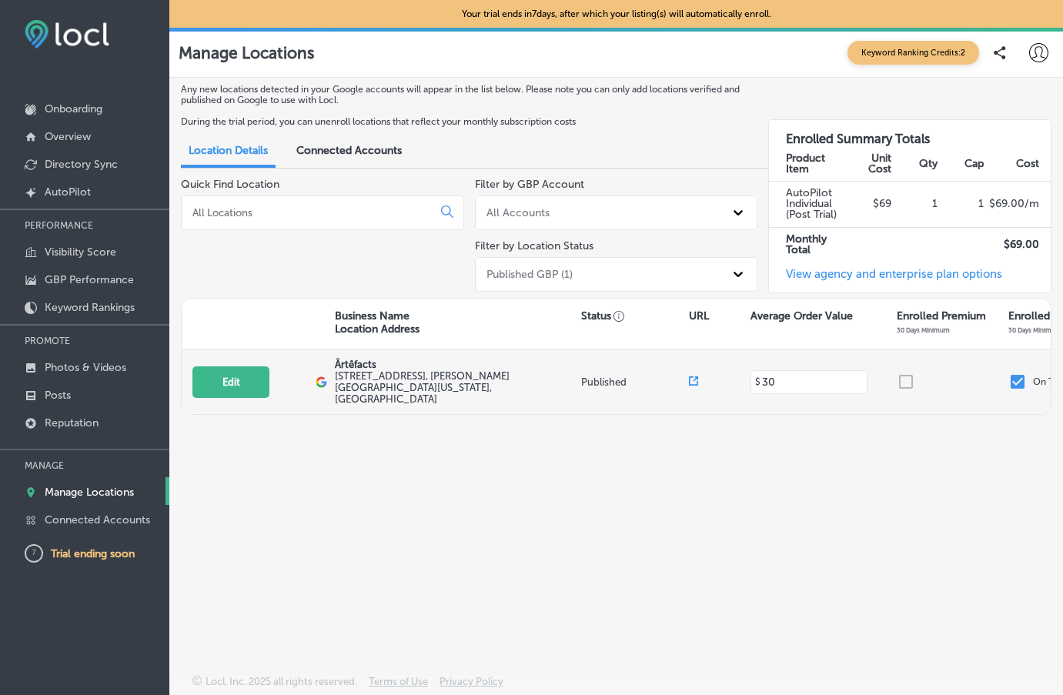
click at [904, 372] on div at bounding box center [953, 381] width 112 height 18
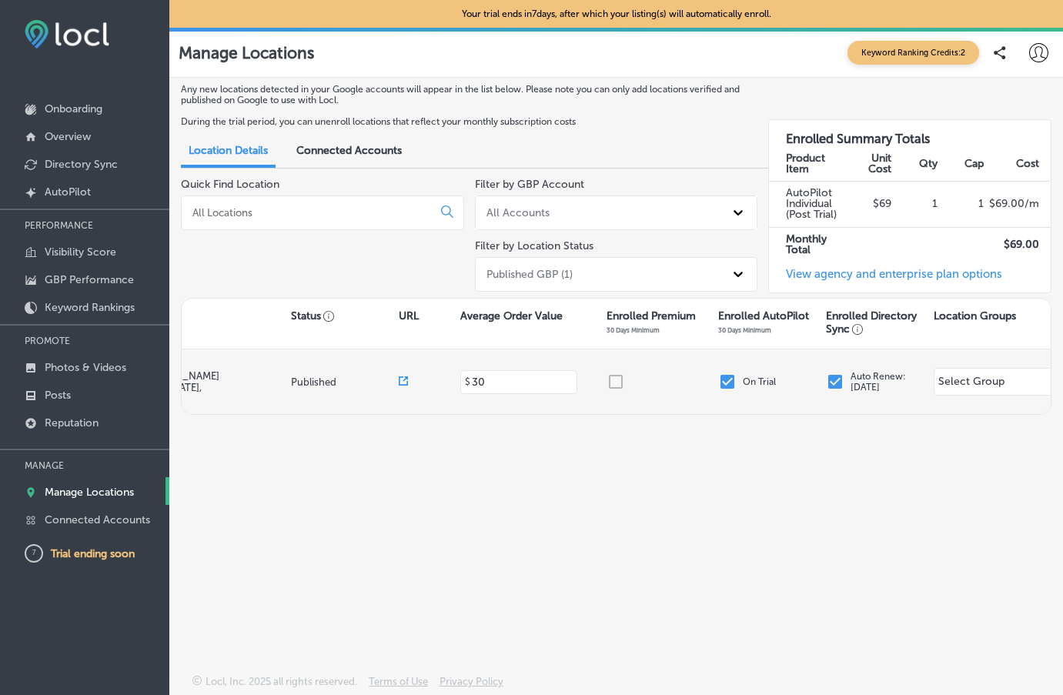
scroll to position [0, 339]
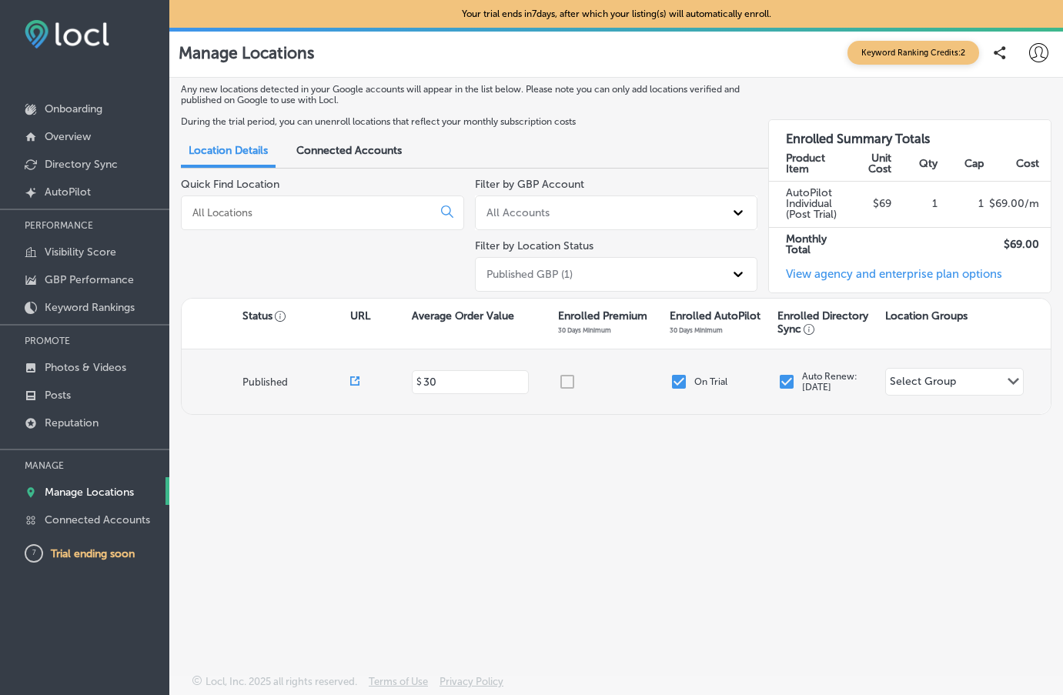
click at [564, 375] on div at bounding box center [614, 381] width 112 height 18
click at [1013, 369] on div "Path Created with Sketch." at bounding box center [1013, 382] width 20 height 26
click at [569, 372] on div at bounding box center [614, 381] width 112 height 18
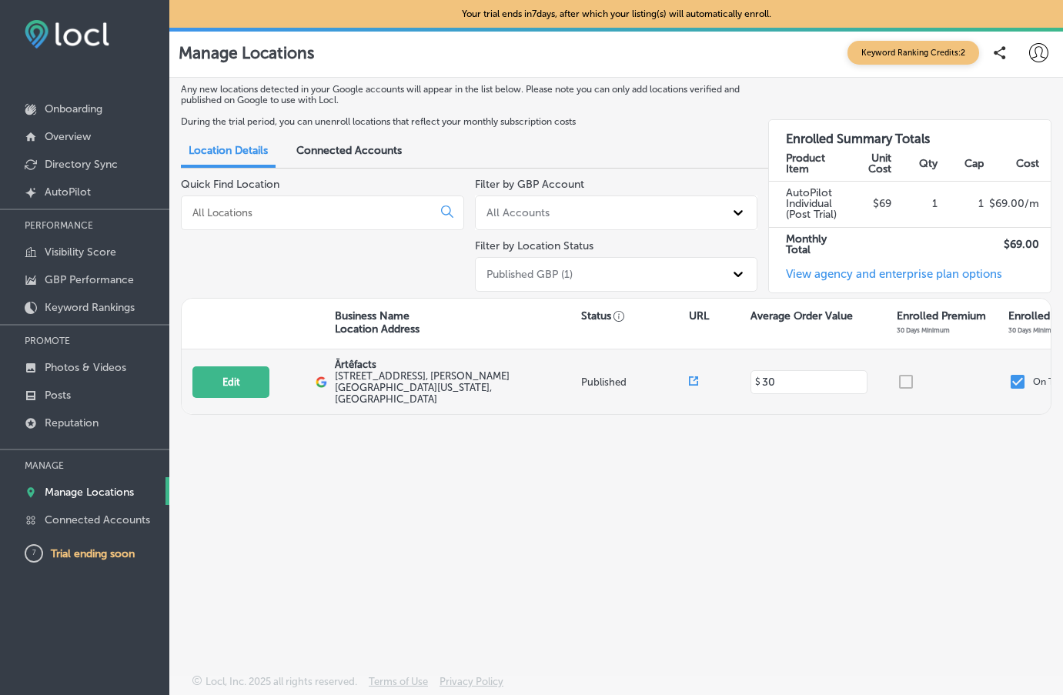
click at [696, 376] on icon at bounding box center [695, 378] width 5 height 5
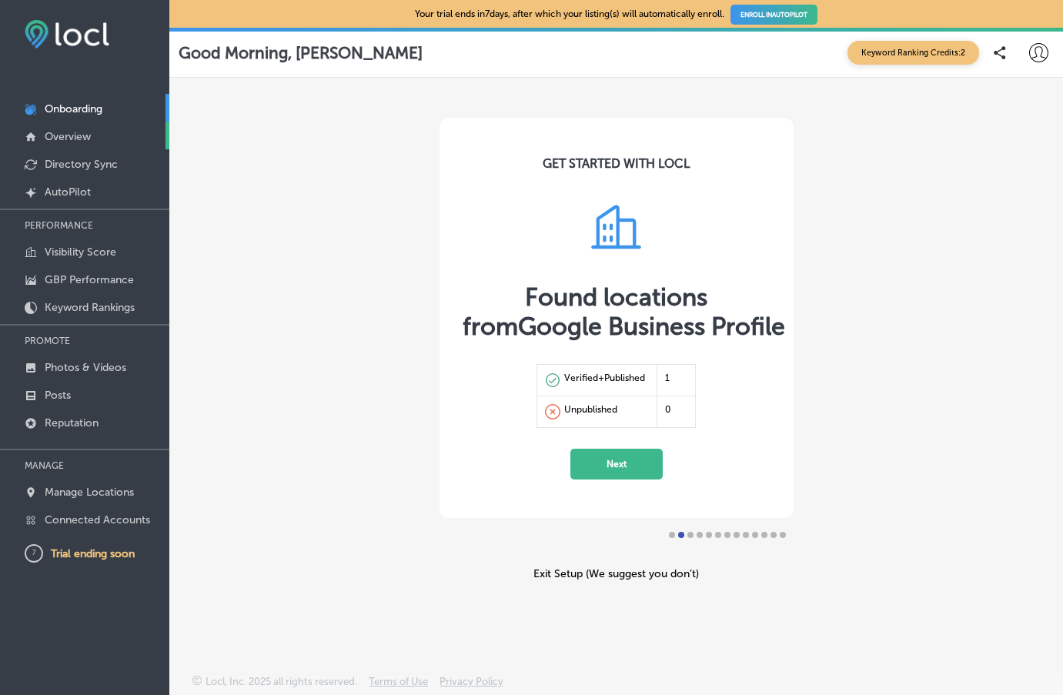
click at [72, 138] on p "Overview" at bounding box center [68, 136] width 46 height 13
